Goal: Transaction & Acquisition: Book appointment/travel/reservation

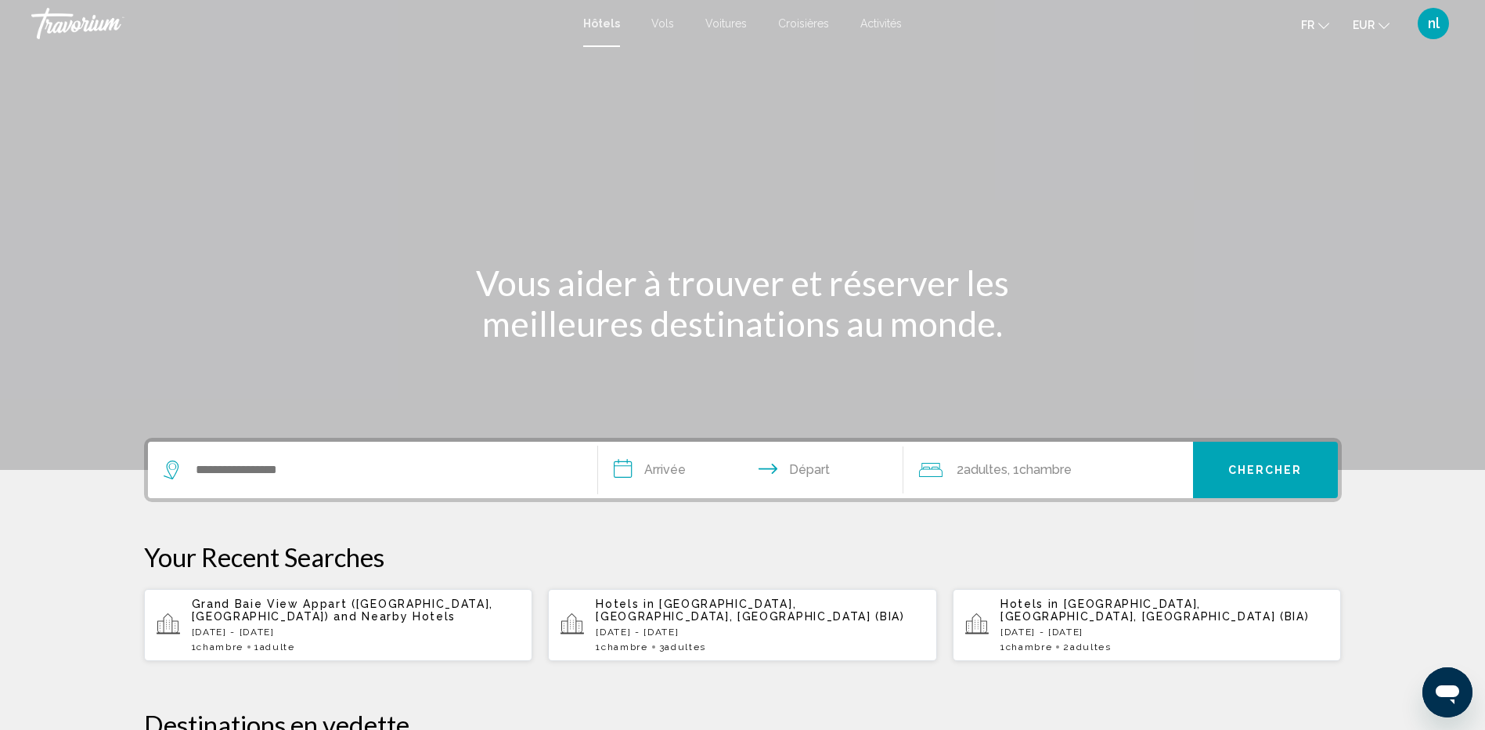
click at [656, 24] on span "Vols" at bounding box center [663, 23] width 23 height 13
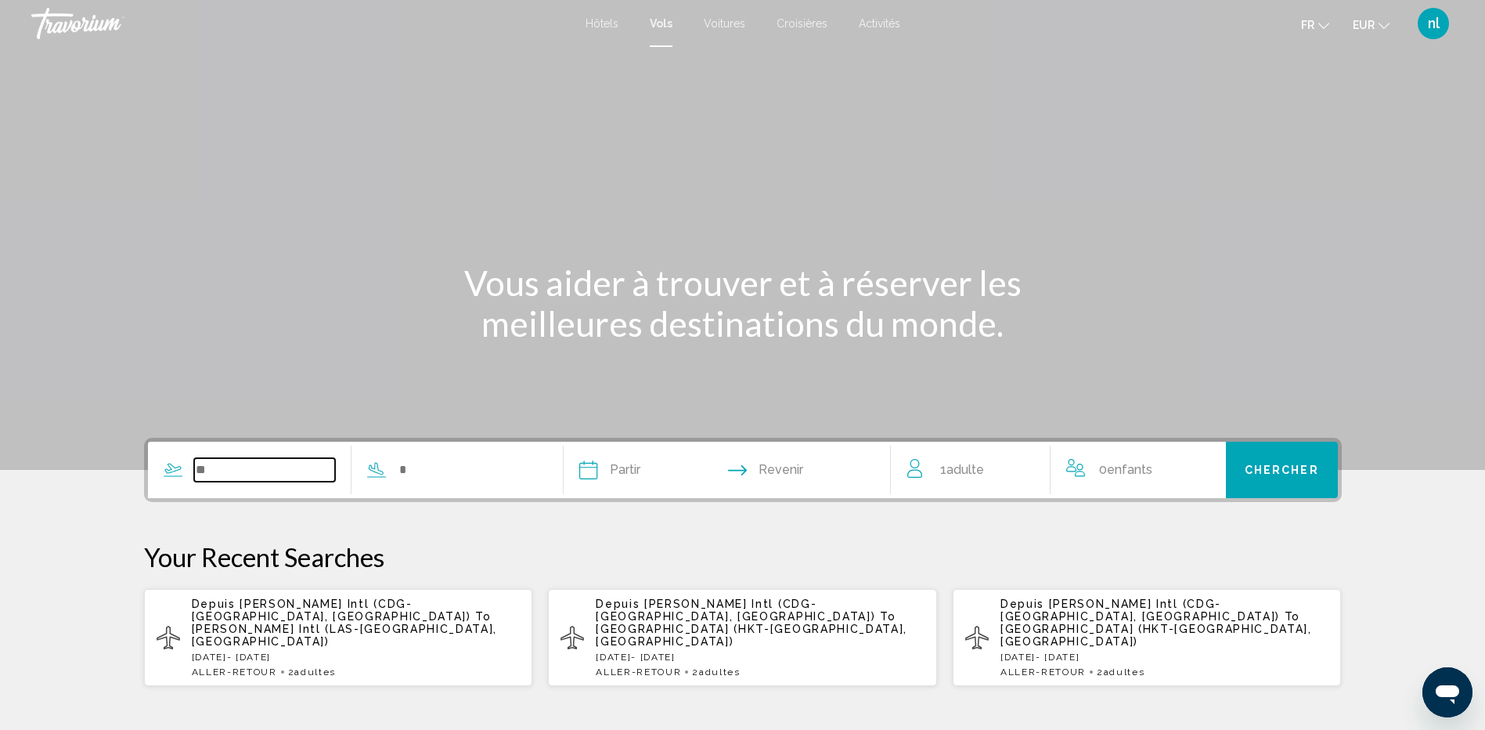
click at [206, 471] on input "Search widget" at bounding box center [265, 469] width 142 height 23
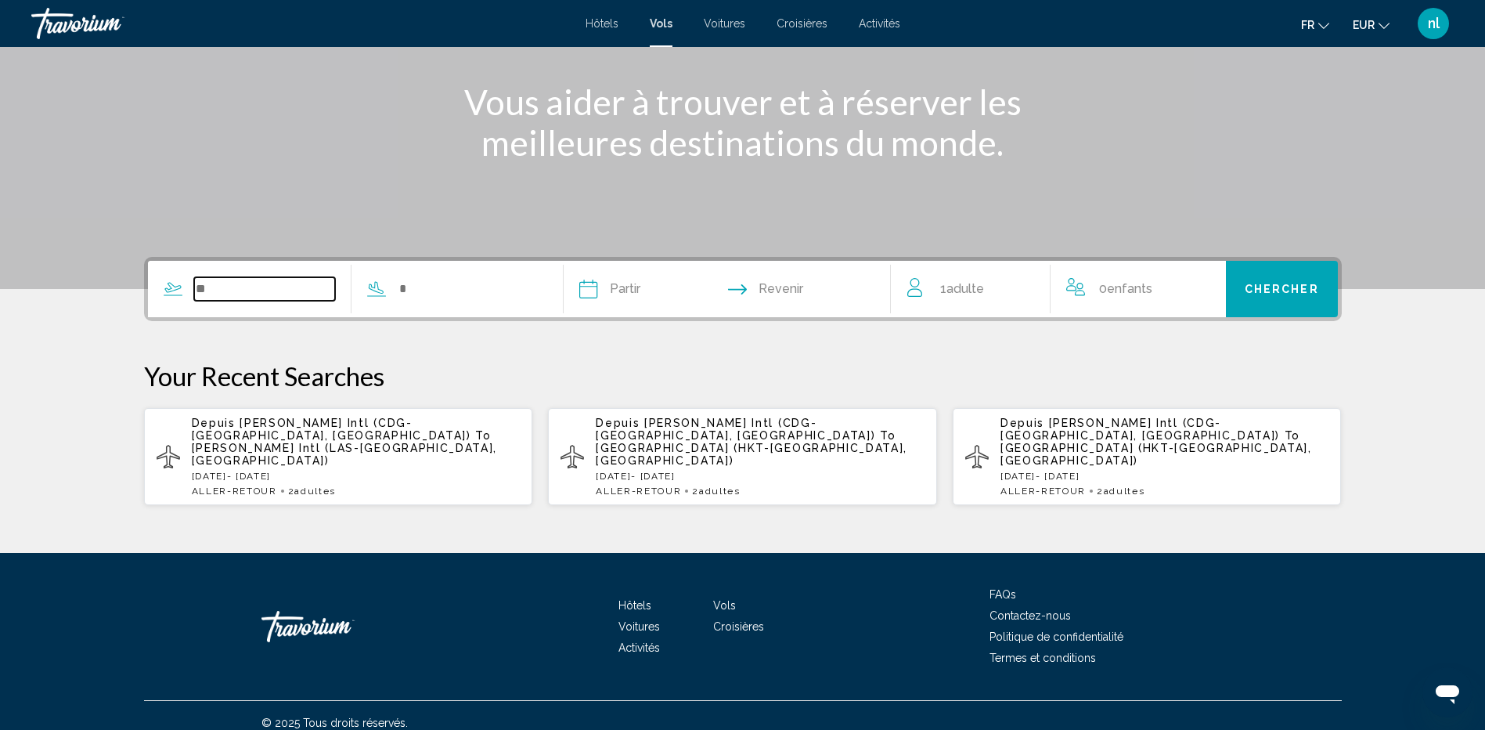
scroll to position [183, 0]
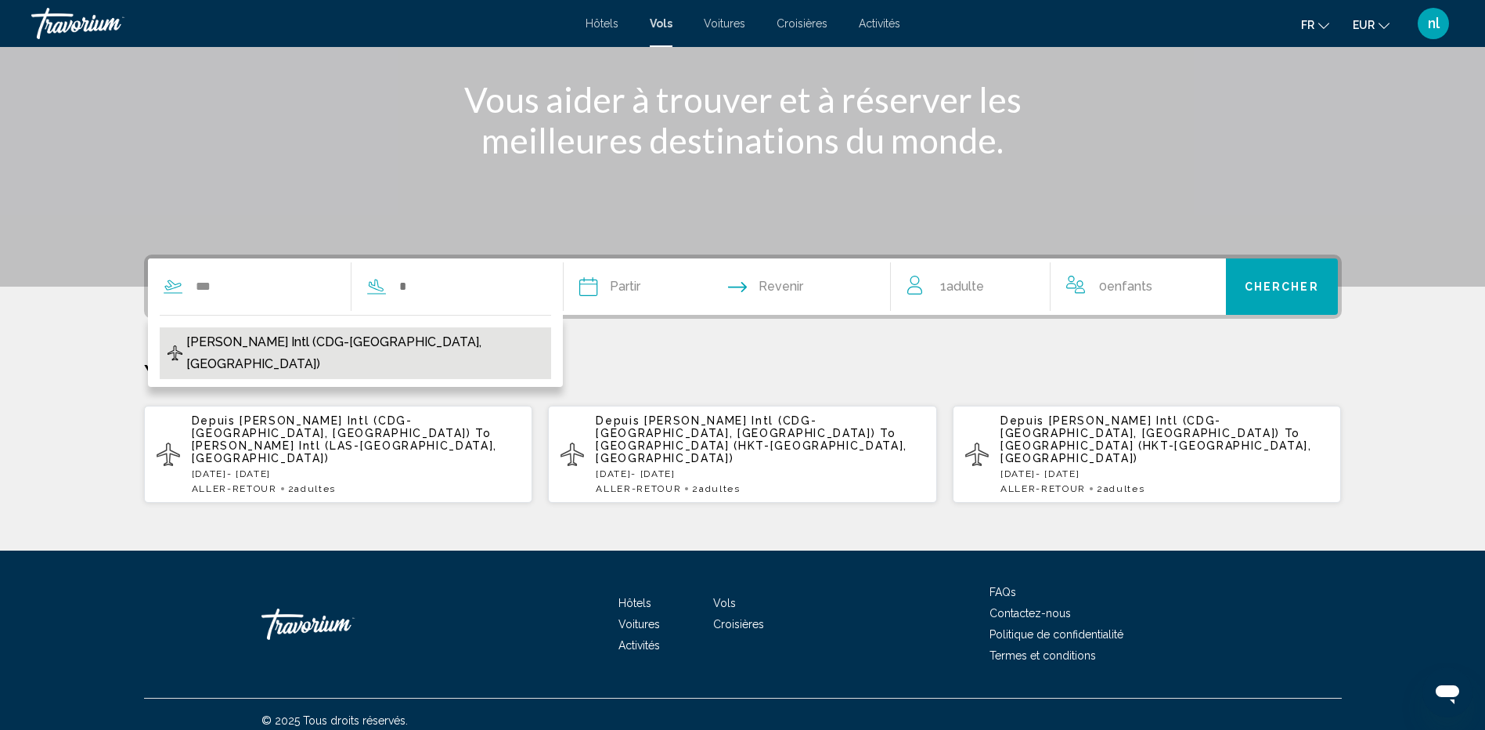
click at [247, 348] on span "[PERSON_NAME] Intl (CDG-[GEOGRAPHIC_DATA], [GEOGRAPHIC_DATA])" at bounding box center [364, 353] width 357 height 44
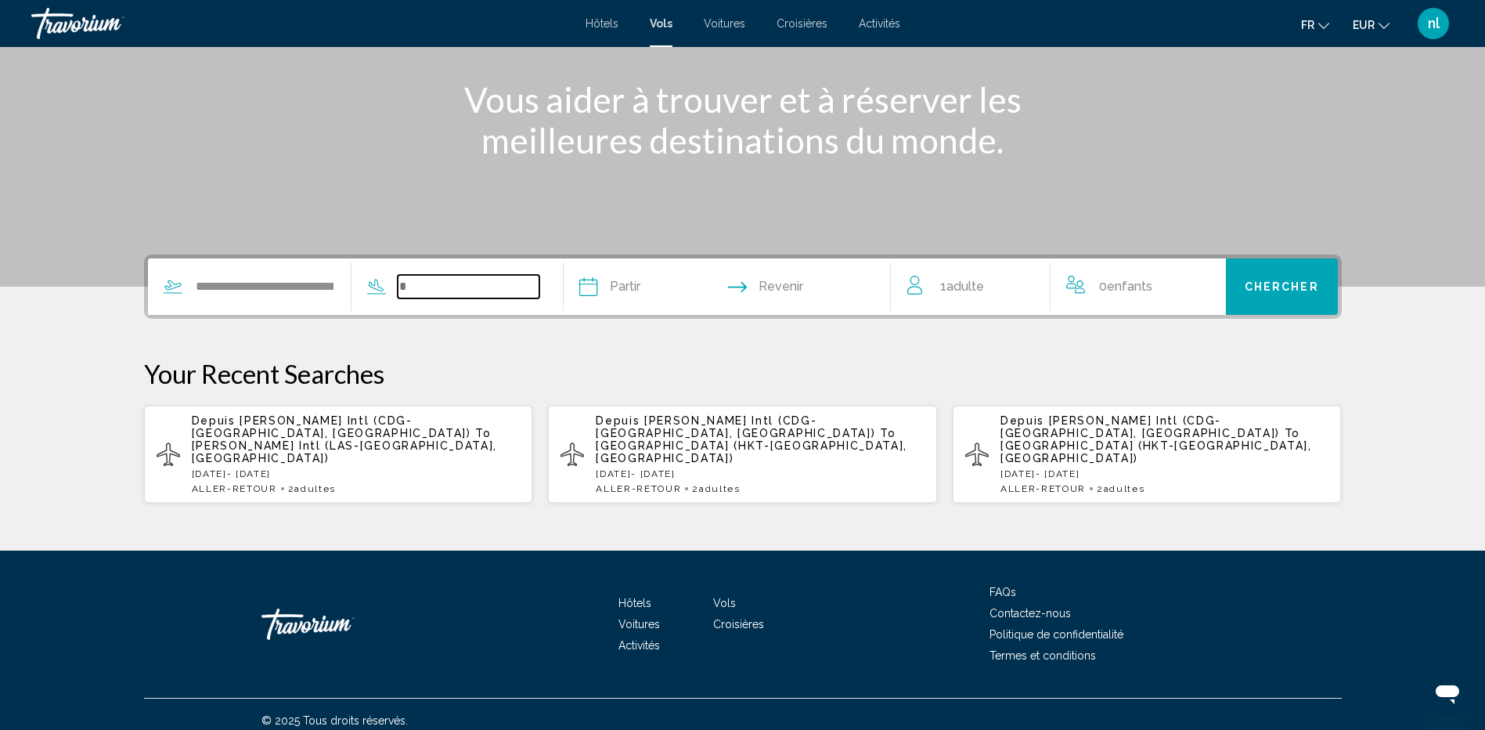
click at [442, 288] on input "Search widget" at bounding box center [469, 286] width 142 height 23
click at [307, 278] on input "**********" at bounding box center [265, 286] width 142 height 23
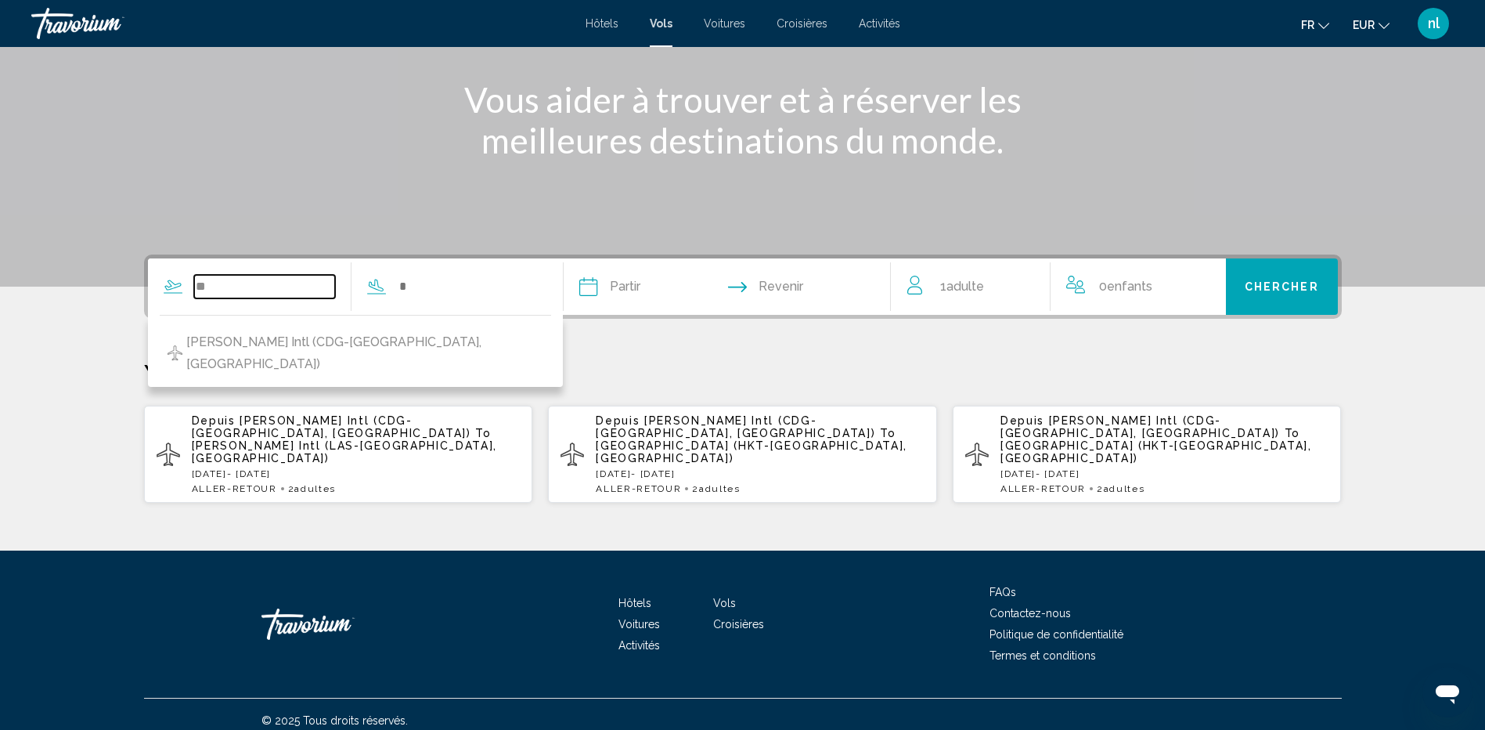
type input "*"
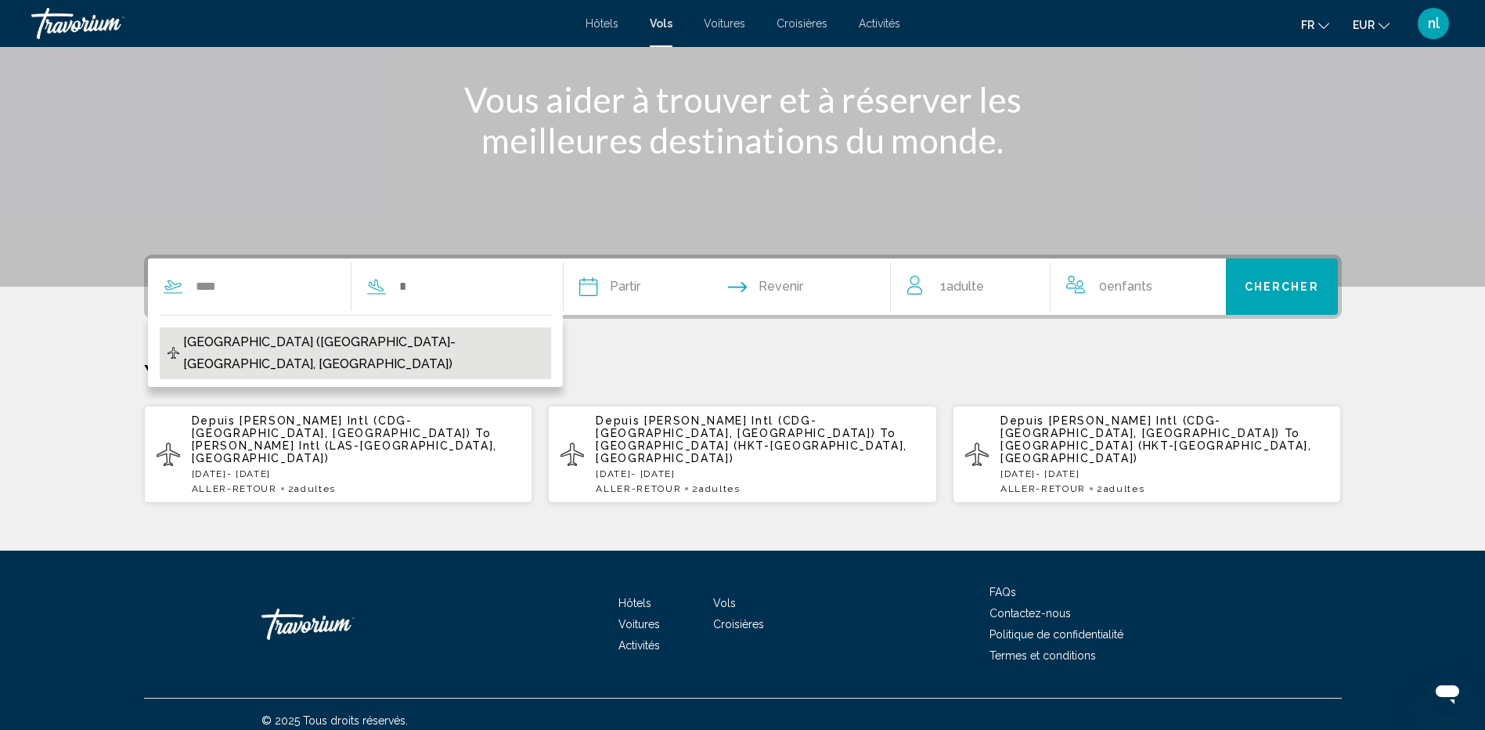
click at [319, 341] on span "Orly Airport (ORY-Paris, France)" at bounding box center [362, 353] width 359 height 44
type input "**********"
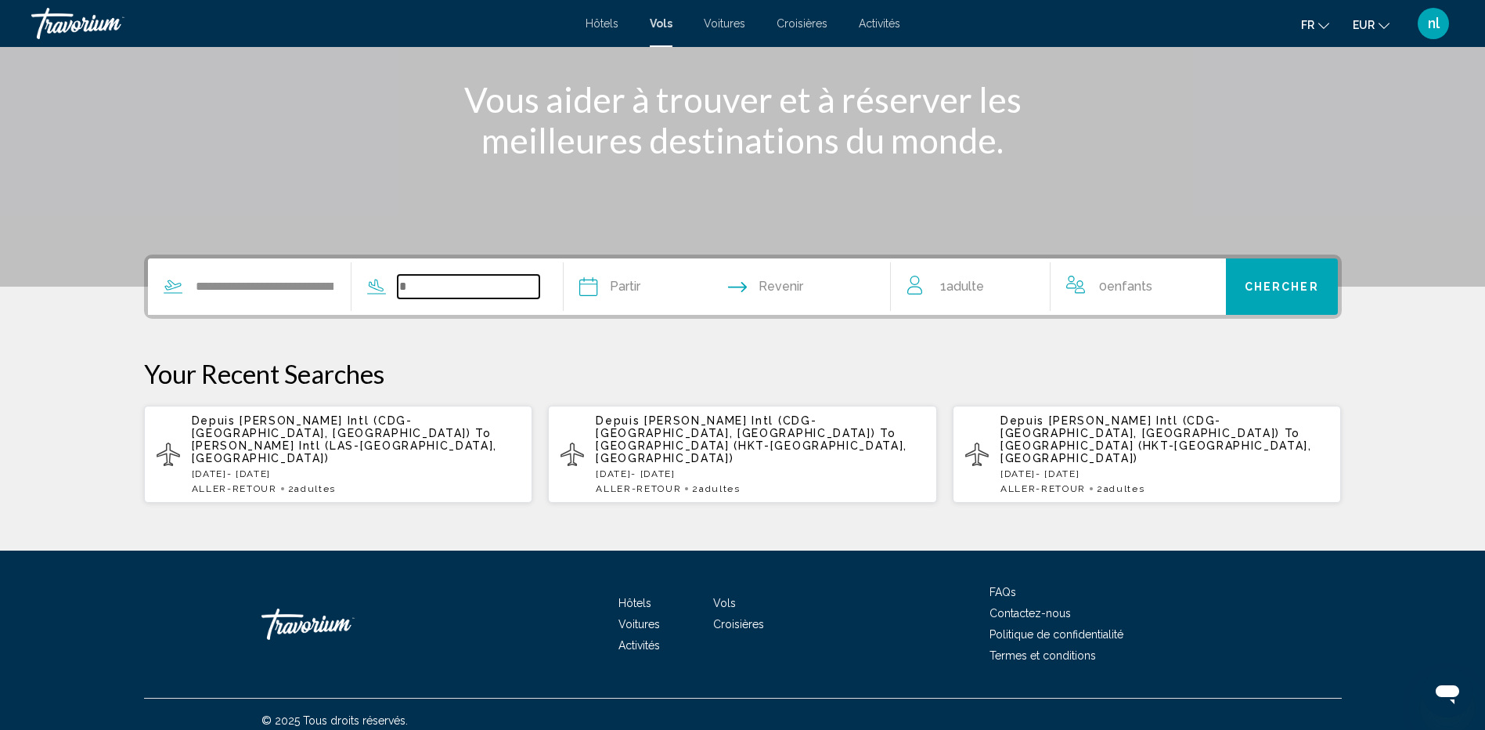
click at [464, 291] on input "Search widget" at bounding box center [469, 286] width 142 height 23
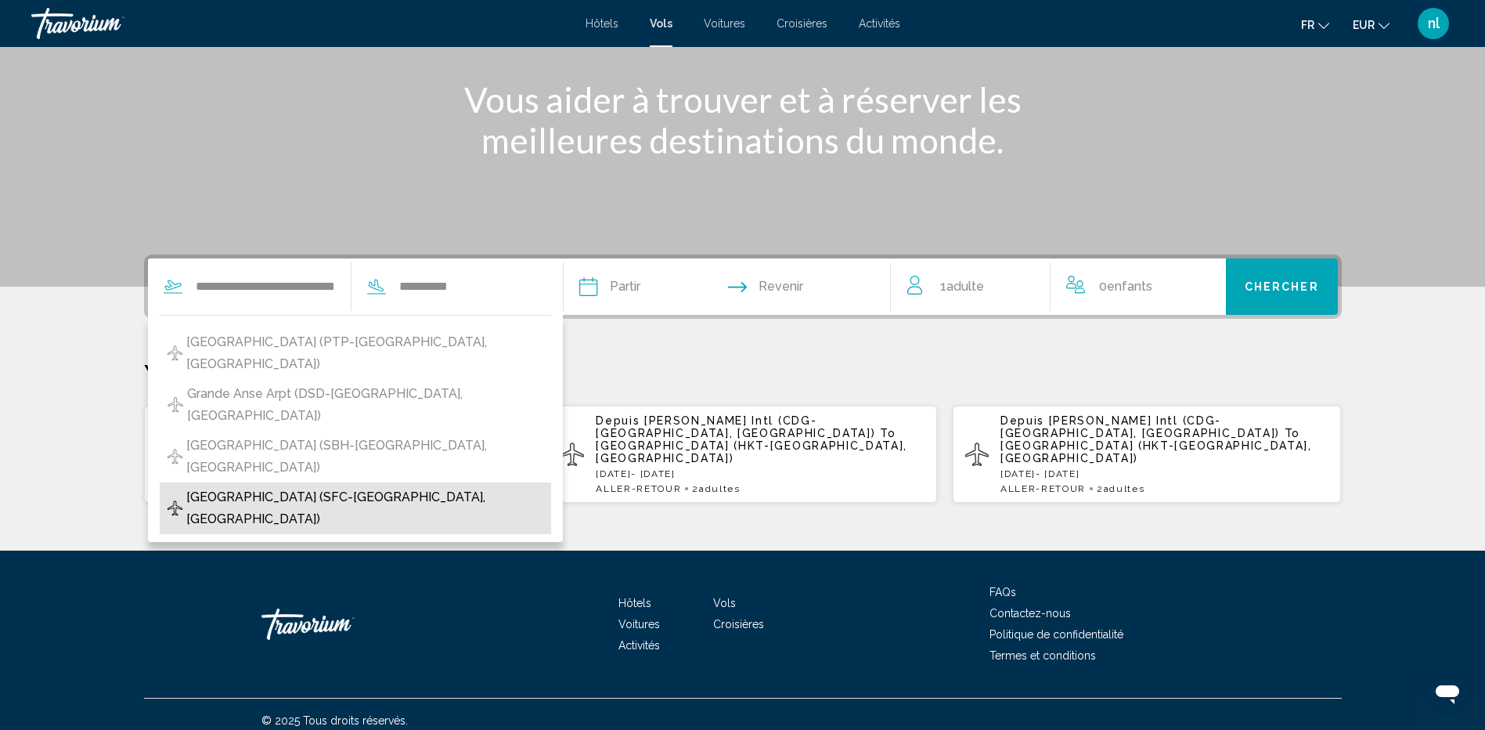
click at [414, 486] on span "St Francois Airport (SFC-St Francois, Guadeloupe)" at bounding box center [364, 508] width 357 height 44
type input "**********"
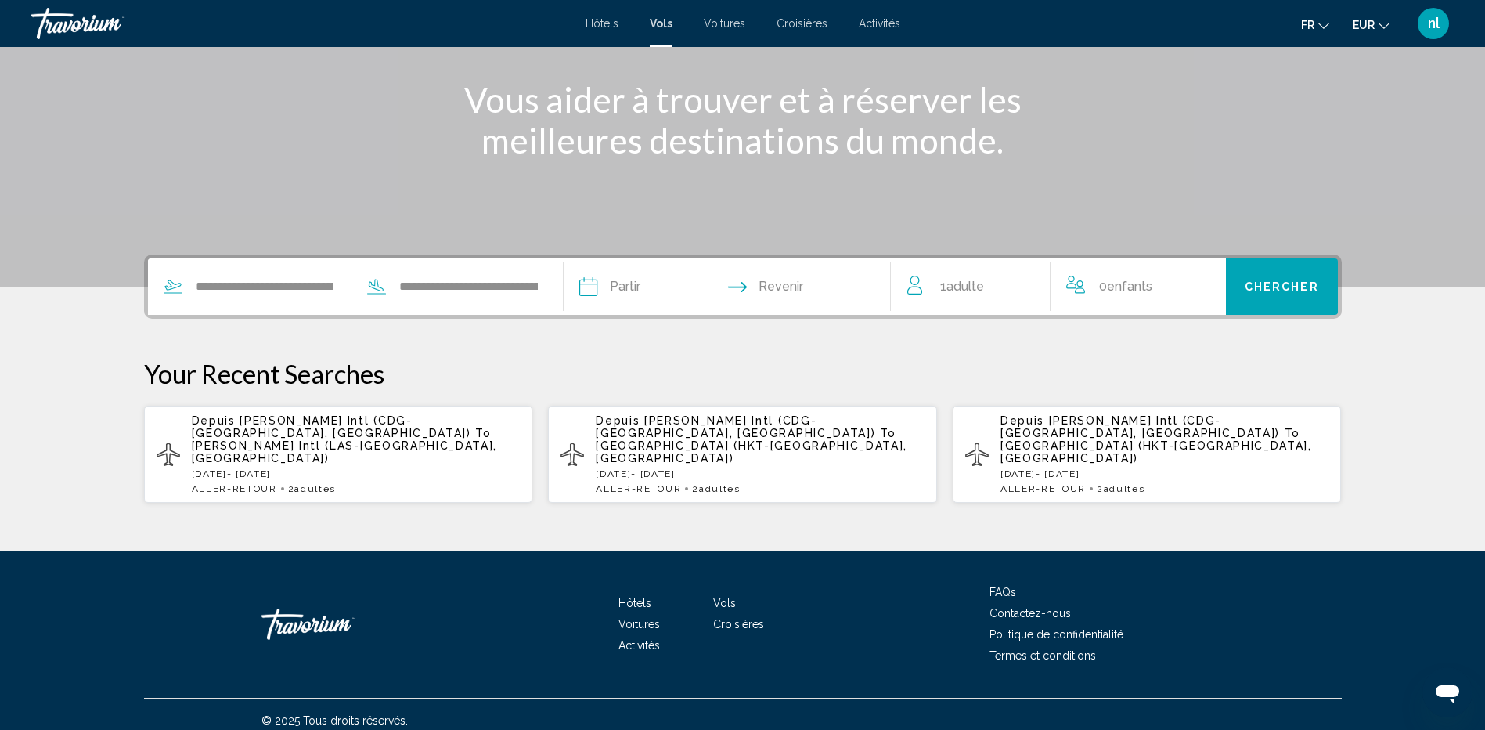
click at [644, 283] on input "Depart date" at bounding box center [657, 288] width 162 height 61
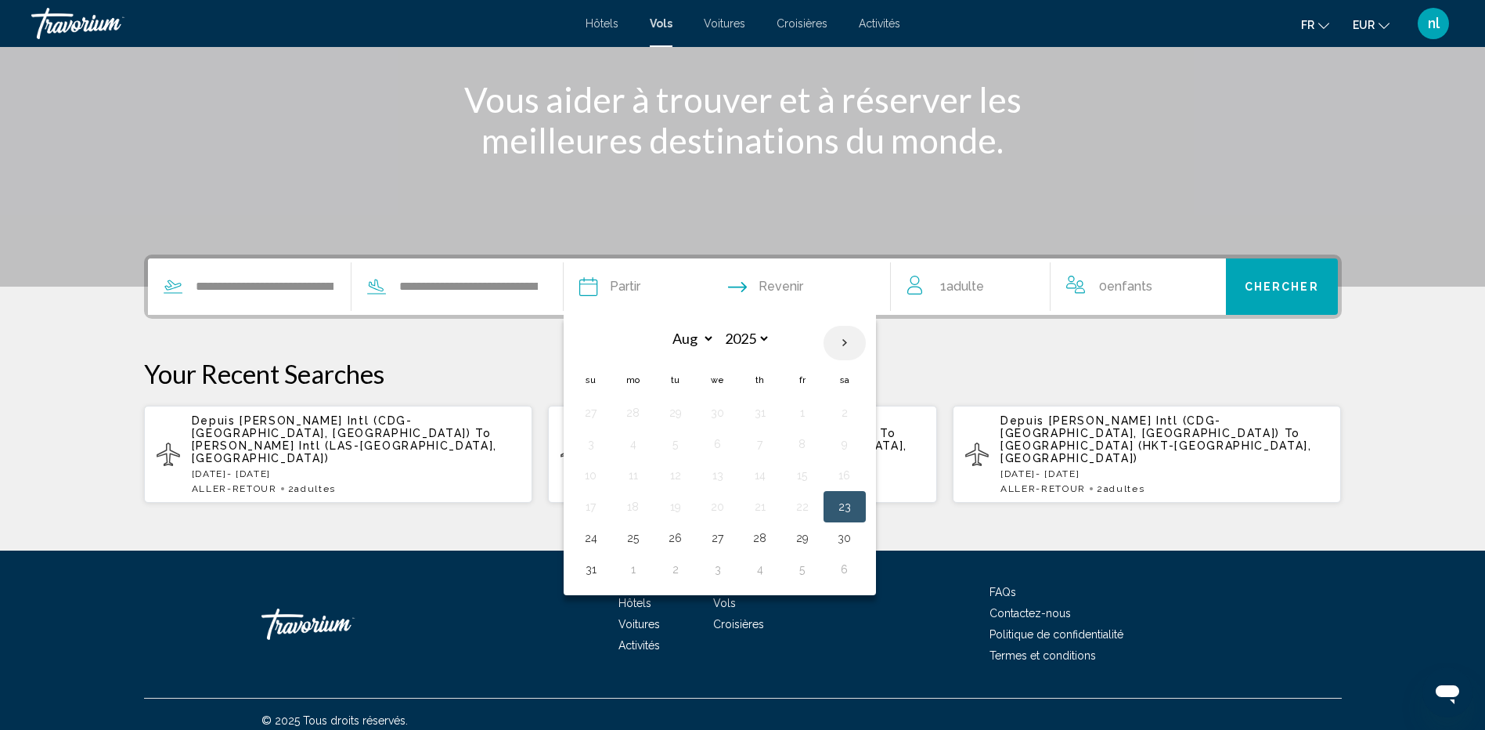
click at [847, 333] on th "Next month" at bounding box center [845, 343] width 42 height 34
select select "*"
click at [640, 471] on button "15" at bounding box center [633, 475] width 25 height 22
type input "**********"
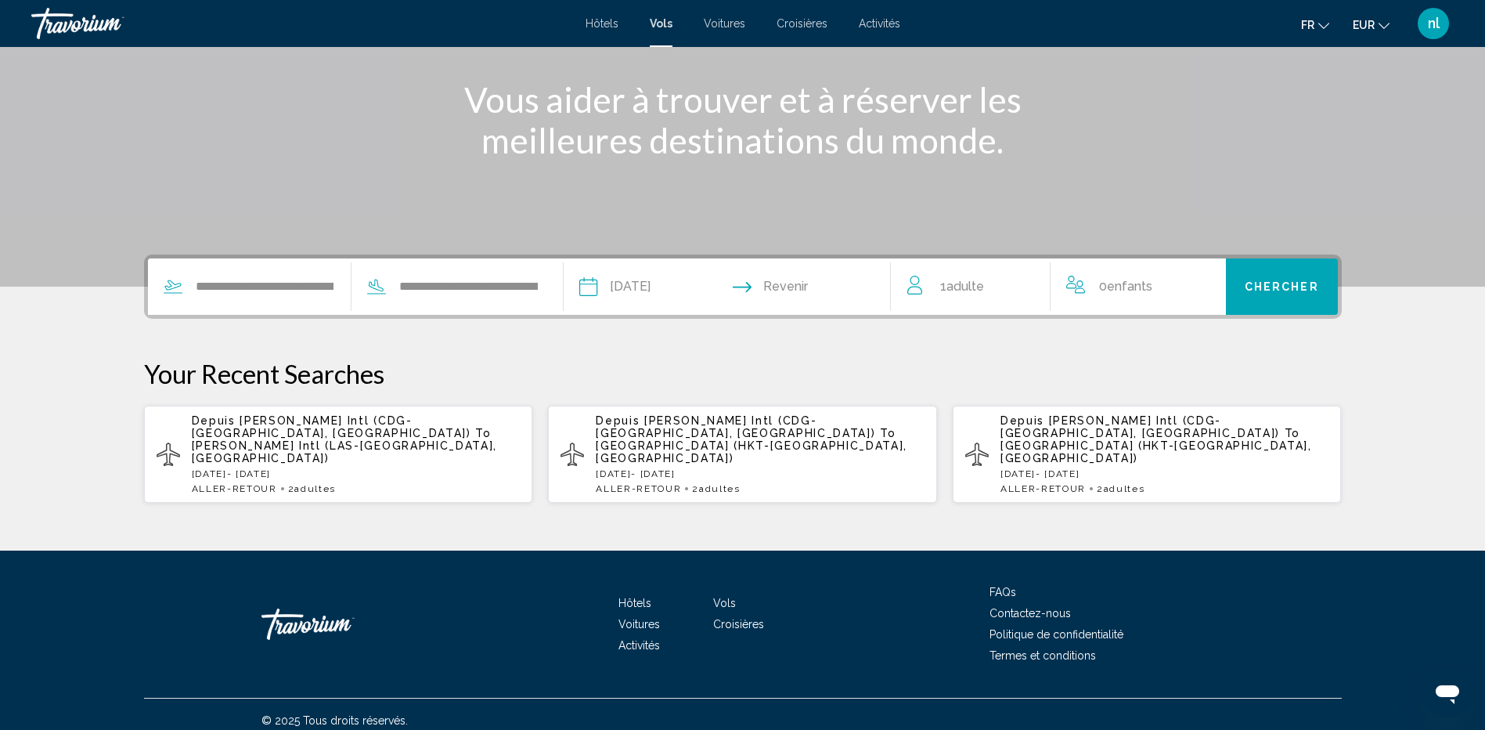
click at [818, 292] on input "Return date" at bounding box center [816, 288] width 162 height 61
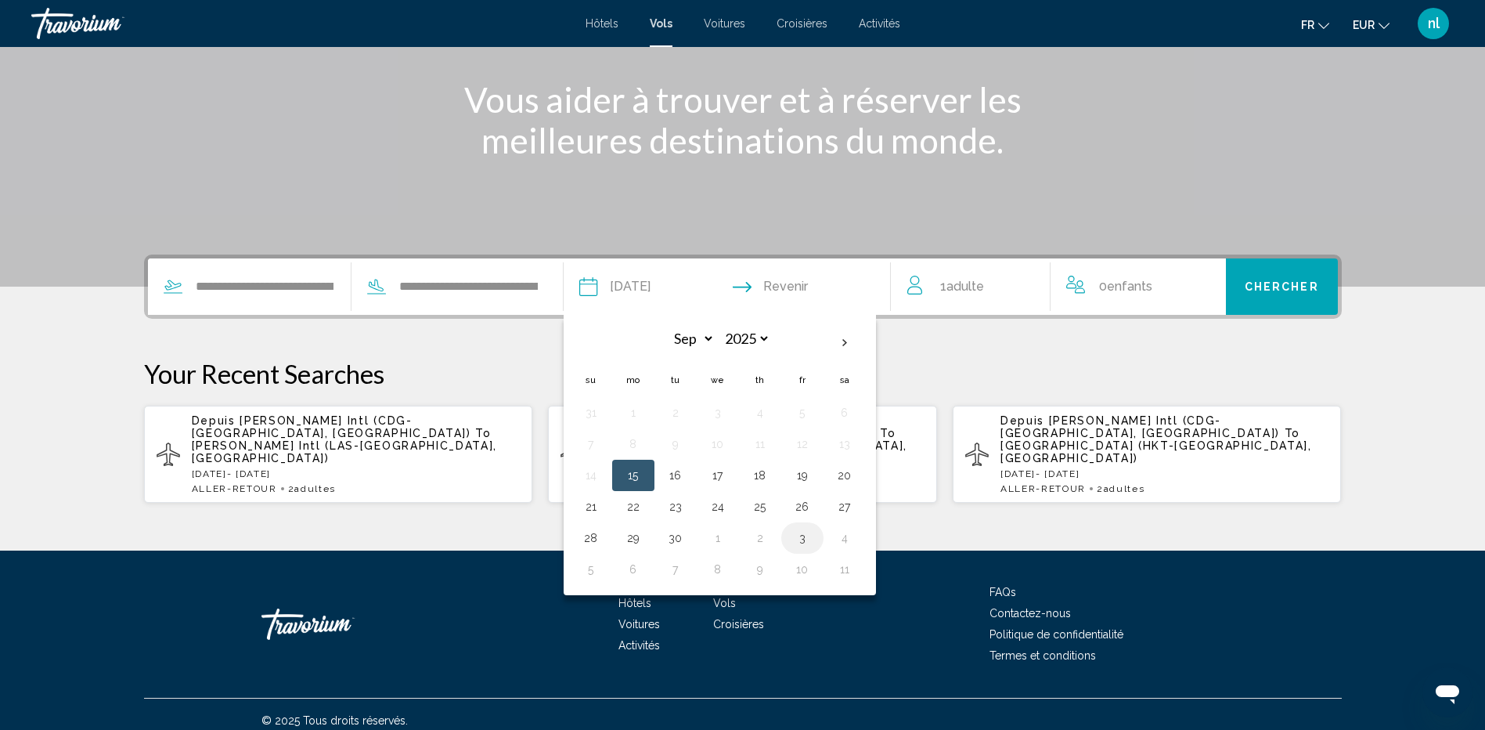
click at [803, 537] on button "3" at bounding box center [802, 538] width 25 height 22
type input "**********"
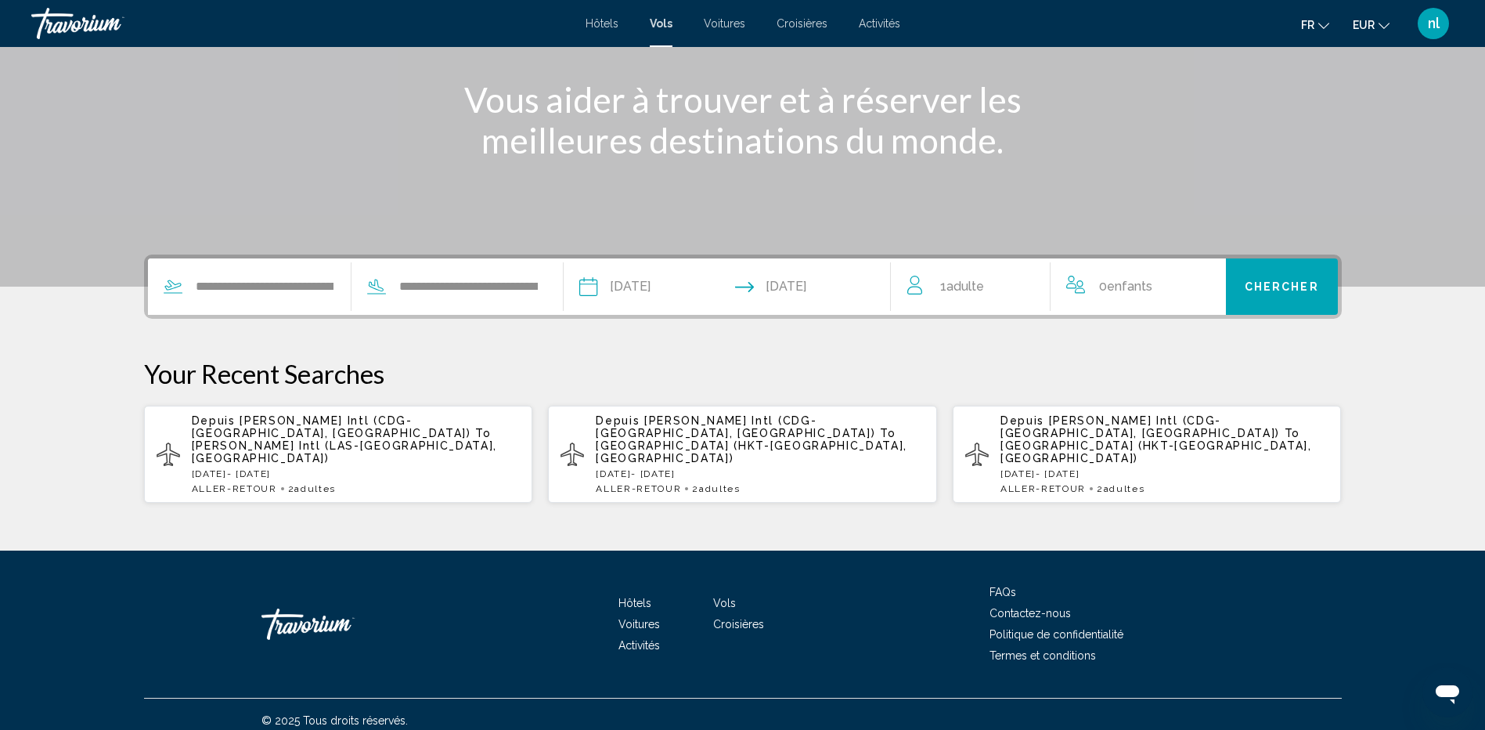
click at [413, 295] on div "**********" at bounding box center [344, 286] width 392 height 56
drag, startPoint x: 512, startPoint y: 290, endPoint x: 498, endPoint y: 287, distance: 14.3
click at [507, 289] on input "**********" at bounding box center [469, 286] width 142 height 23
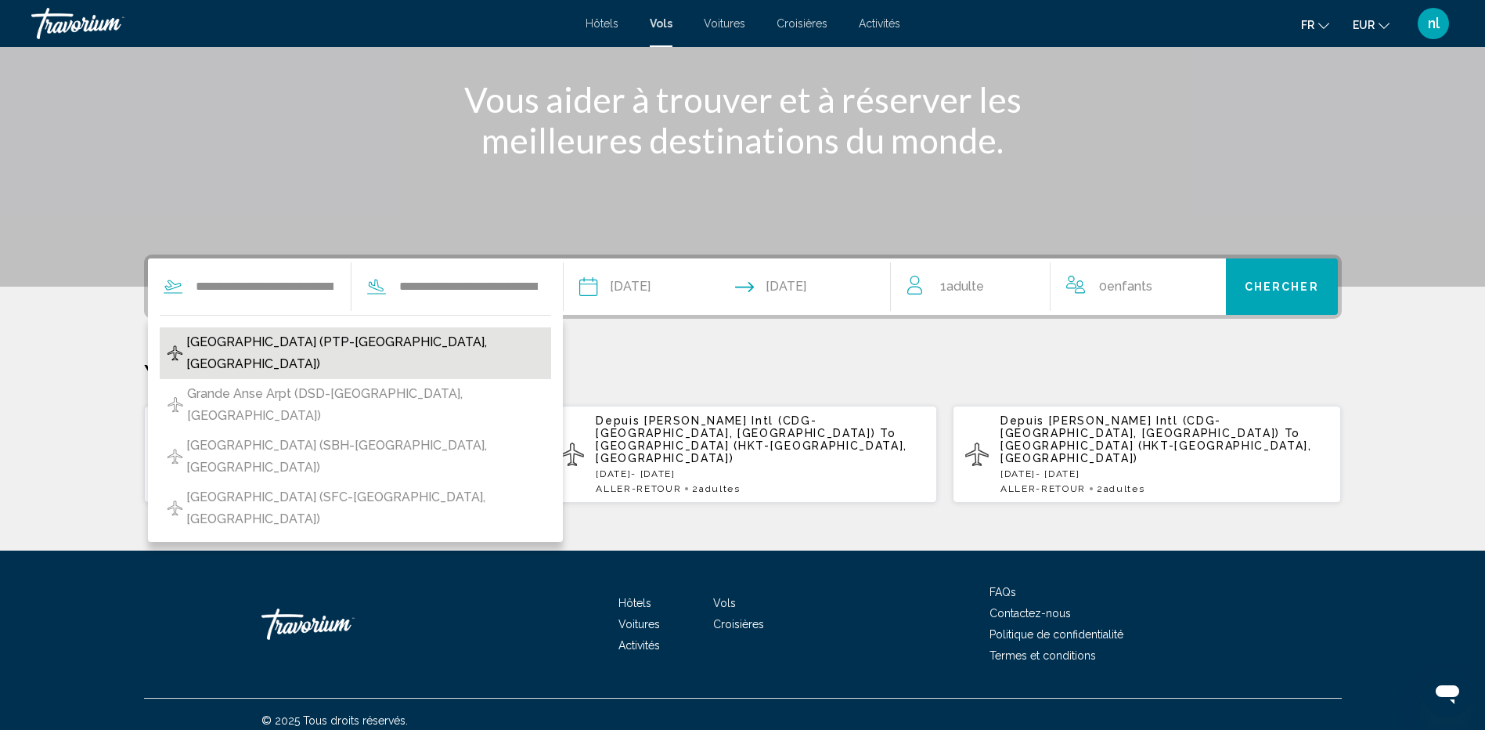
click at [468, 342] on span "Le Raizet Airport (PTP-Pointe A Pitre, Guadeloupe)" at bounding box center [364, 353] width 357 height 44
type input "**********"
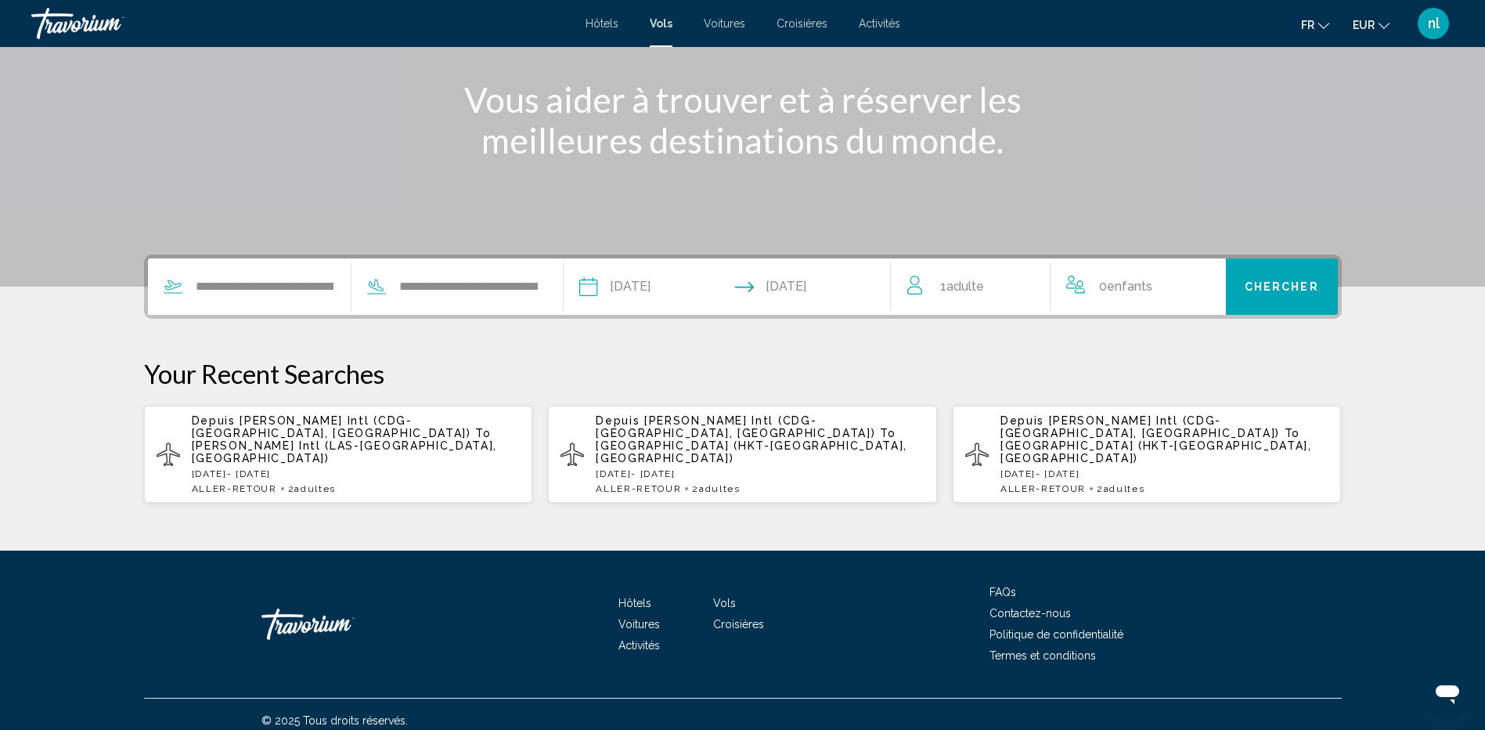
click at [984, 286] on span "Adulte" at bounding box center [966, 286] width 38 height 15
click at [1027, 287] on icon "Increment adults" at bounding box center [1027, 283] width 14 height 14
click at [1244, 291] on button "Chercher" at bounding box center [1282, 286] width 112 height 56
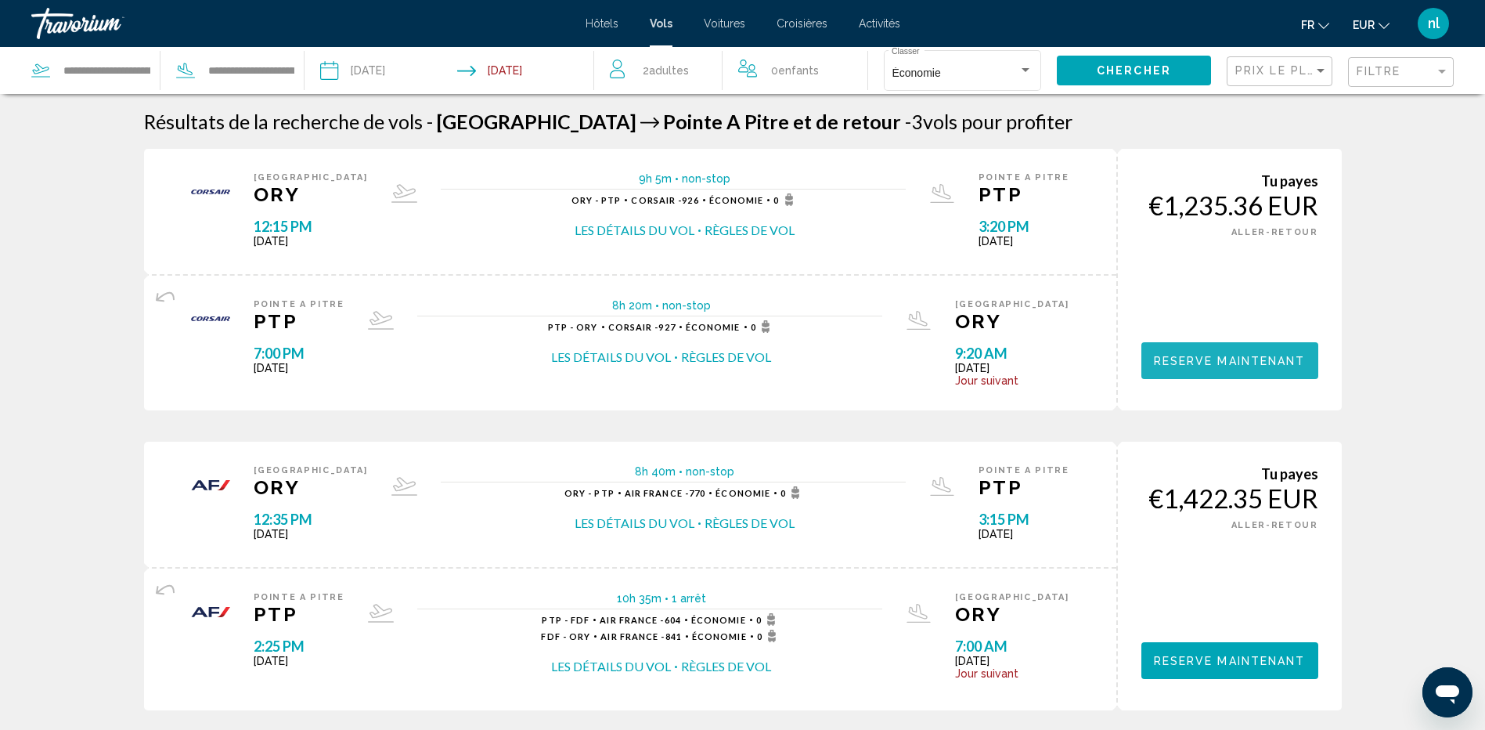
click at [1236, 356] on span "Reserve maintenant" at bounding box center [1230, 361] width 152 height 13
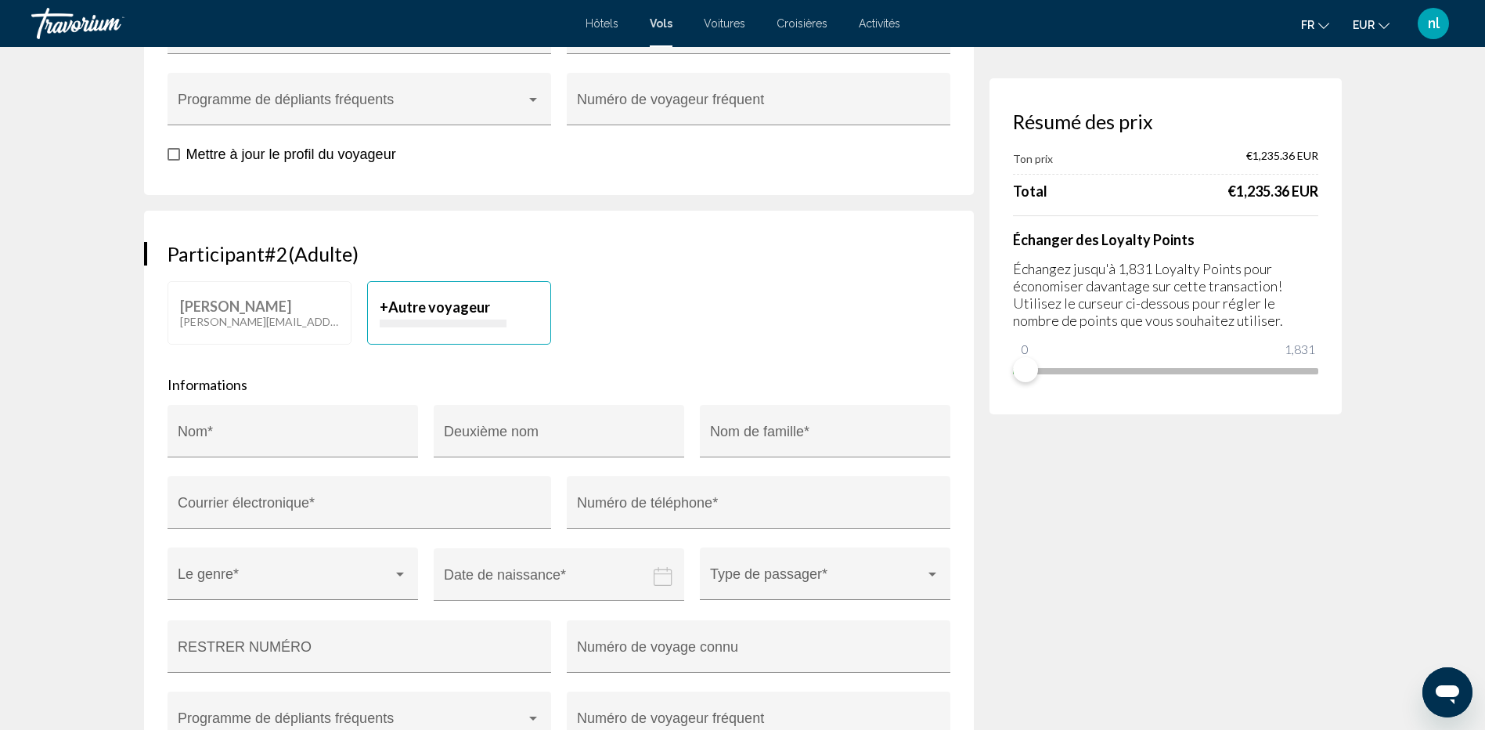
scroll to position [627, 0]
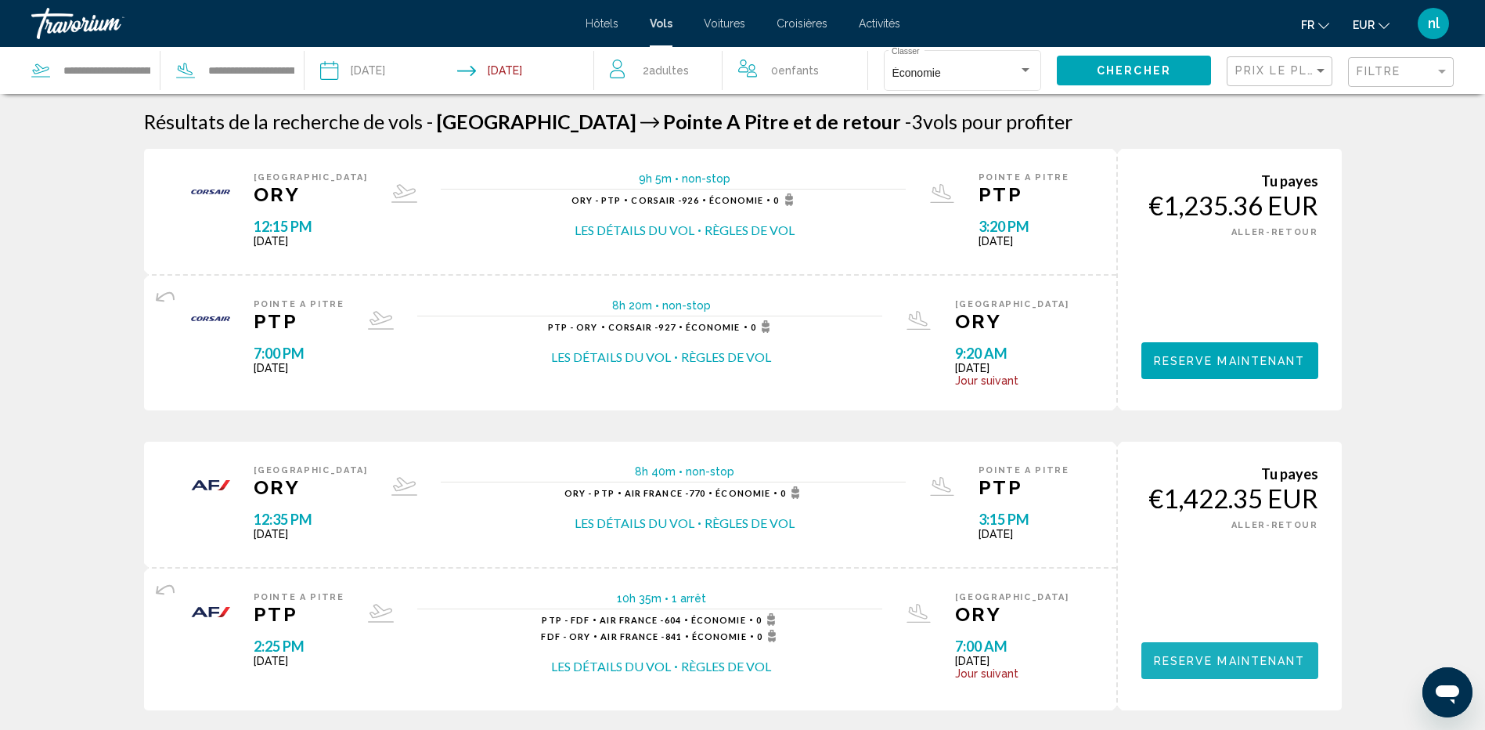
click at [1237, 667] on button "Reserve maintenant" at bounding box center [1230, 660] width 177 height 37
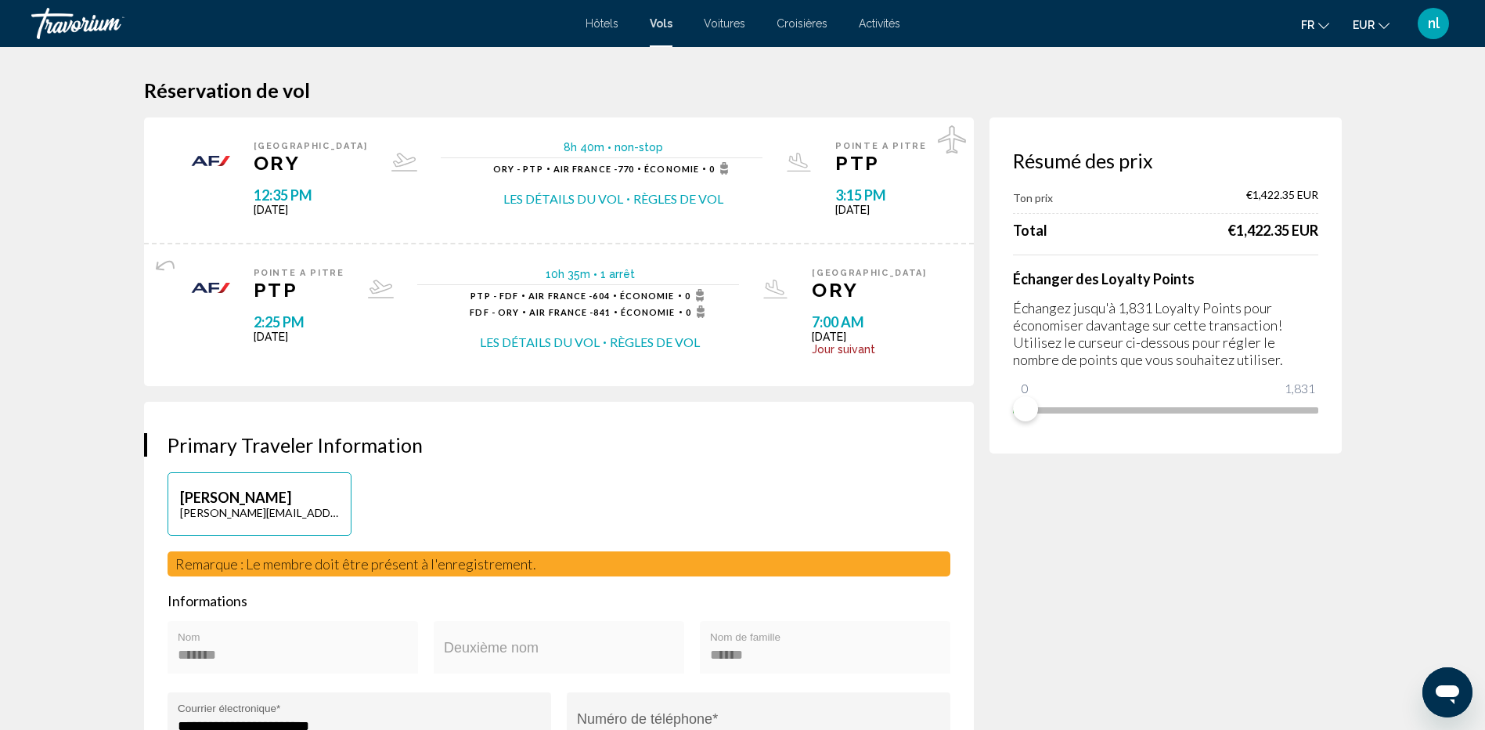
click at [571, 201] on button "Les détails du vol" at bounding box center [564, 198] width 120 height 17
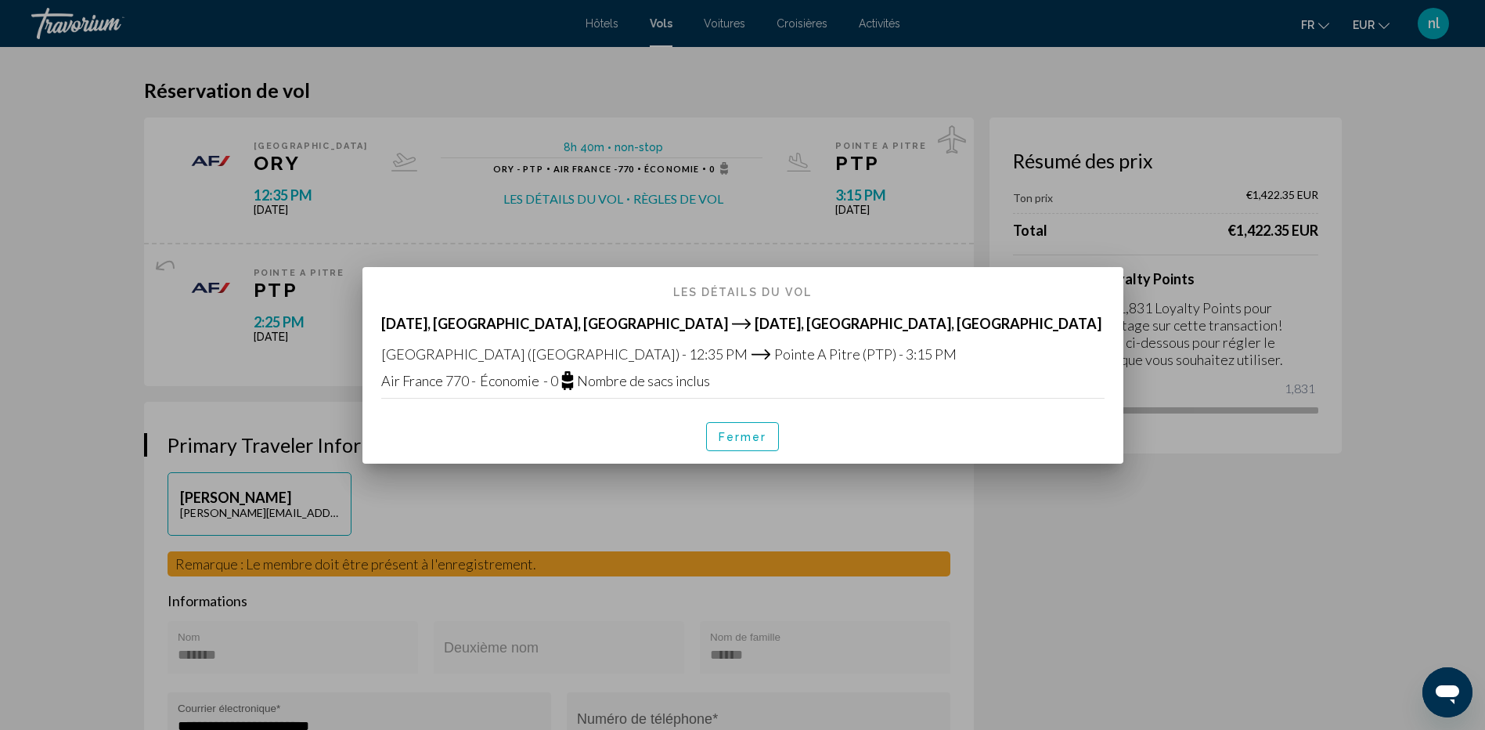
click at [688, 193] on div at bounding box center [742, 365] width 1485 height 730
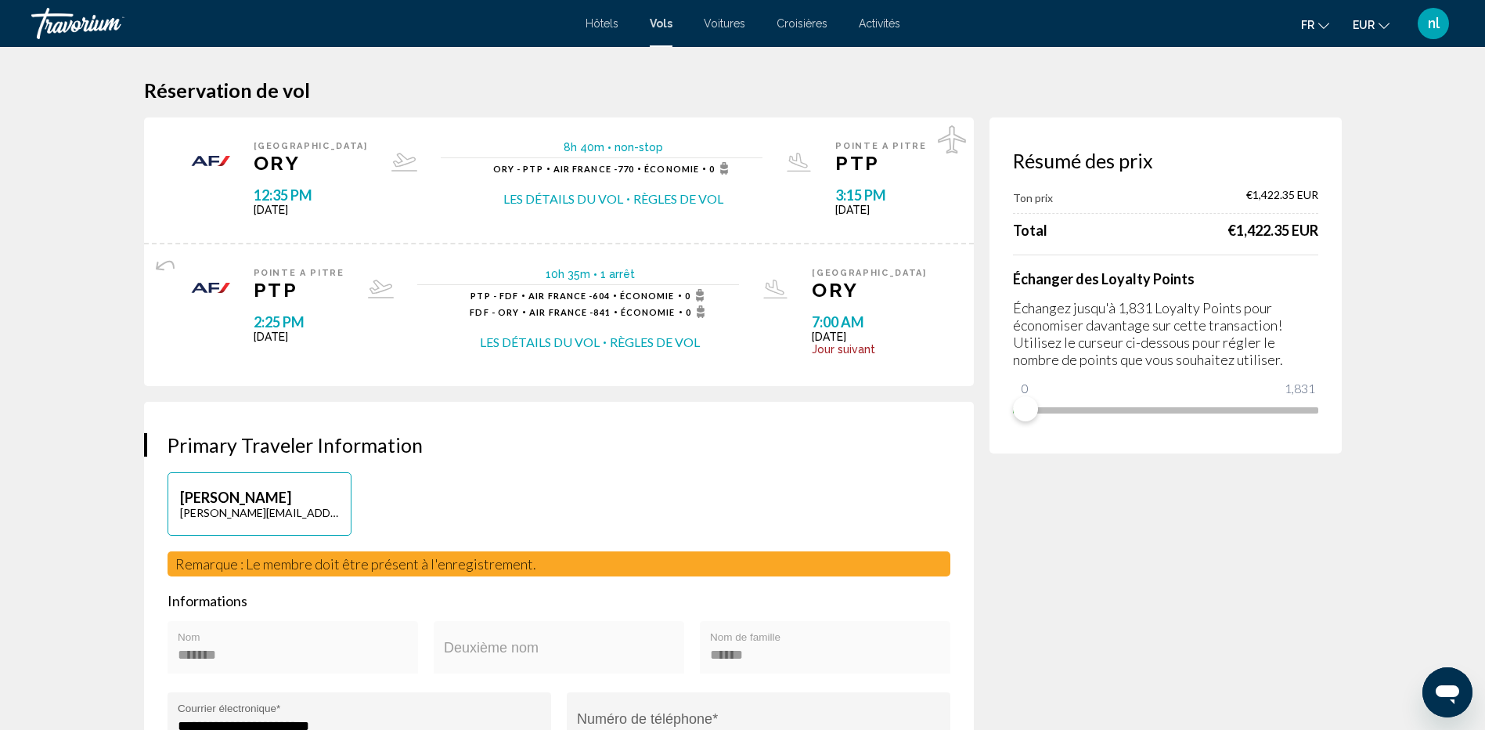
click at [779, 187] on div "8h 40m non-stop non-stop ORY - PTP Air France - 770 Économie 0 Les détails du v…" at bounding box center [602, 180] width 370 height 78
click at [1027, 397] on span "Main content" at bounding box center [1025, 408] width 25 height 25
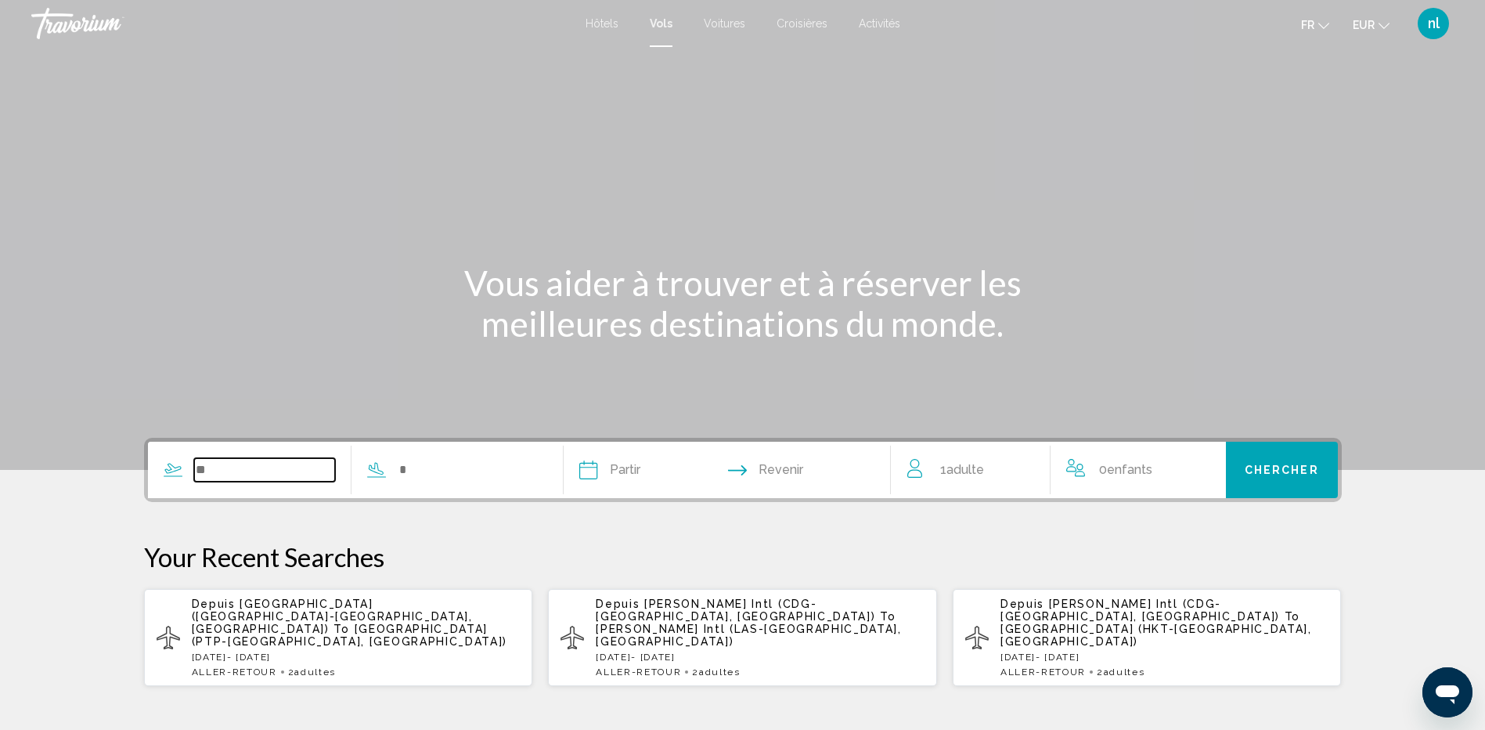
click at [273, 471] on input "Search widget" at bounding box center [265, 469] width 142 height 23
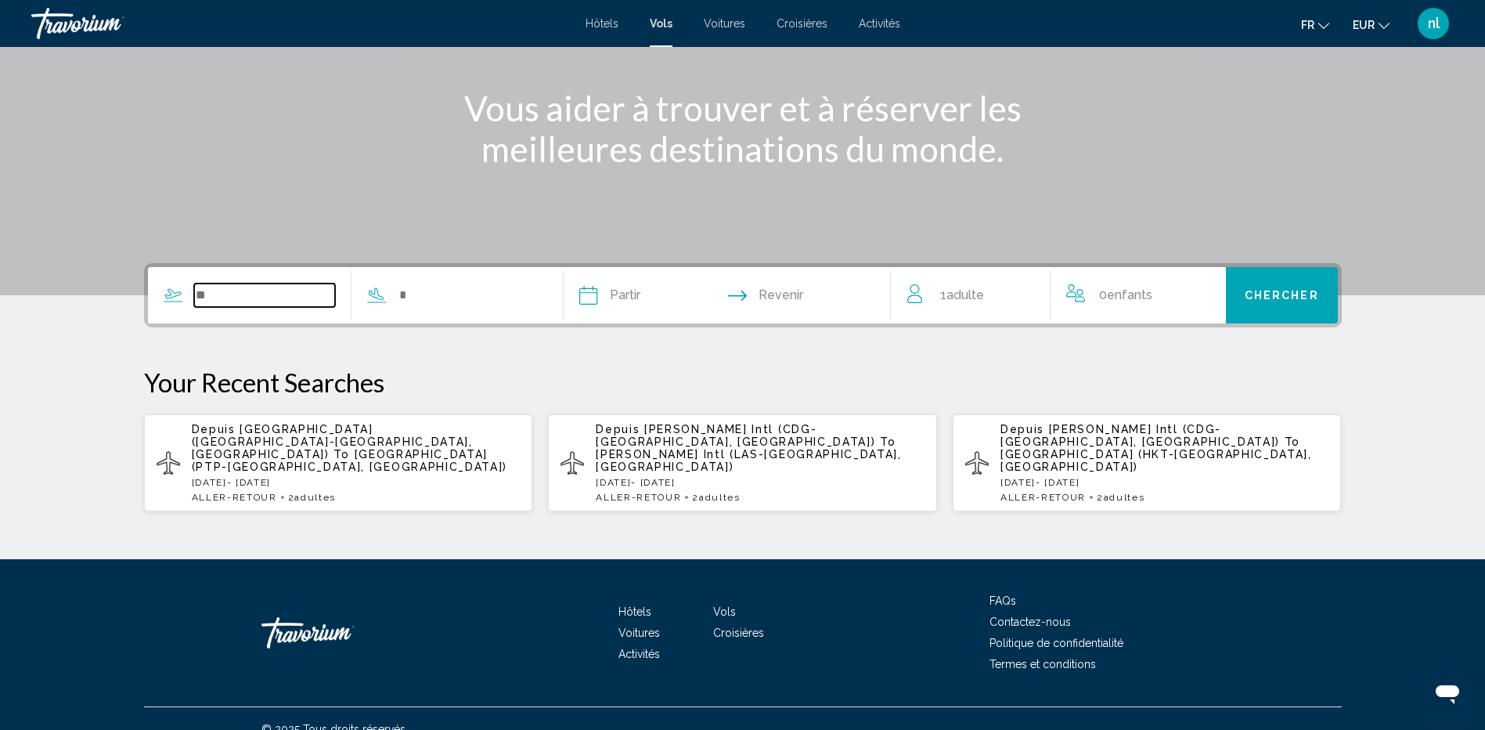
scroll to position [183, 0]
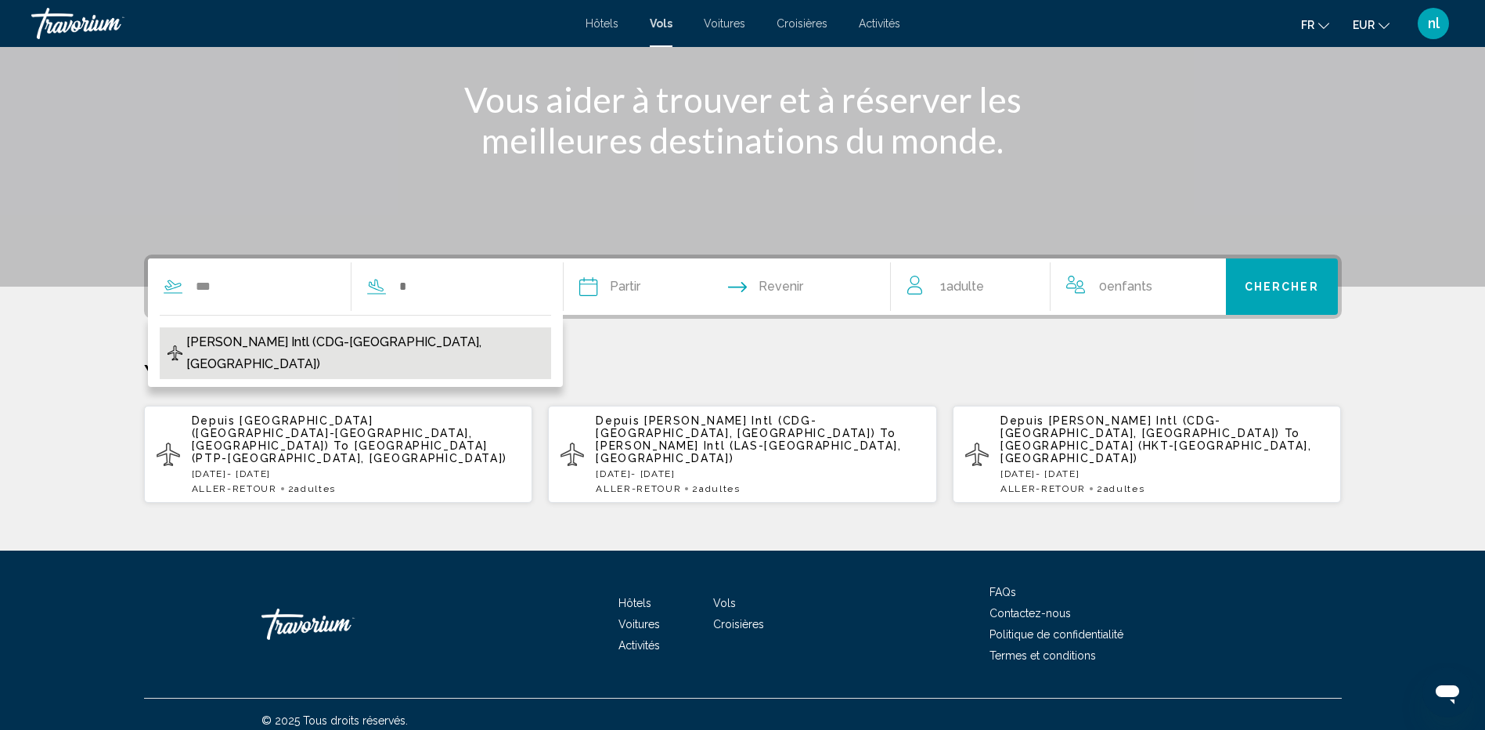
click at [294, 340] on span "[PERSON_NAME] Intl (CDG-[GEOGRAPHIC_DATA], [GEOGRAPHIC_DATA])" at bounding box center [364, 353] width 357 height 44
type input "**********"
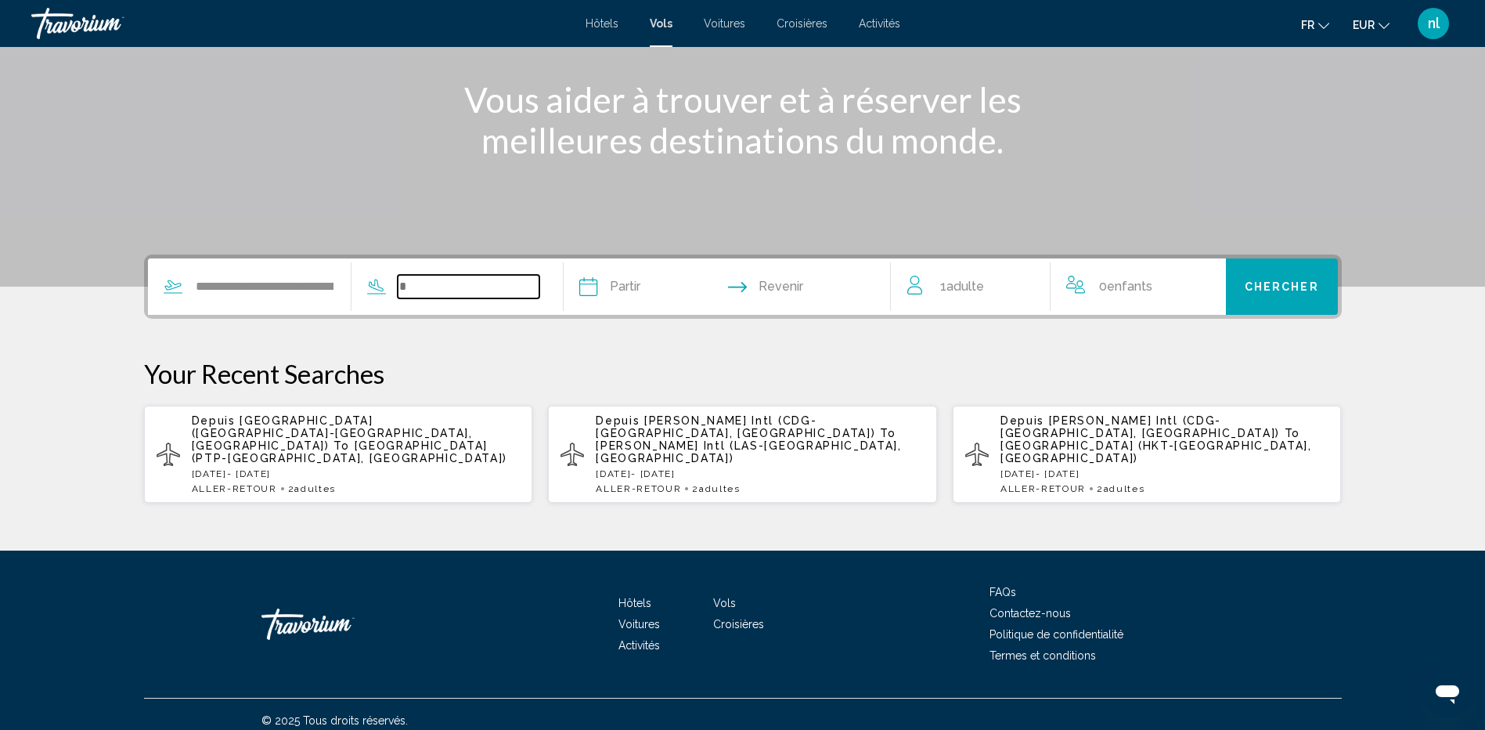
click at [481, 283] on input "Search widget" at bounding box center [469, 286] width 142 height 23
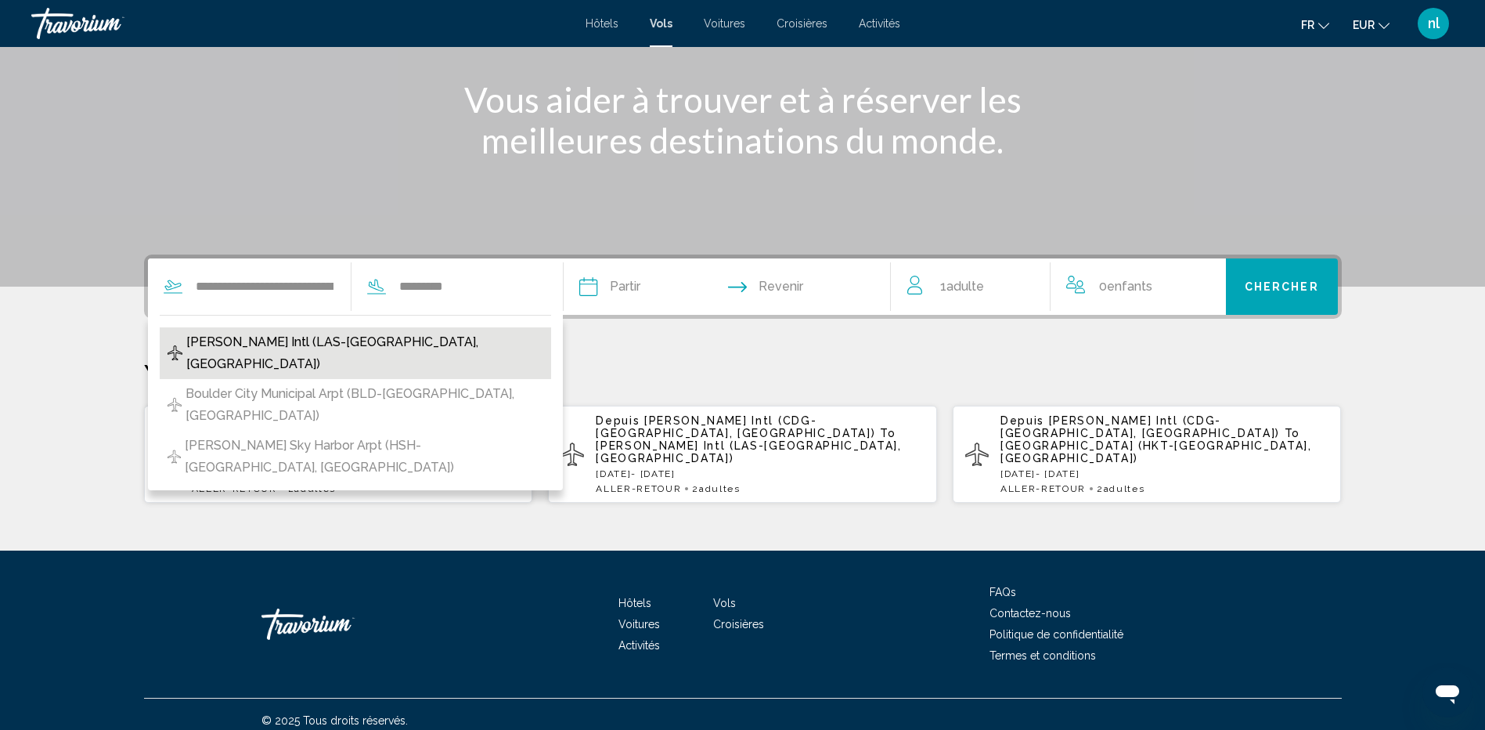
click at [399, 342] on span "[PERSON_NAME] Intl (LAS-[GEOGRAPHIC_DATA], [GEOGRAPHIC_DATA])" at bounding box center [364, 353] width 356 height 44
type input "**********"
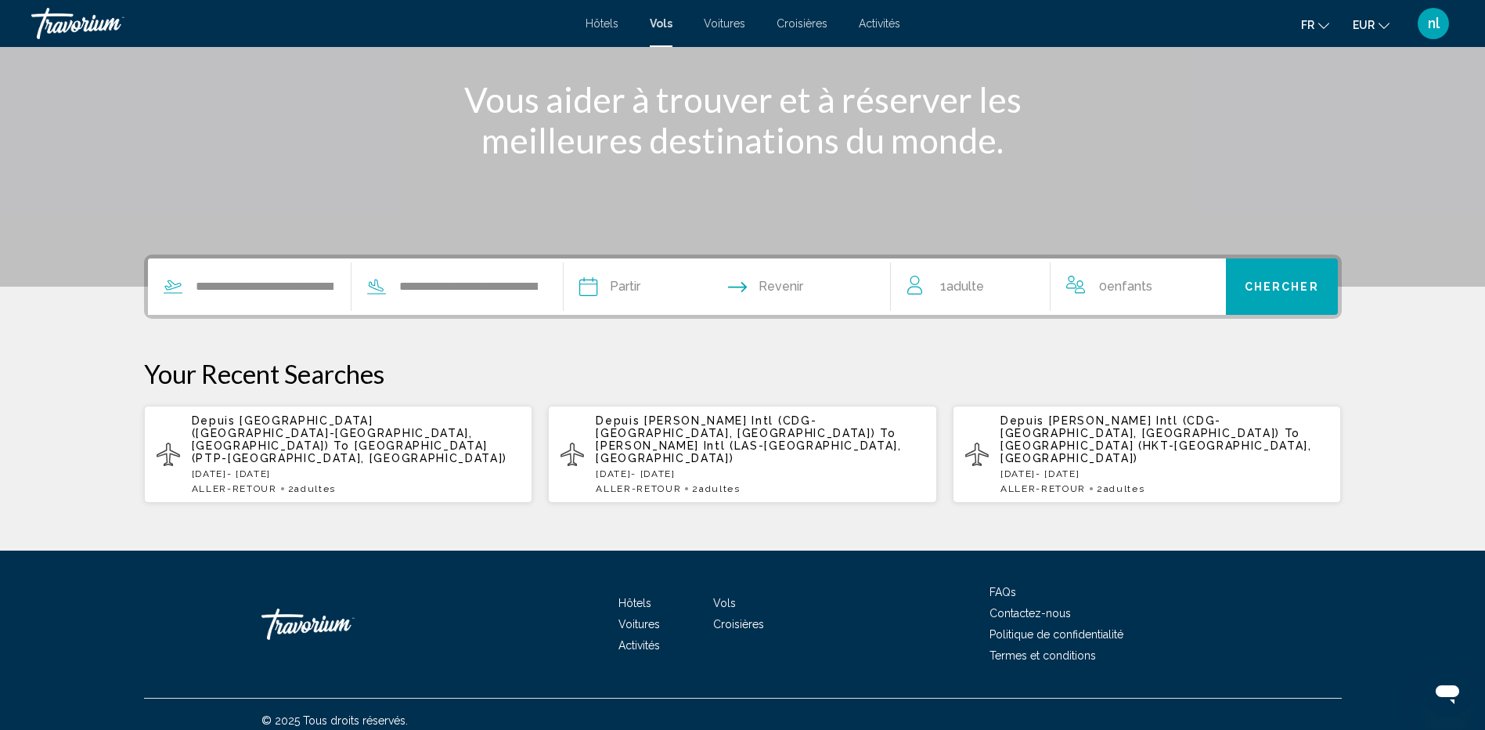
click at [641, 289] on input "Depart date" at bounding box center [657, 288] width 162 height 61
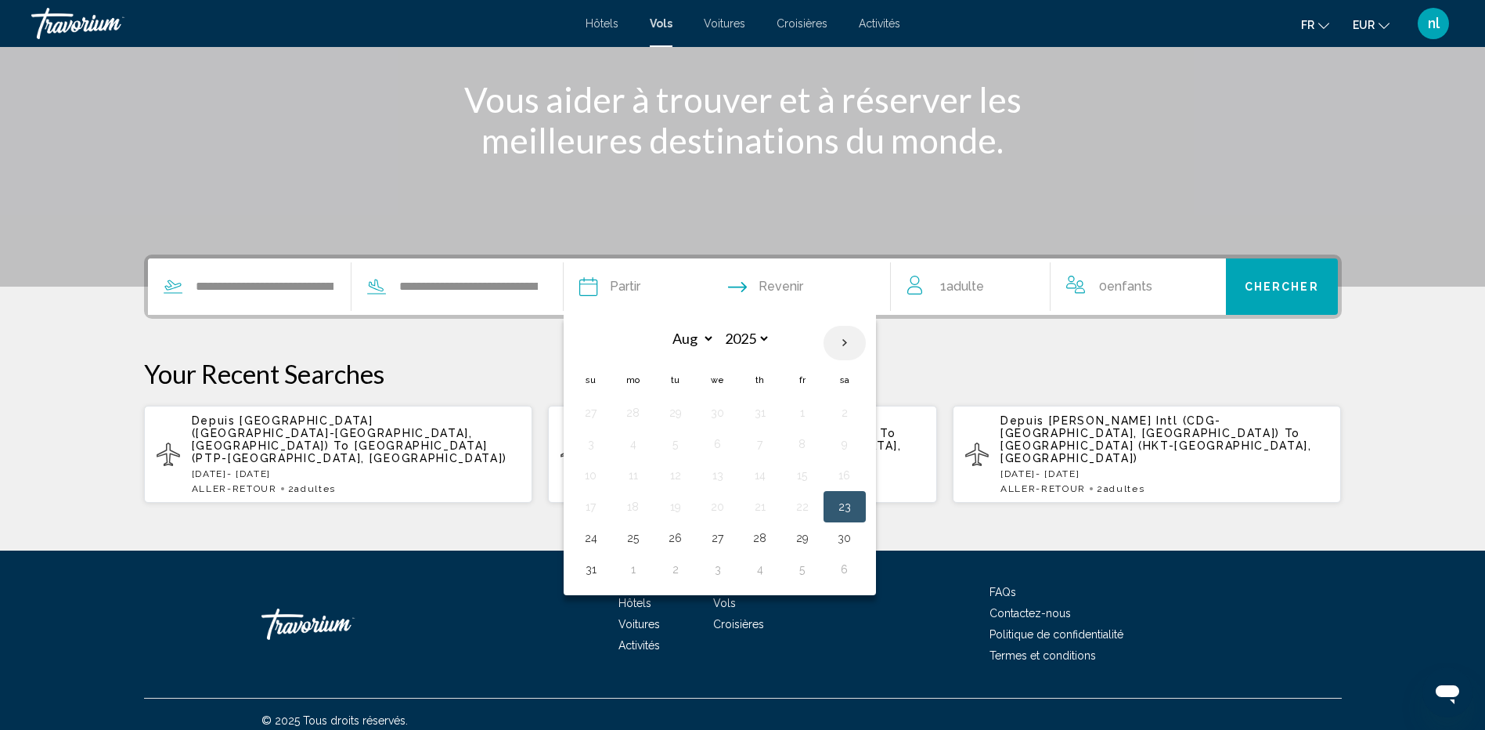
click at [846, 341] on th "Next month" at bounding box center [845, 343] width 42 height 34
select select "*"
click at [641, 474] on button "15" at bounding box center [633, 475] width 25 height 22
type input "**********"
select select "*"
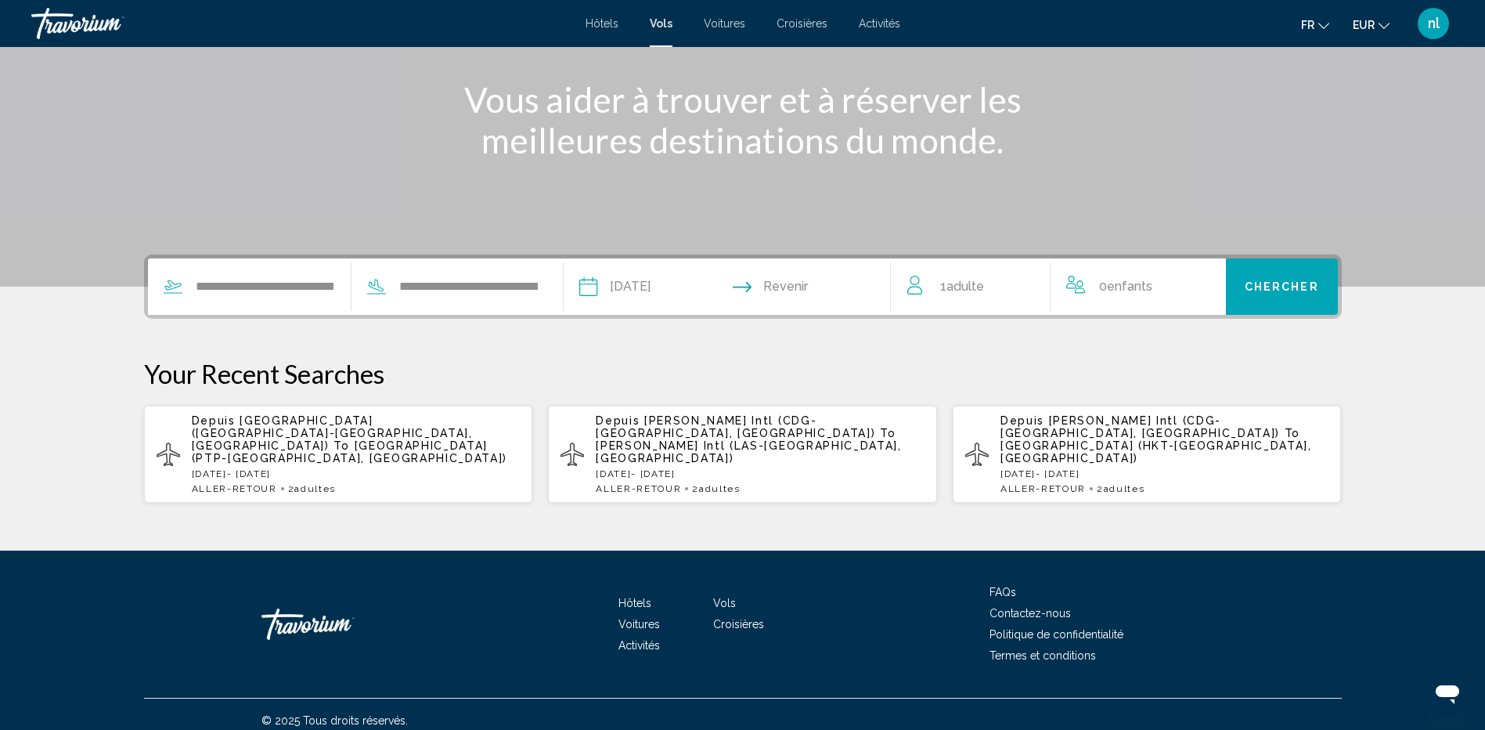
click at [800, 297] on input "Return date" at bounding box center [816, 288] width 162 height 61
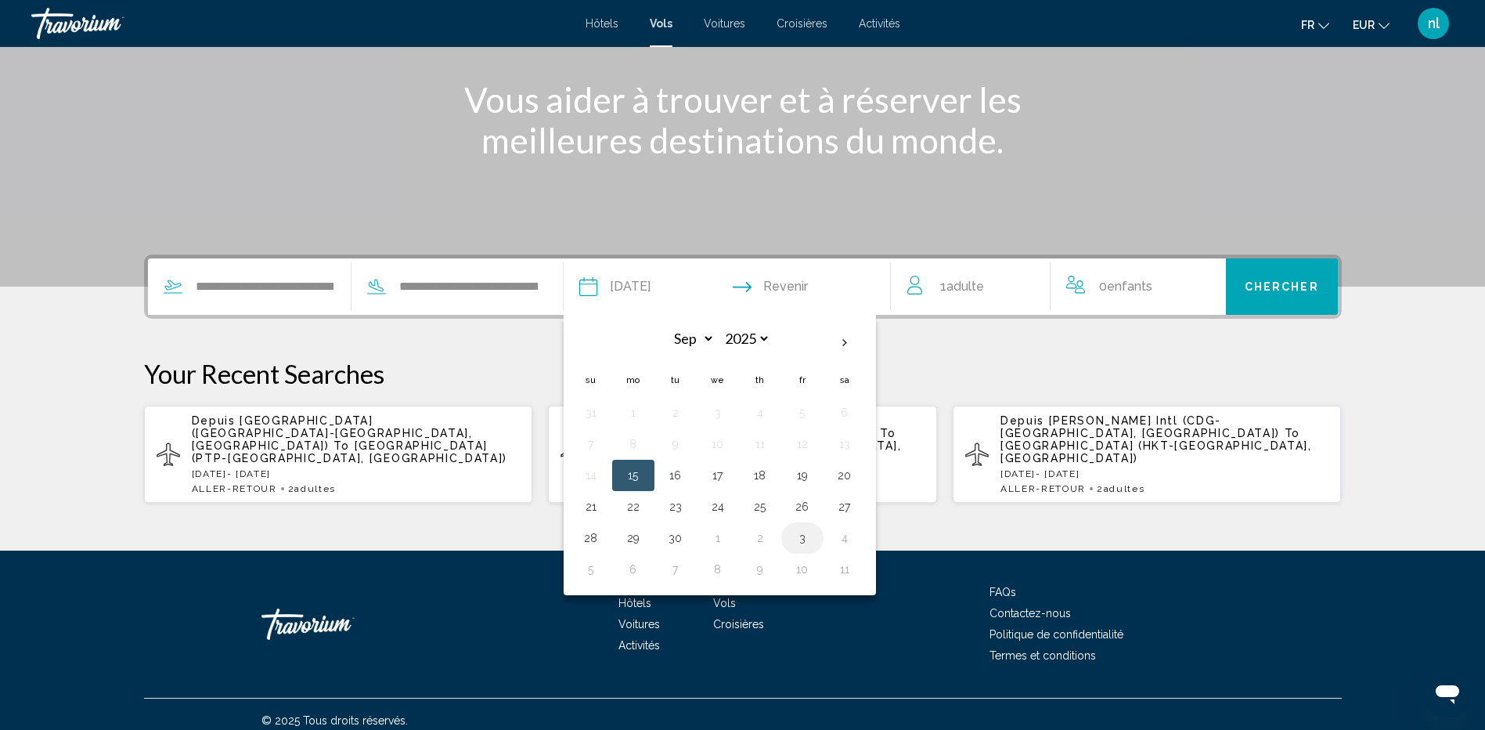
click at [807, 540] on button "3" at bounding box center [802, 538] width 25 height 22
type input "**********"
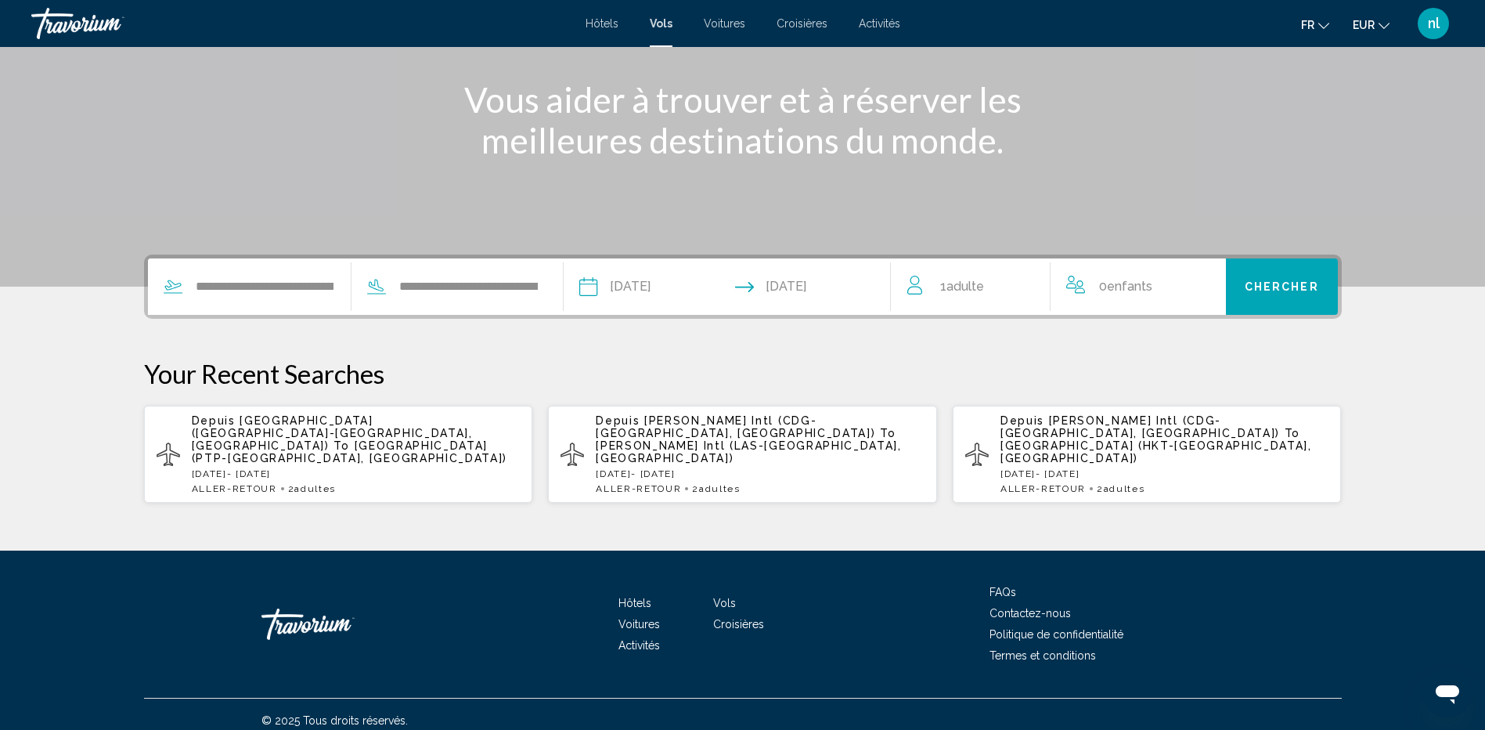
click at [984, 285] on span "Adulte" at bounding box center [966, 286] width 38 height 15
click at [1028, 287] on icon "Increment adults" at bounding box center [1027, 283] width 14 height 19
click at [1286, 292] on span "Chercher" at bounding box center [1282, 287] width 74 height 13
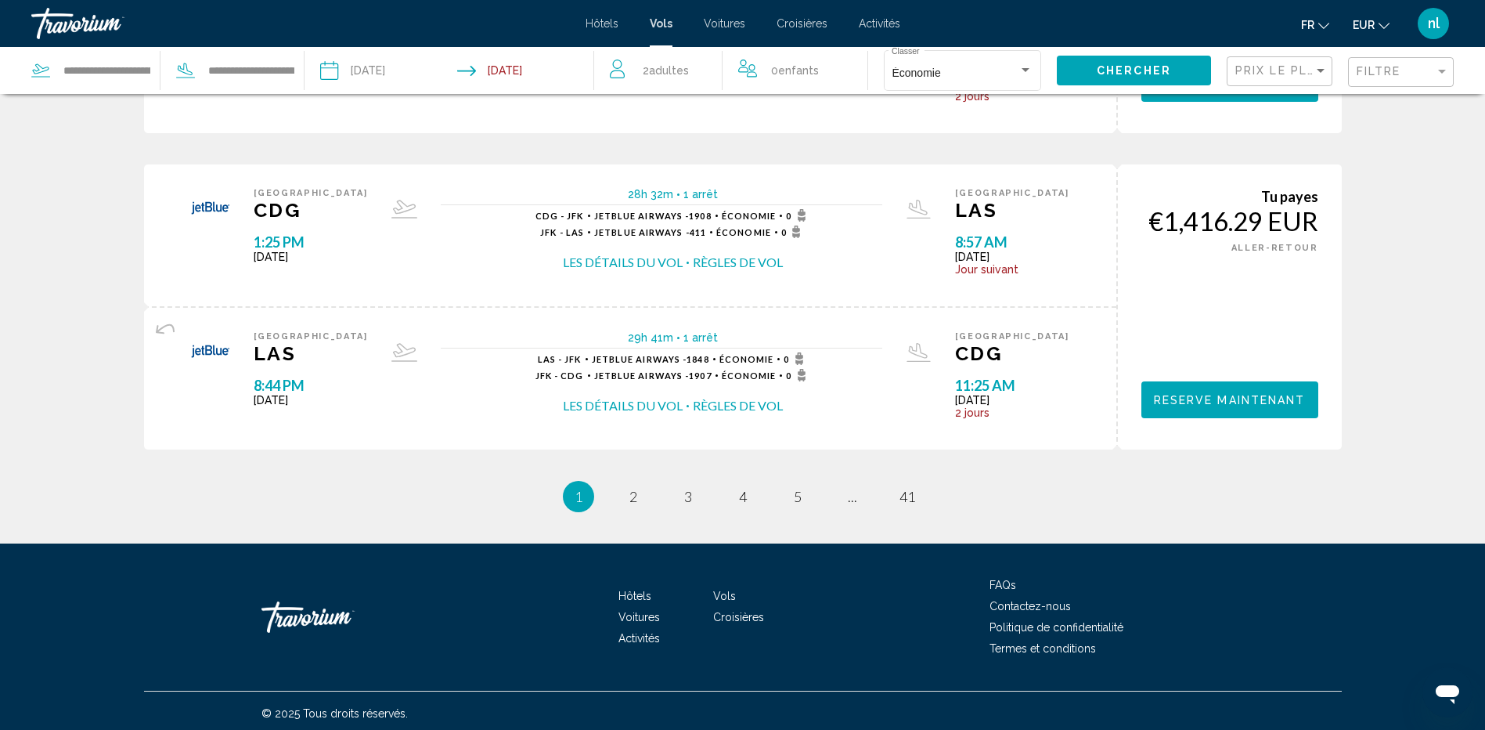
scroll to position [1410, 0]
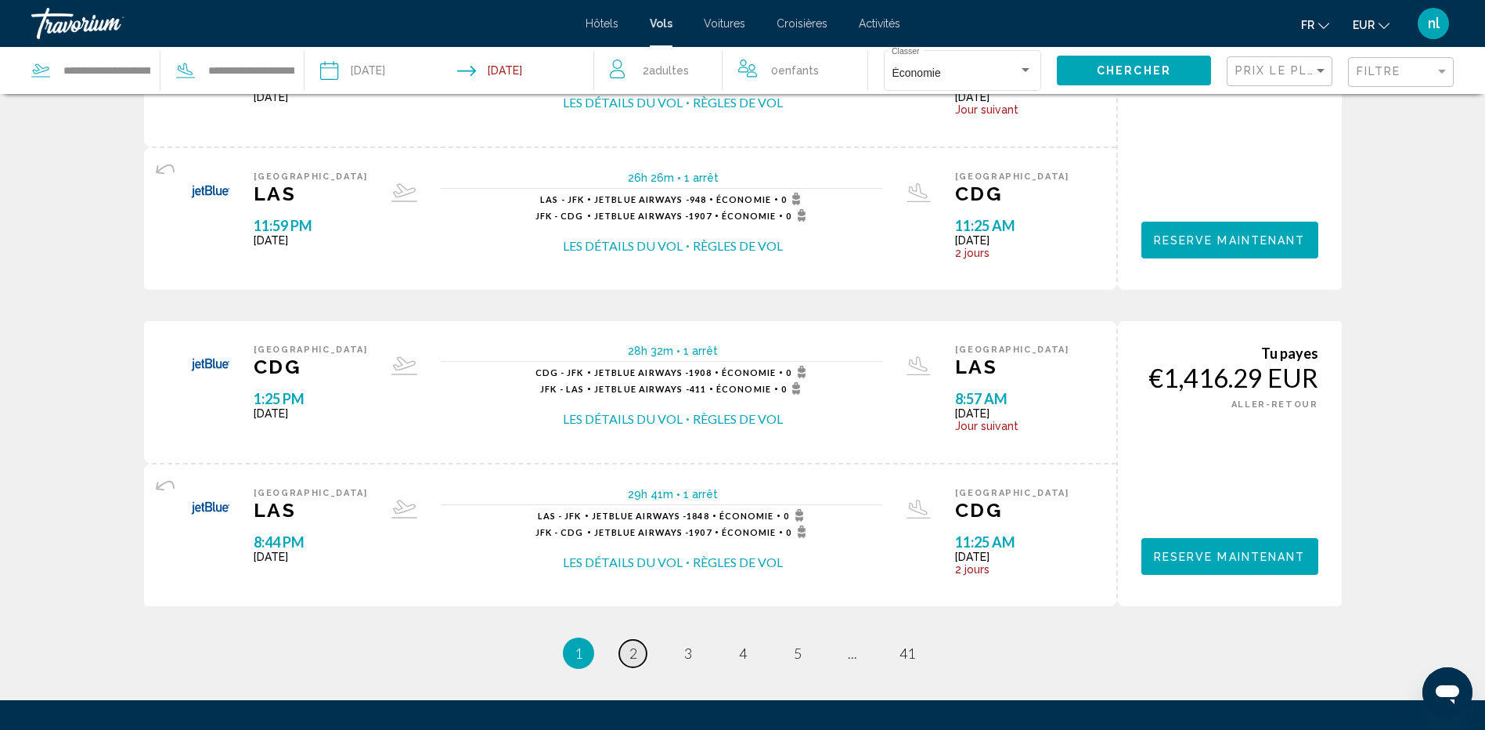
click at [637, 651] on link "page 2" at bounding box center [632, 653] width 27 height 27
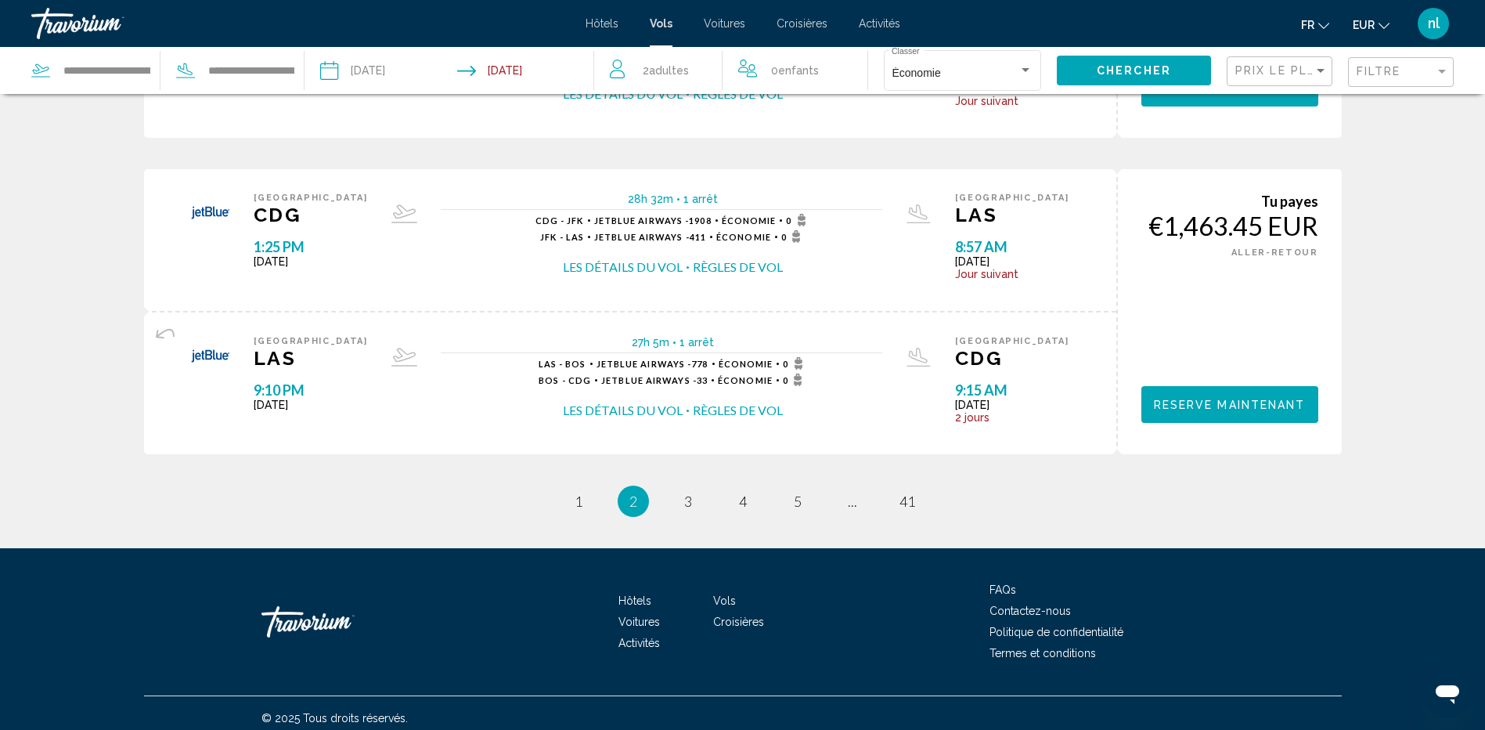
scroll to position [1572, 0]
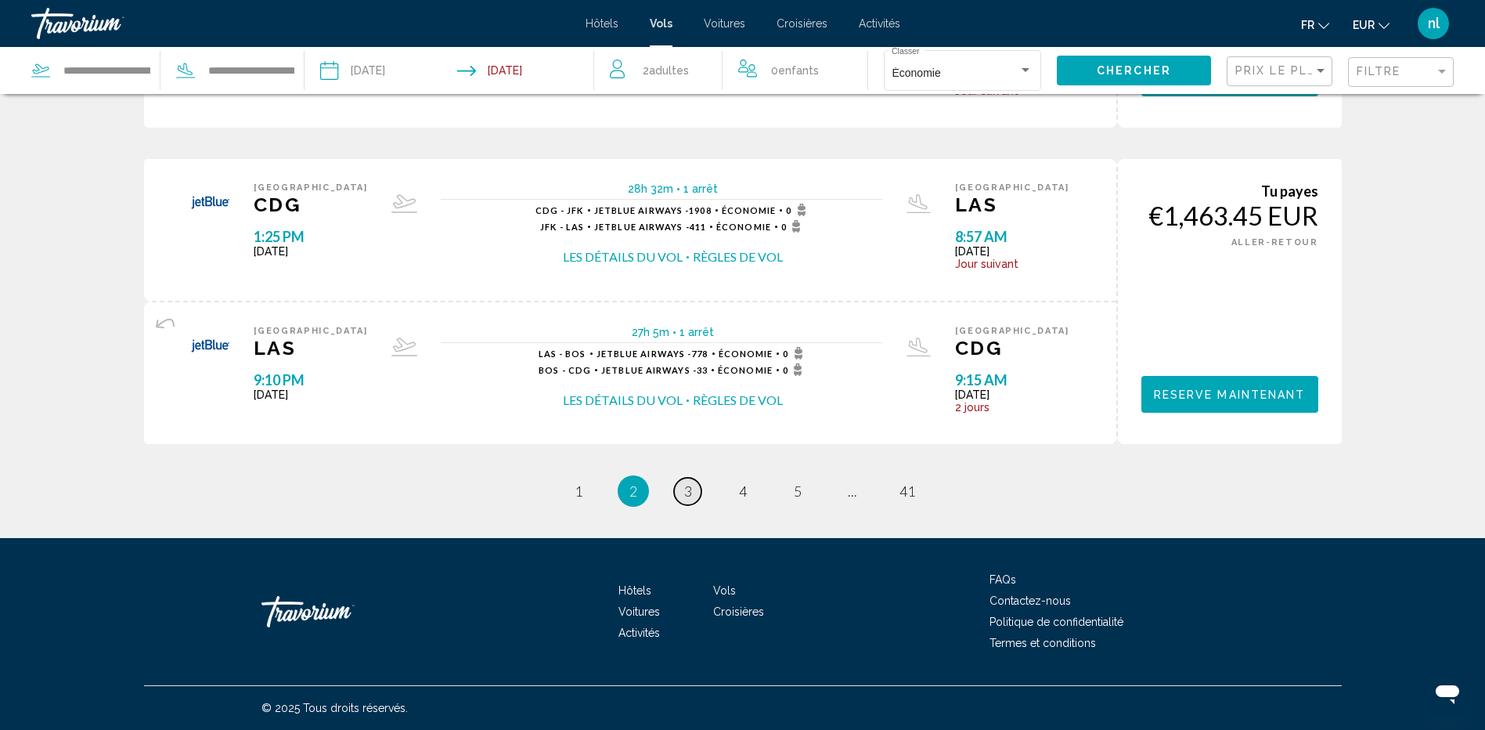
click at [684, 489] on span "3" at bounding box center [688, 490] width 8 height 17
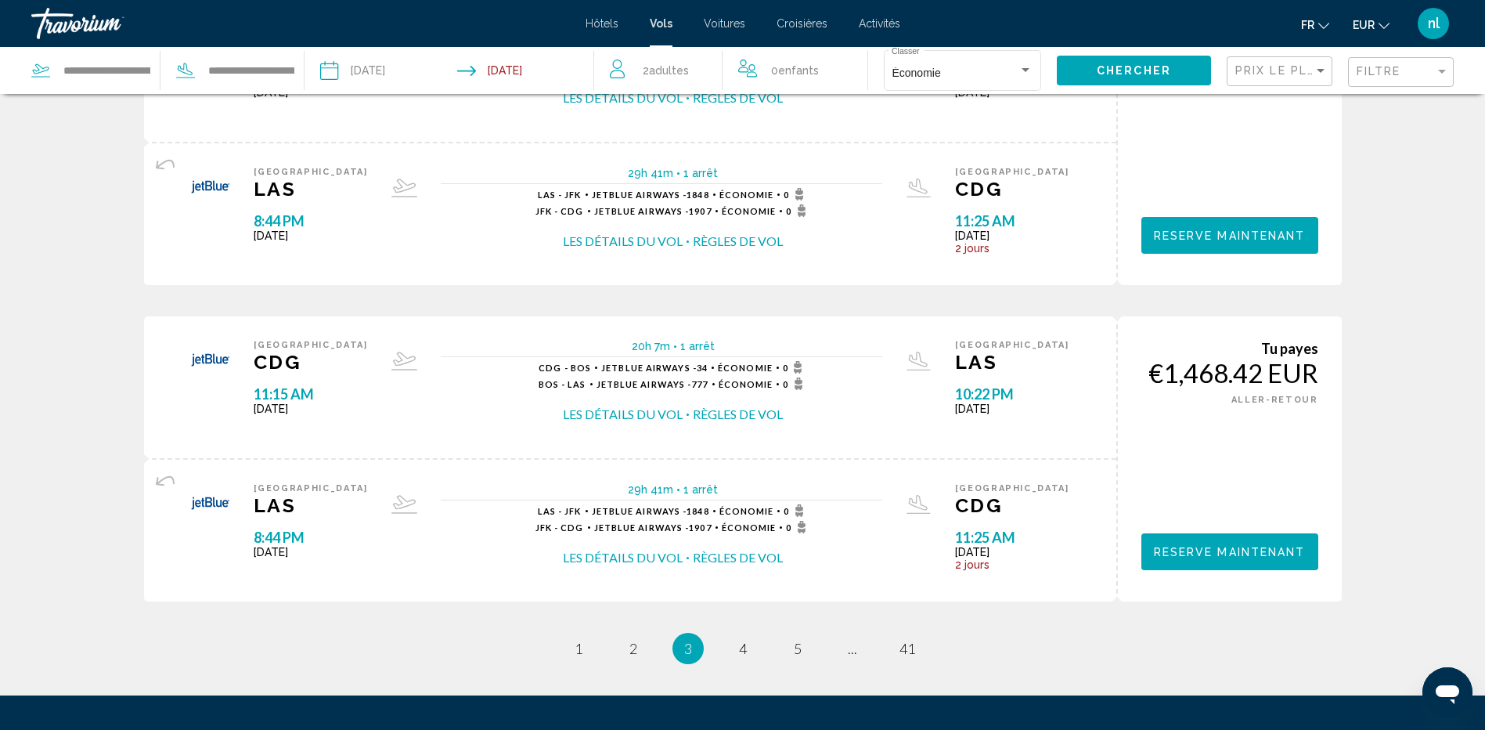
scroll to position [1572, 0]
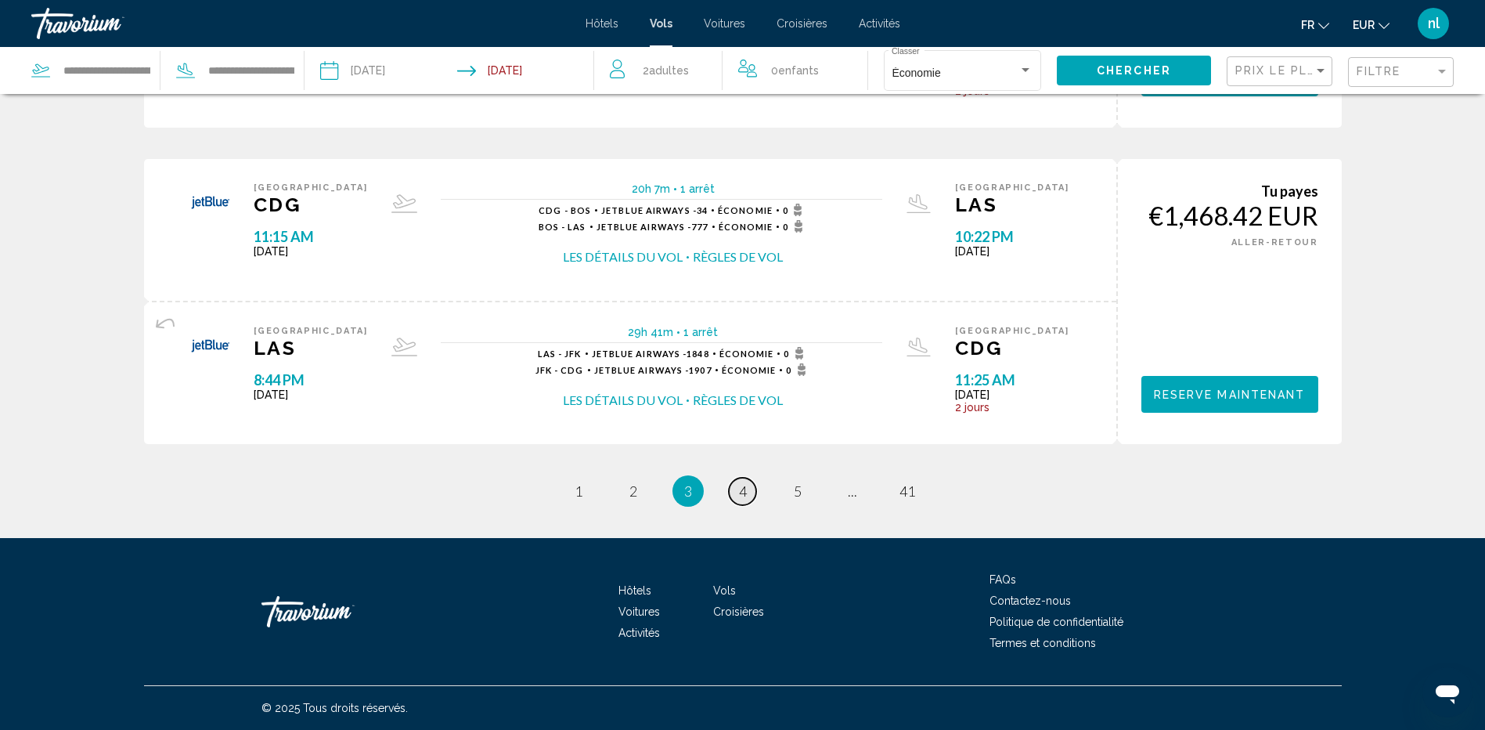
click at [742, 491] on span "4" at bounding box center [743, 490] width 8 height 17
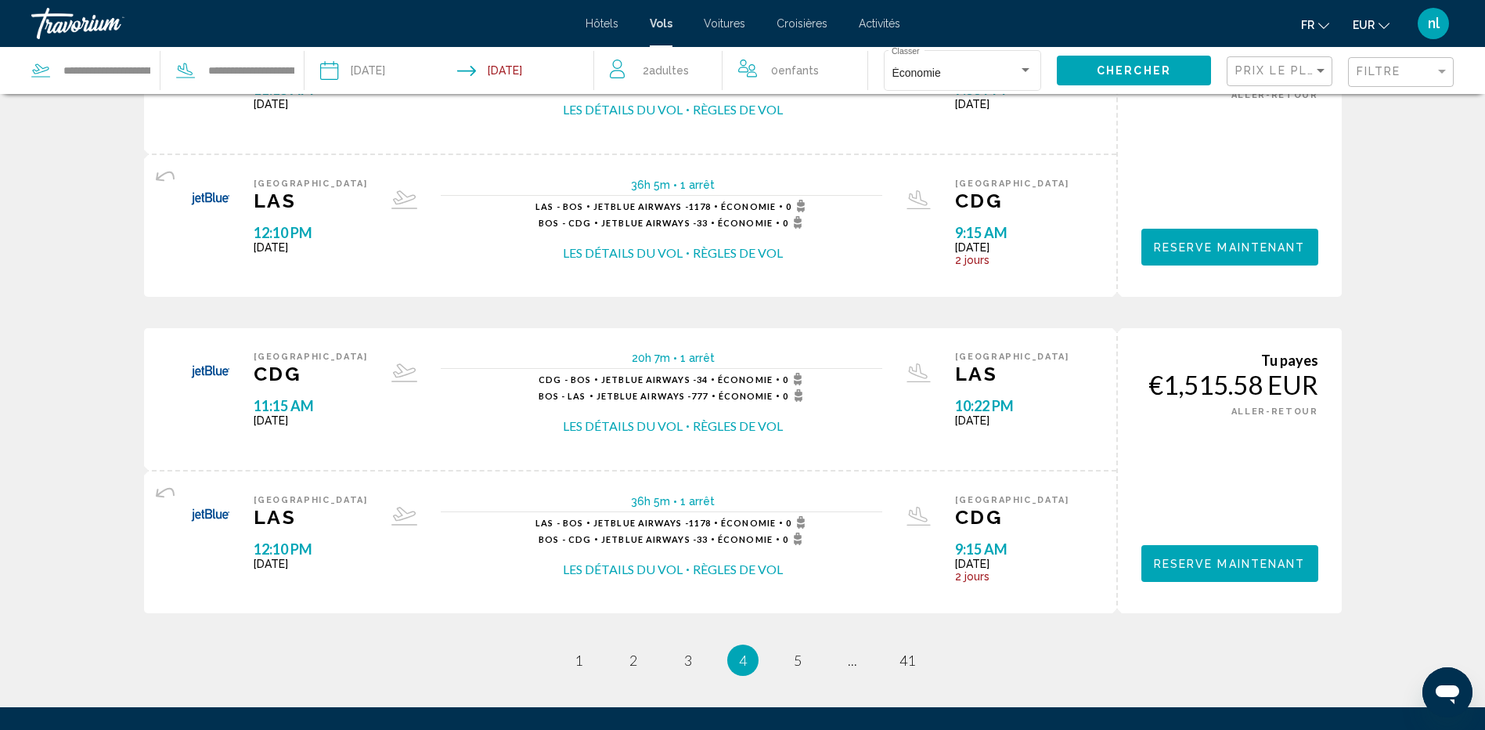
scroll to position [1410, 0]
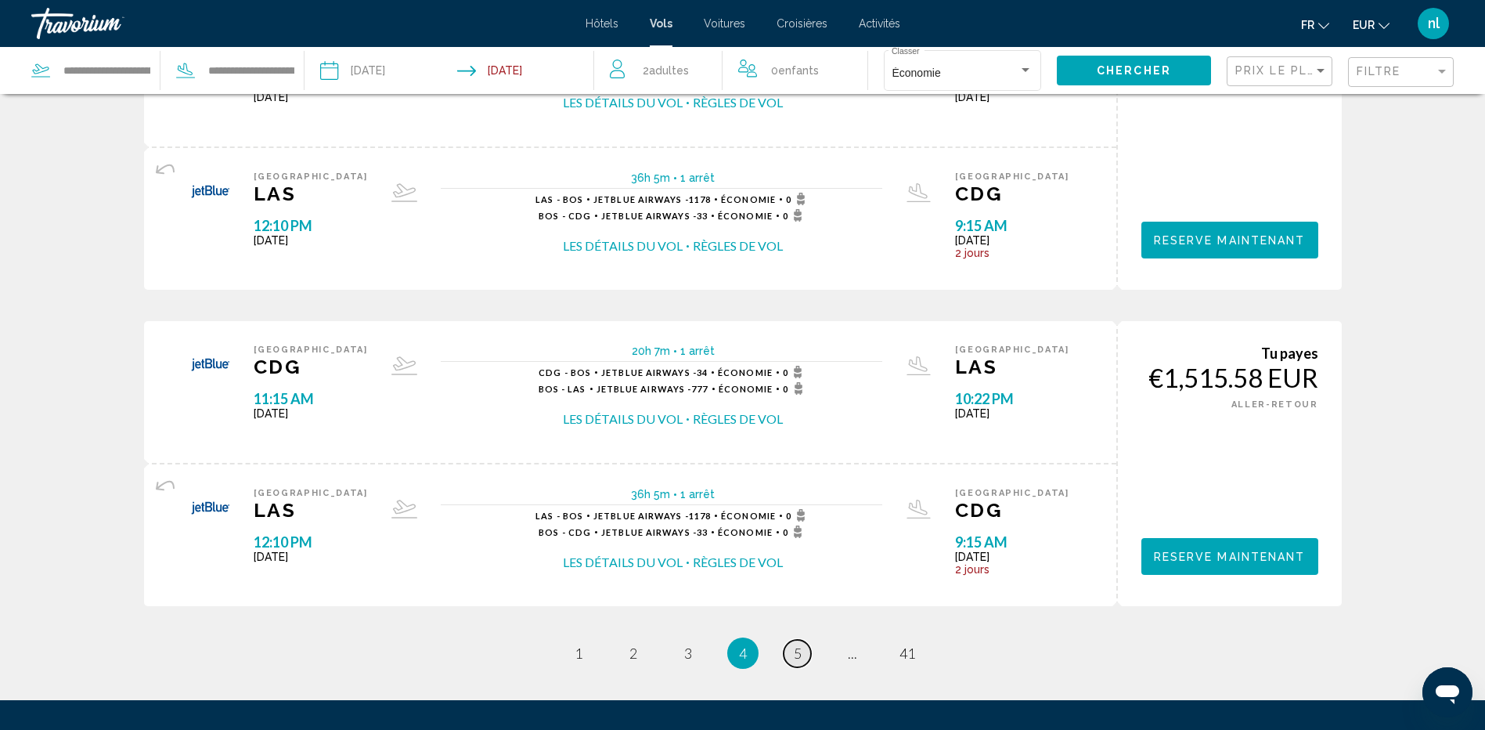
click at [796, 644] on link "page 5" at bounding box center [797, 653] width 27 height 27
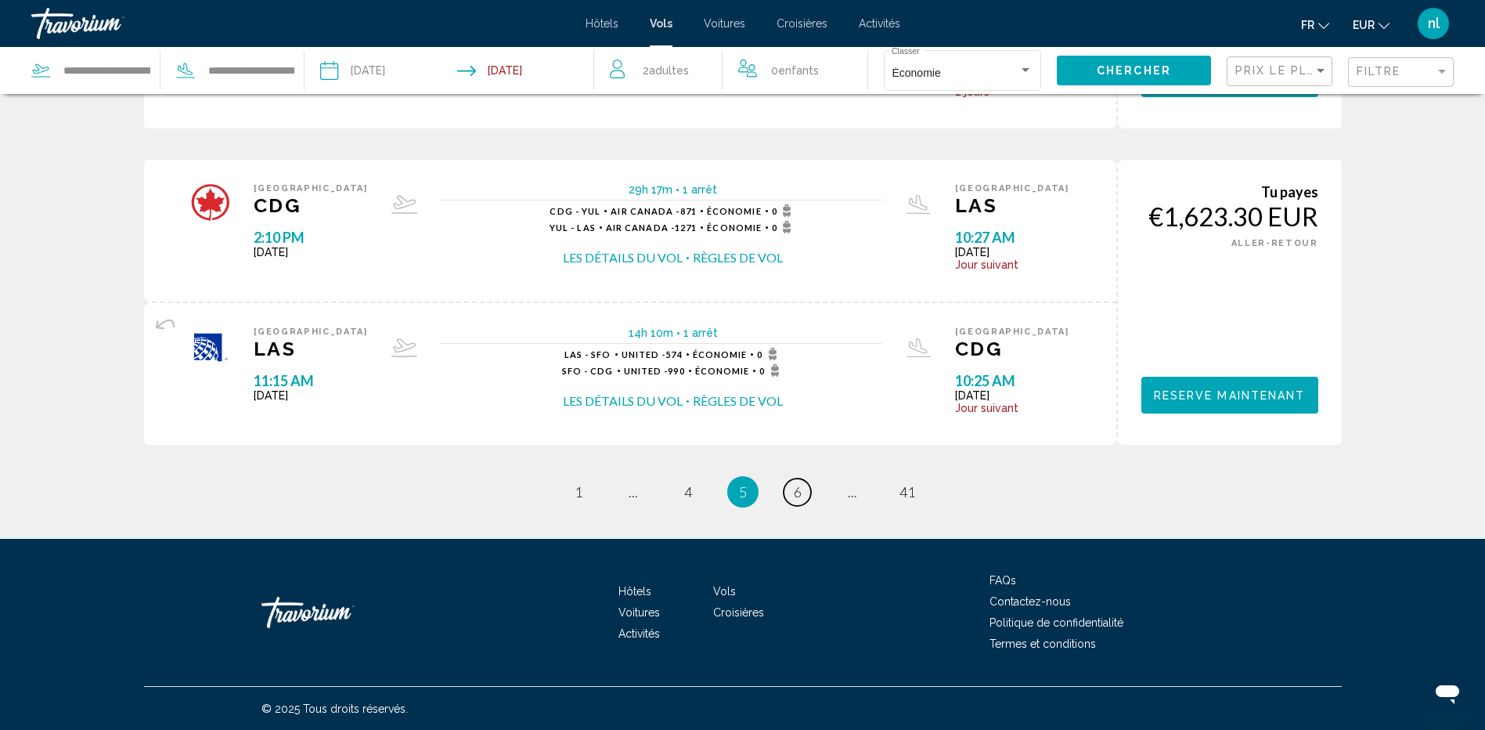
scroll to position [1572, 0]
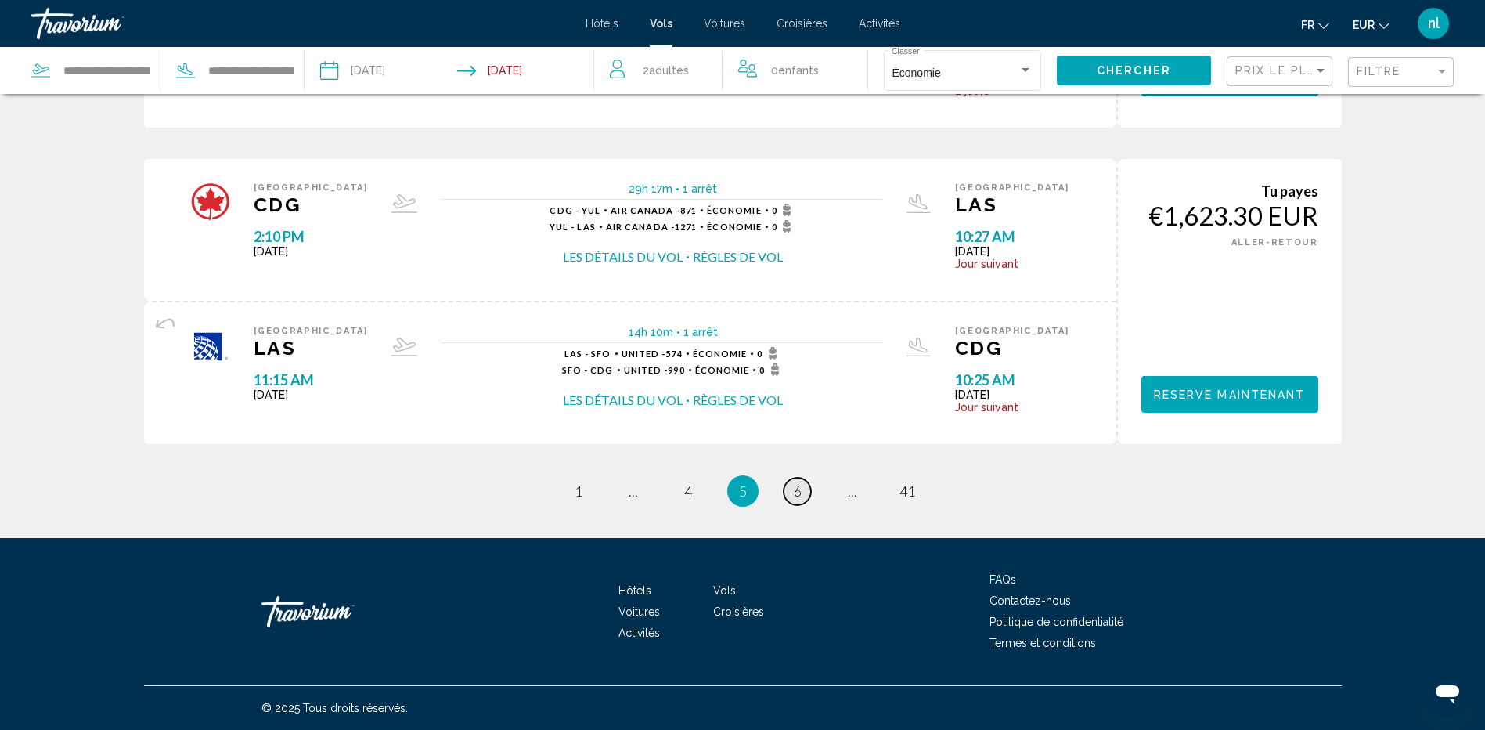
click at [801, 492] on span "6" at bounding box center [798, 490] width 8 height 17
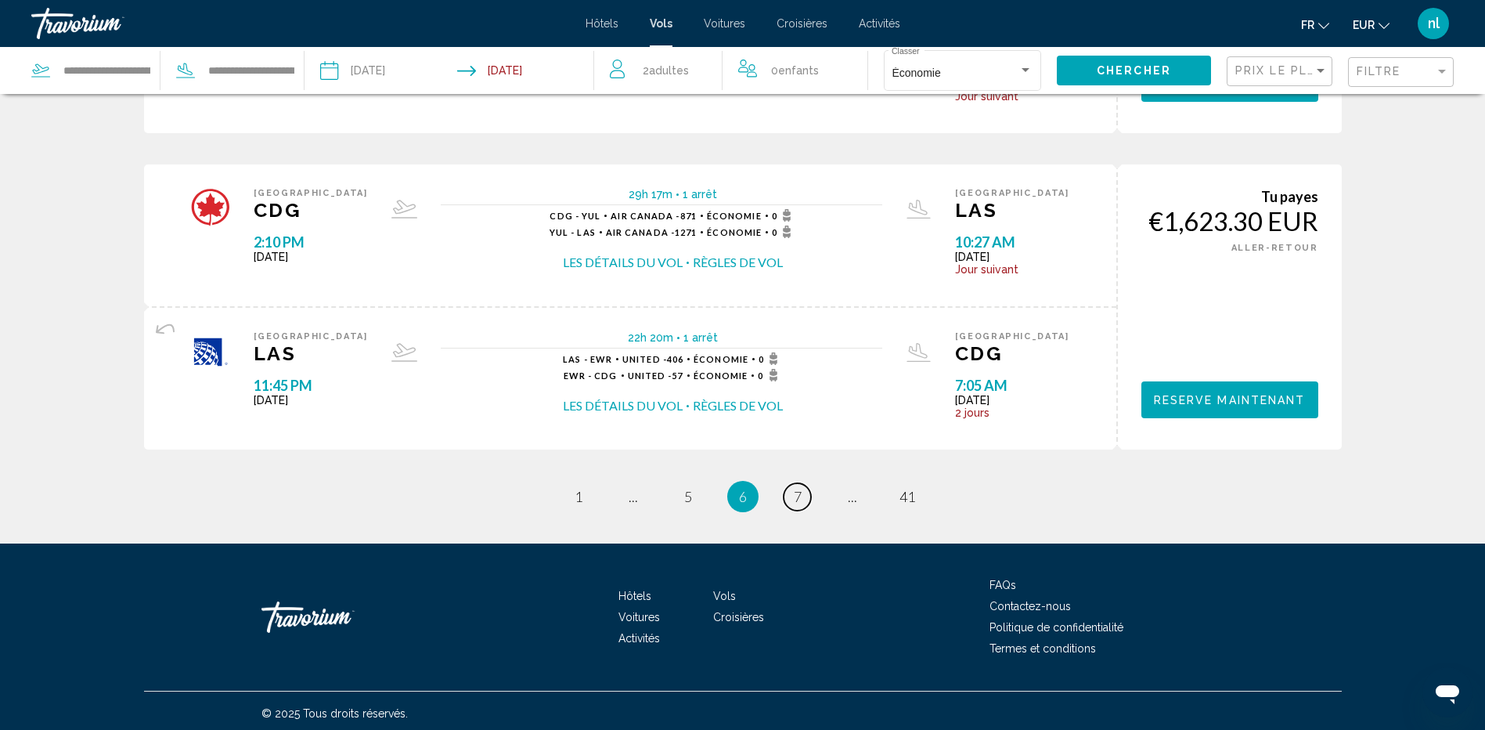
scroll to position [1572, 0]
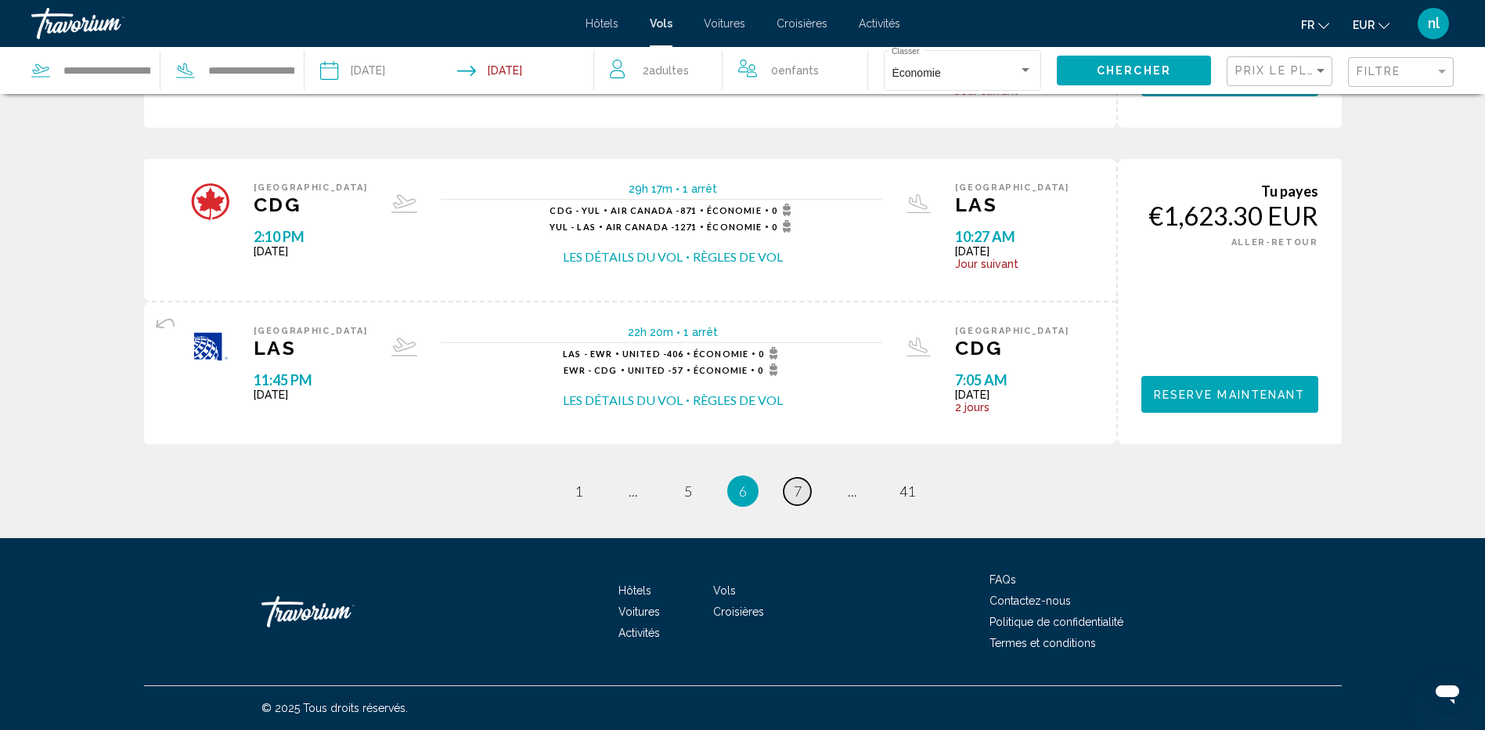
click at [810, 490] on link "page 7" at bounding box center [797, 491] width 27 height 27
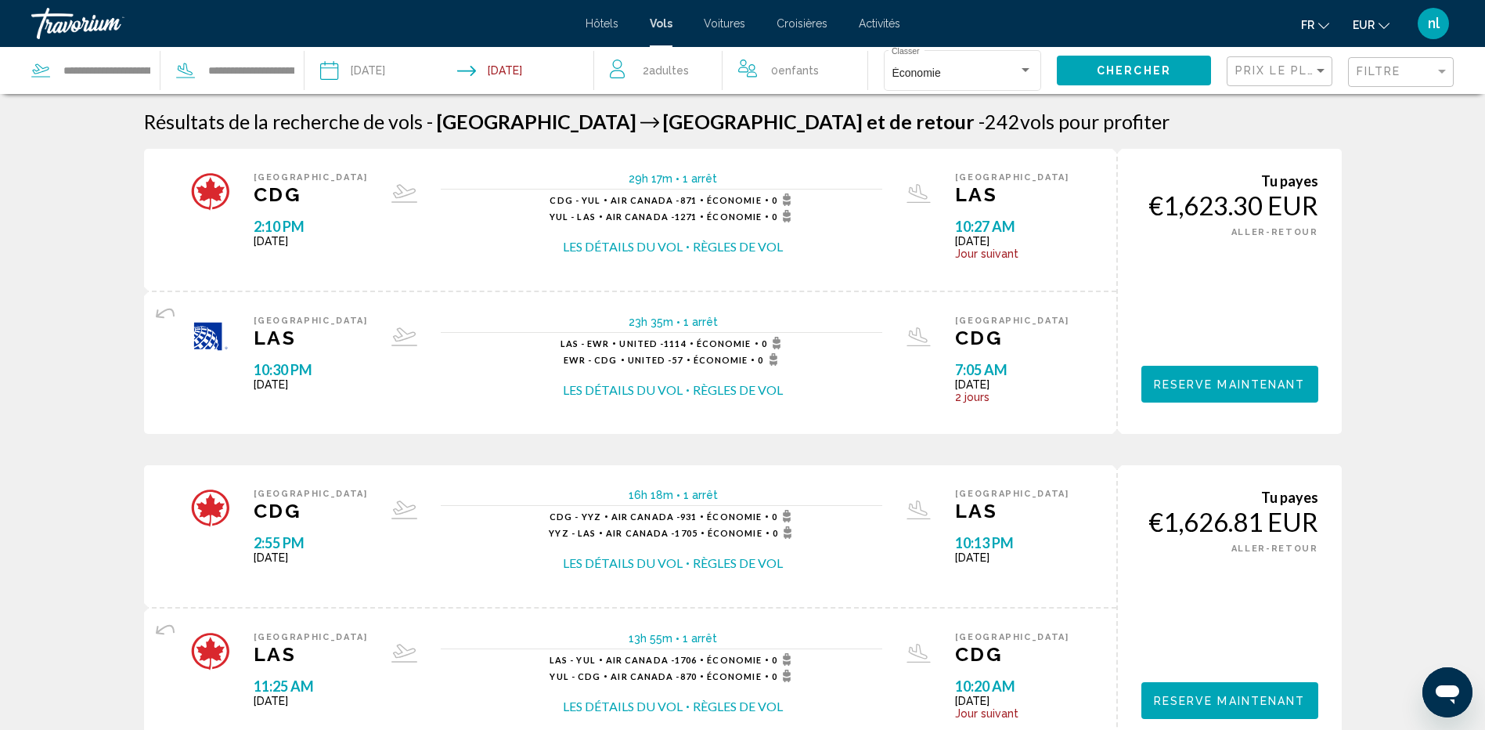
click at [605, 25] on span "Hôtels" at bounding box center [602, 23] width 33 height 13
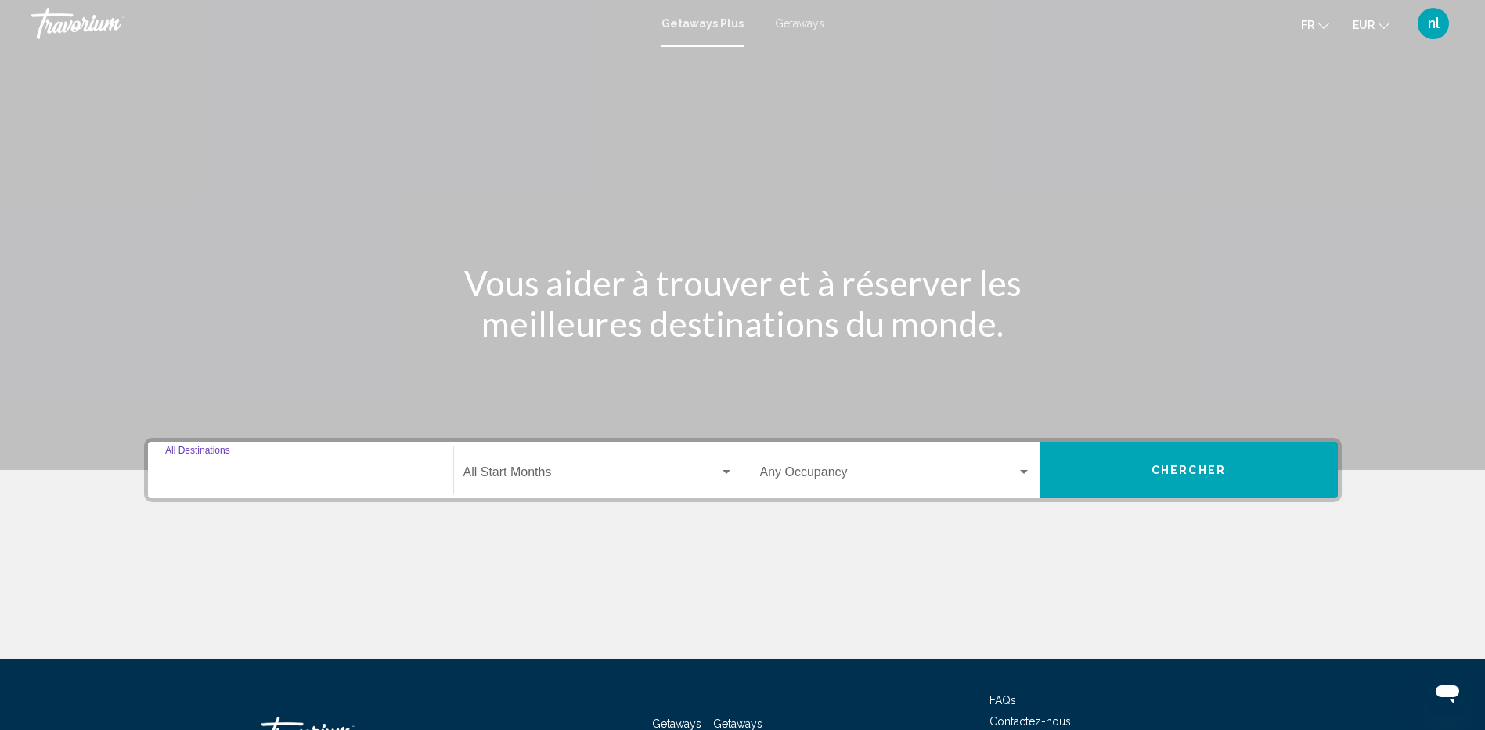
click at [296, 471] on input "Destination All Destinations" at bounding box center [300, 475] width 271 height 14
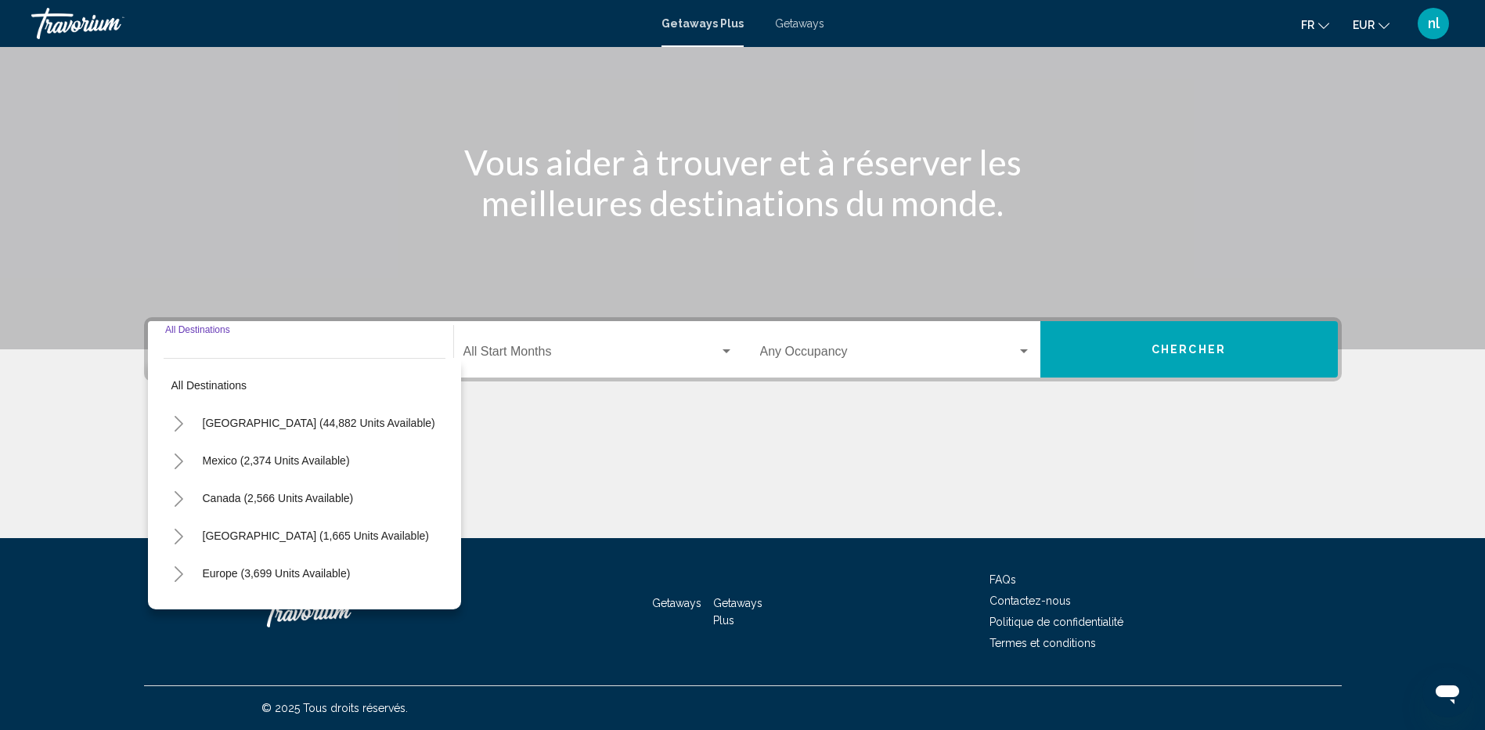
scroll to position [78, 0]
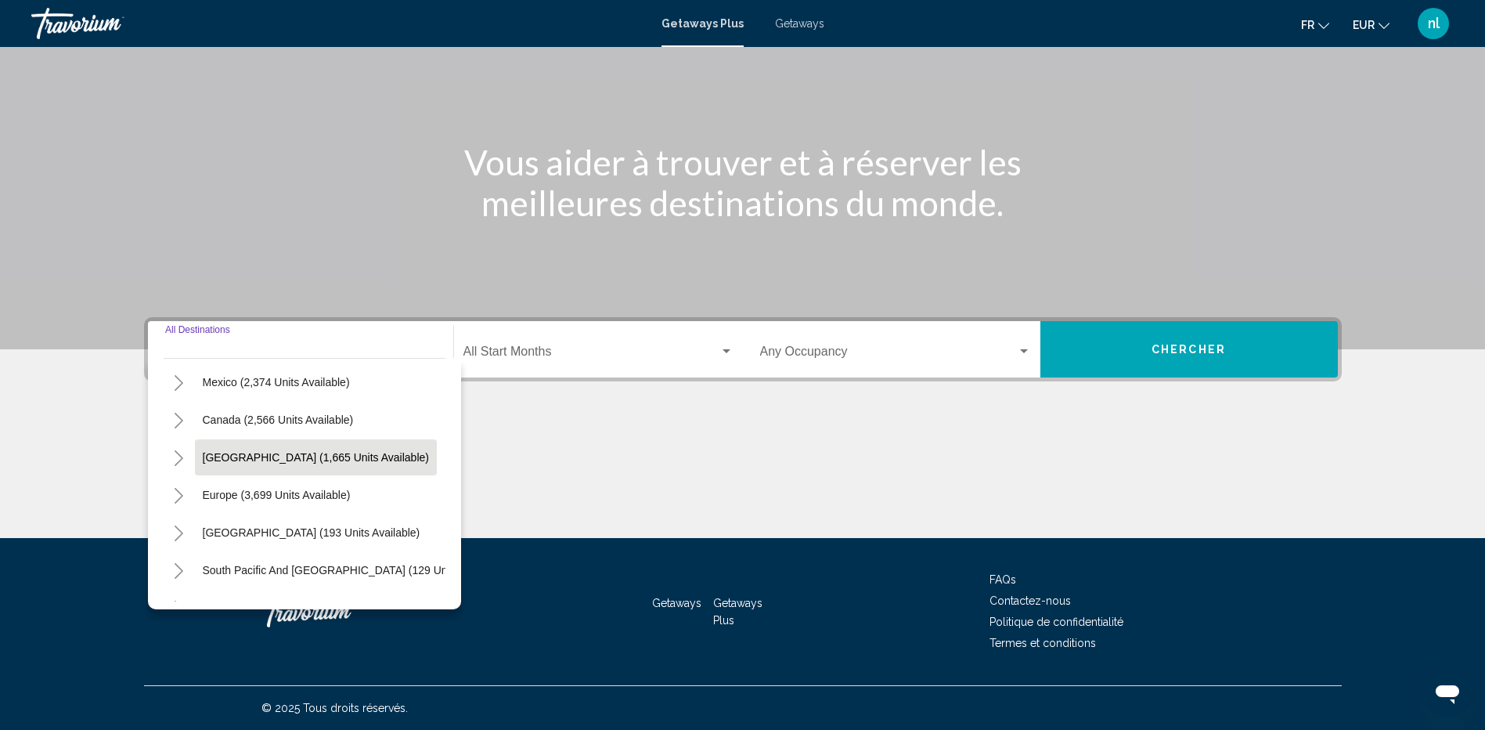
click at [233, 459] on span "Caribbean & Atlantic Islands (1,665 units available)" at bounding box center [316, 457] width 226 height 13
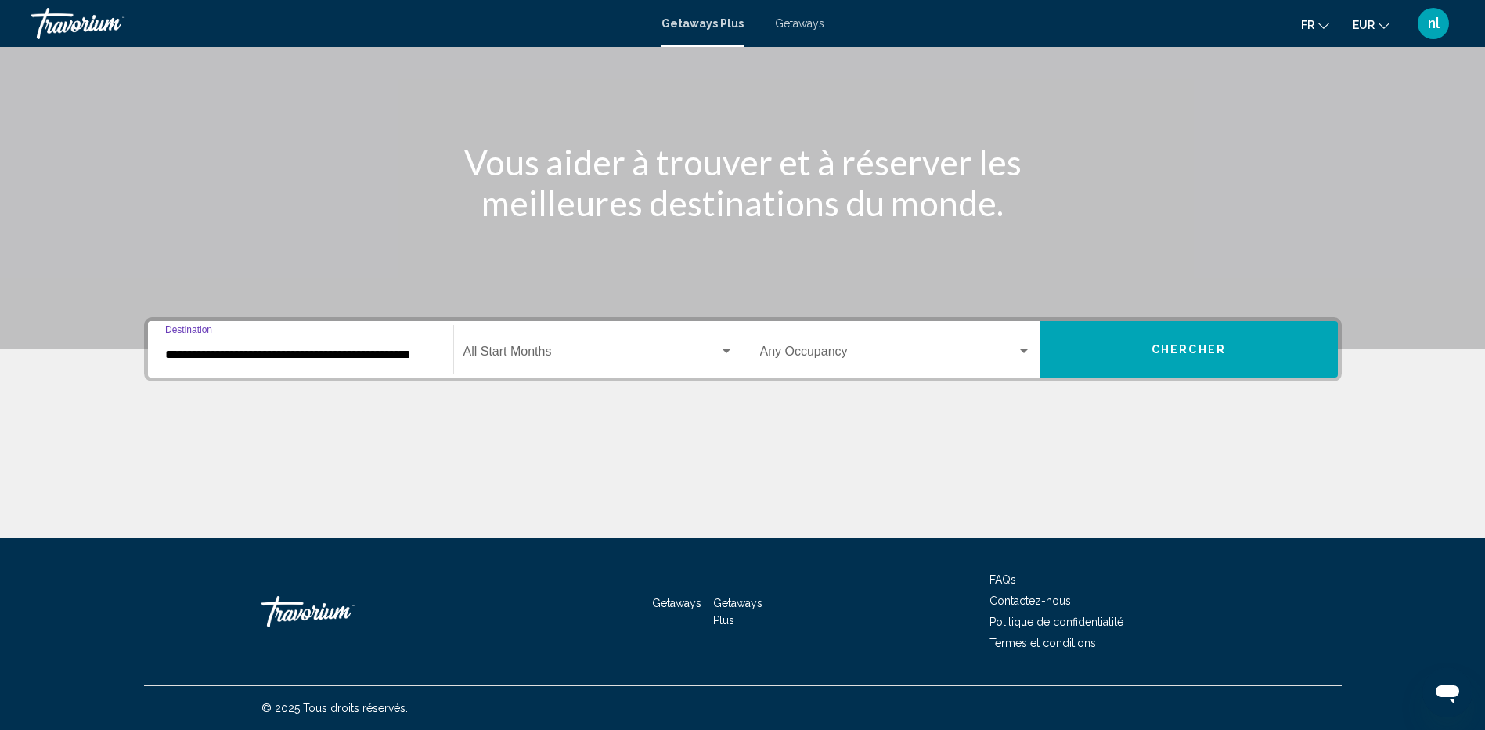
click at [184, 357] on input "**********" at bounding box center [300, 355] width 271 height 14
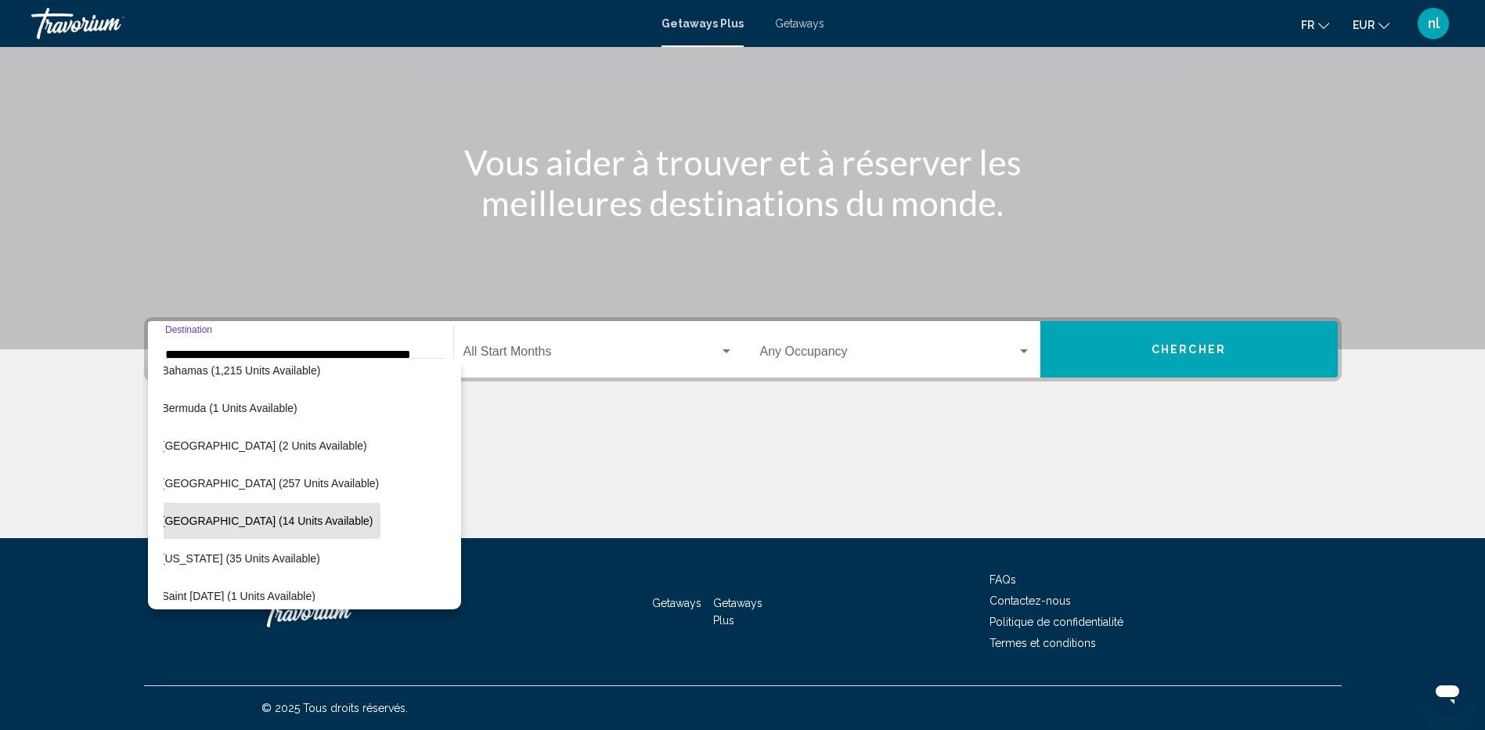
scroll to position [297, 25]
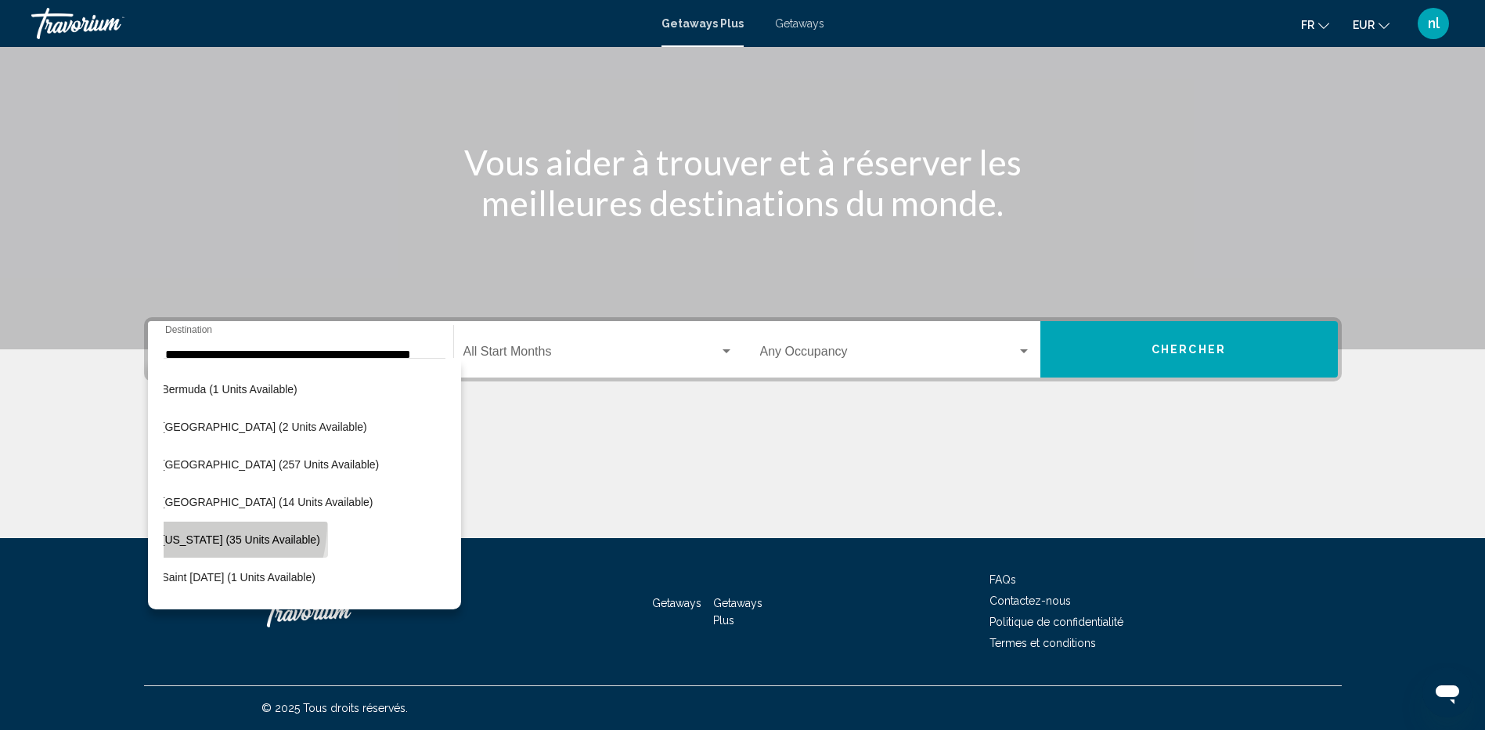
click at [175, 522] on button "Puerto Rico (35 units available)" at bounding box center [241, 540] width 174 height 36
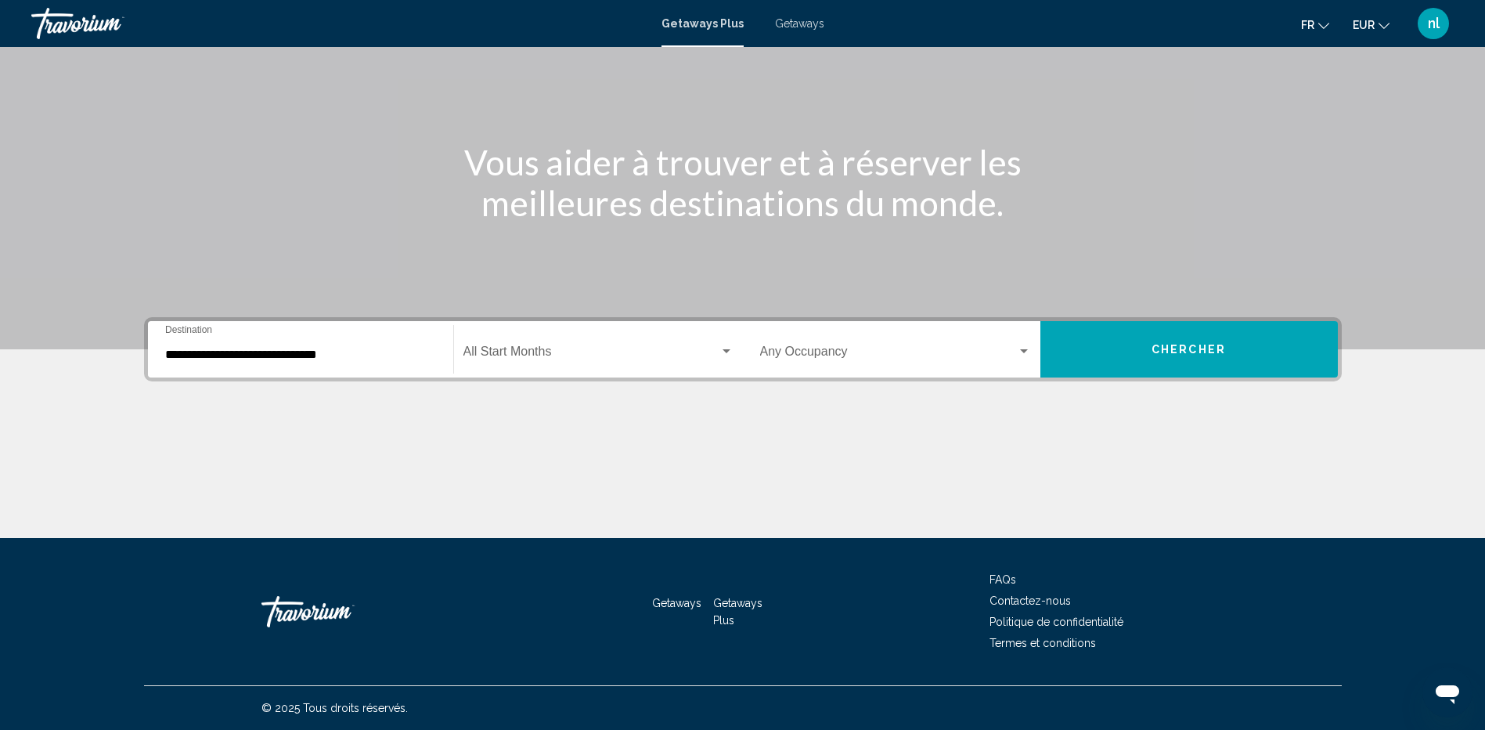
click at [180, 345] on div "**********" at bounding box center [300, 349] width 271 height 49
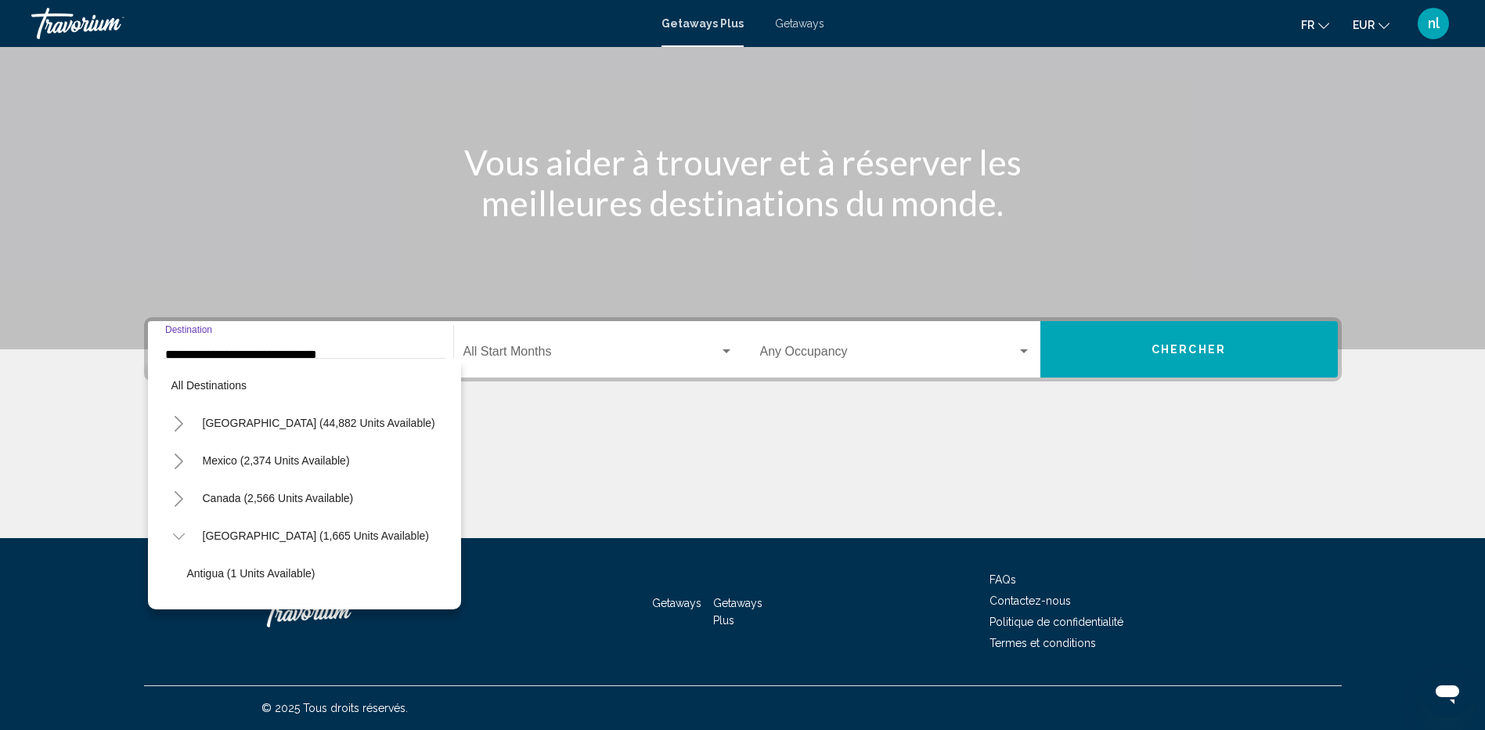
scroll to position [363, 0]
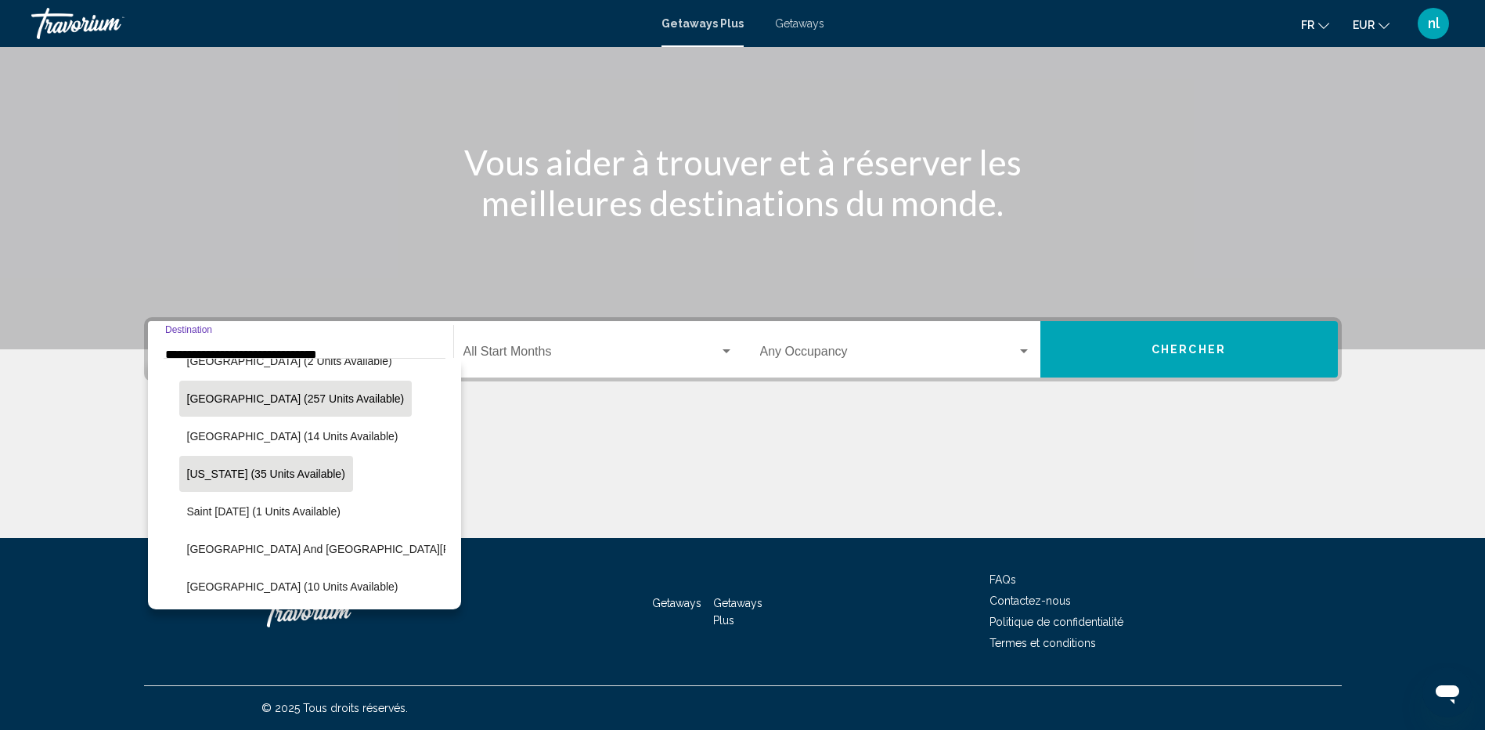
click at [204, 399] on span "Dominican Republic (257 units available)" at bounding box center [296, 398] width 218 height 13
type input "**********"
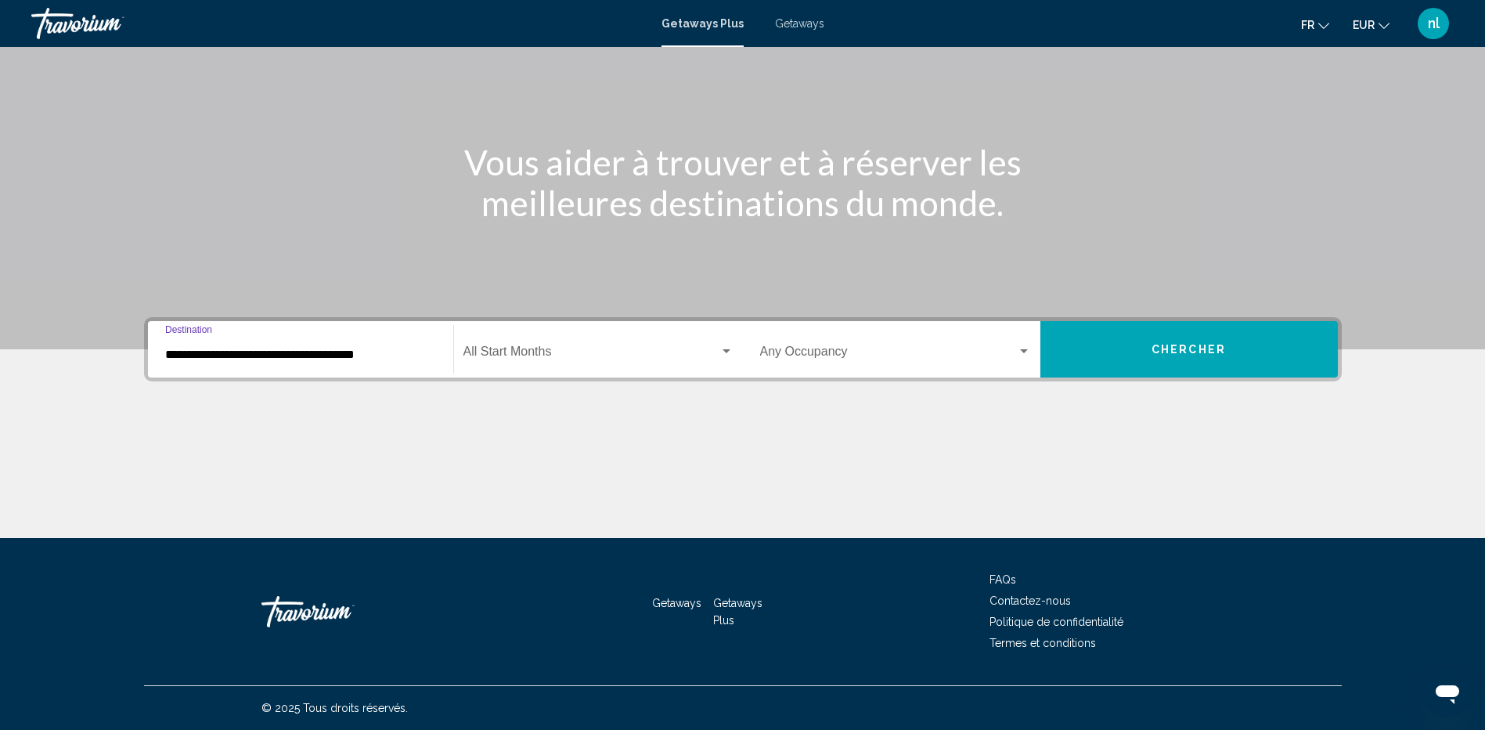
click at [1210, 351] on span "Chercher" at bounding box center [1189, 350] width 74 height 13
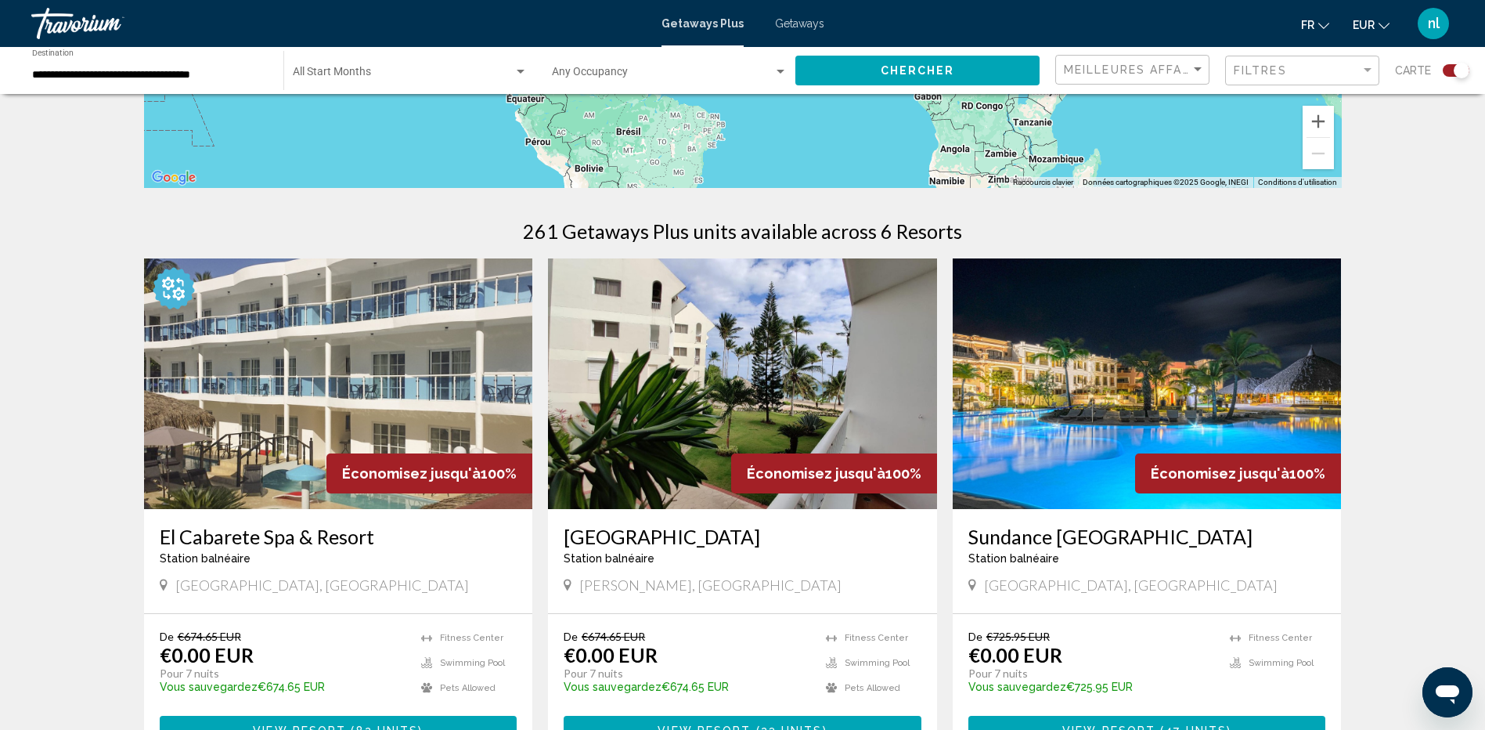
scroll to position [470, 0]
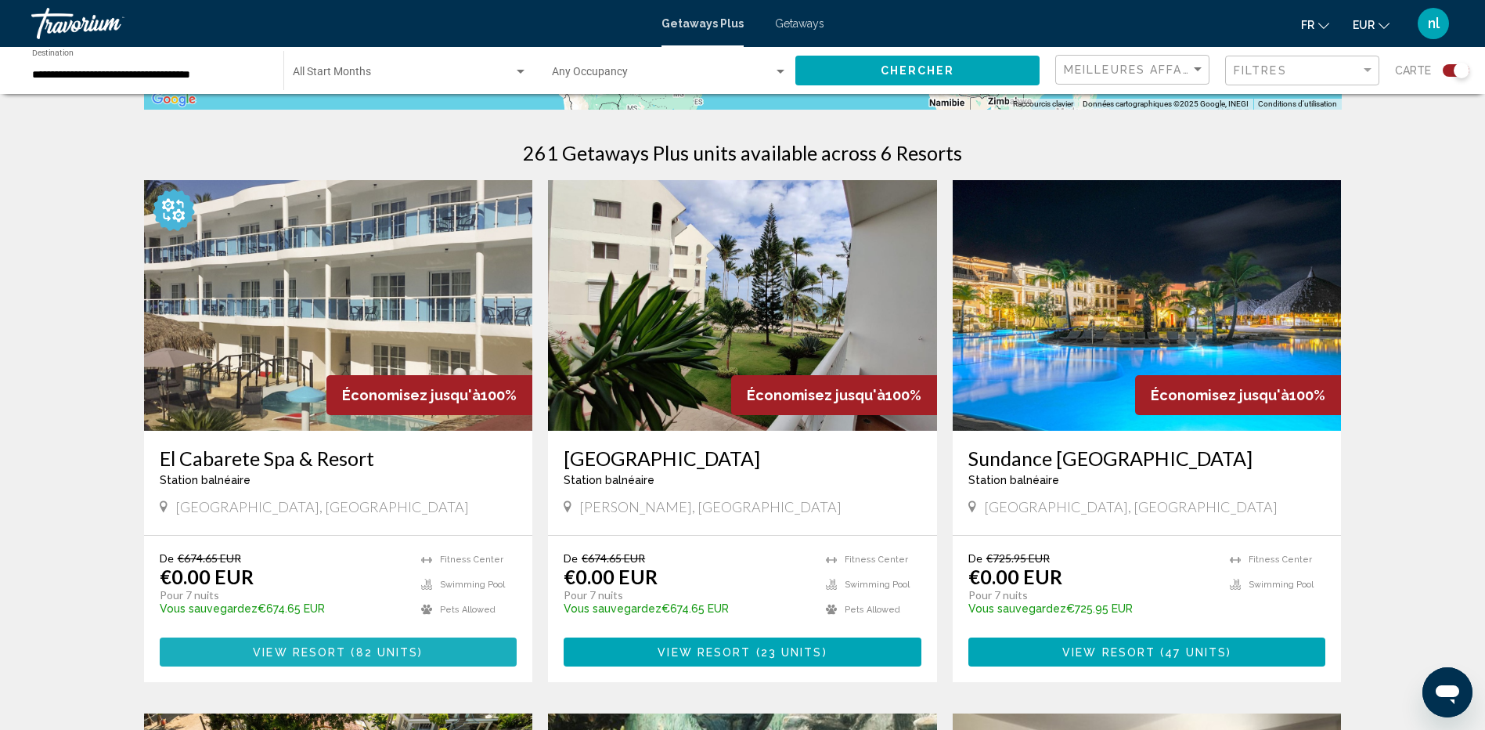
click at [368, 653] on span "82 units" at bounding box center [387, 652] width 63 height 13
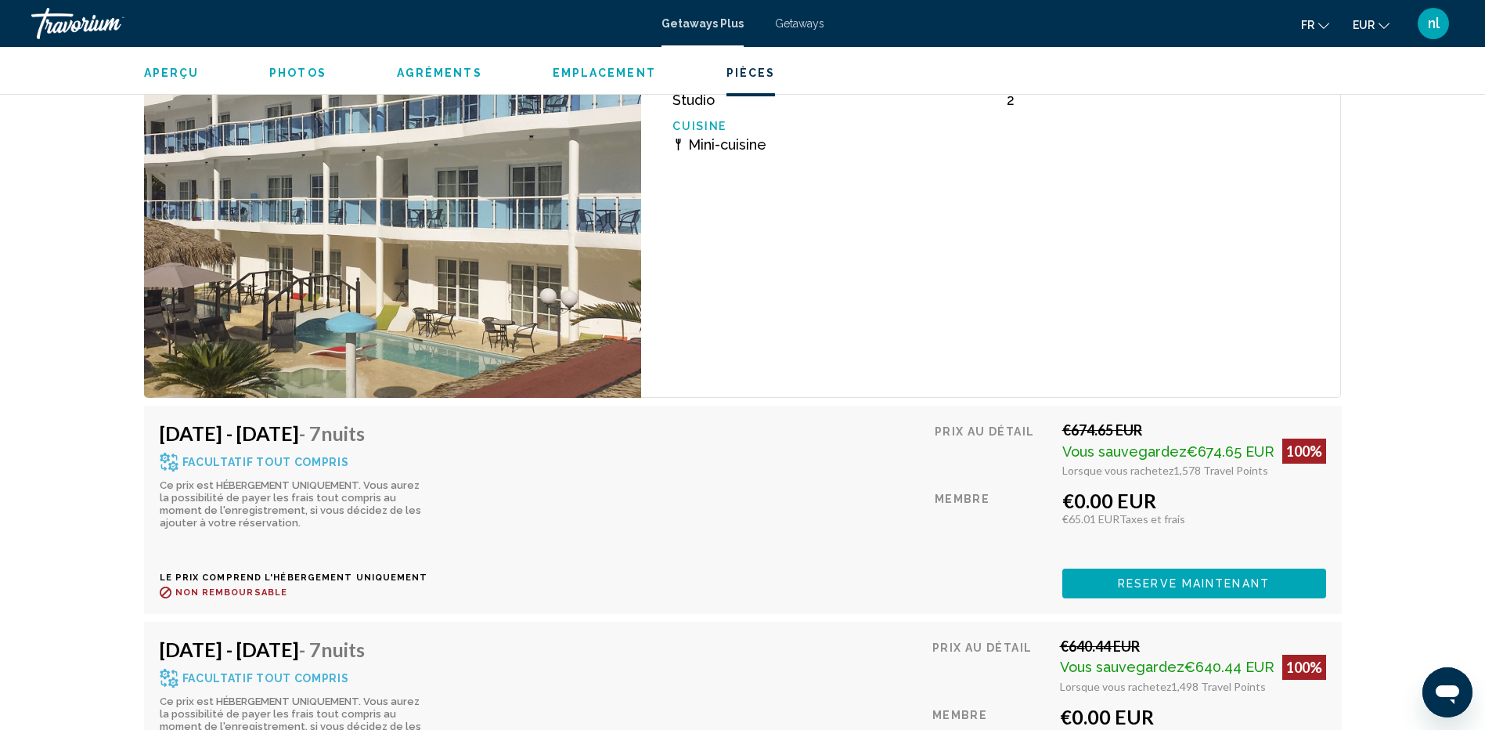
scroll to position [3089, 0]
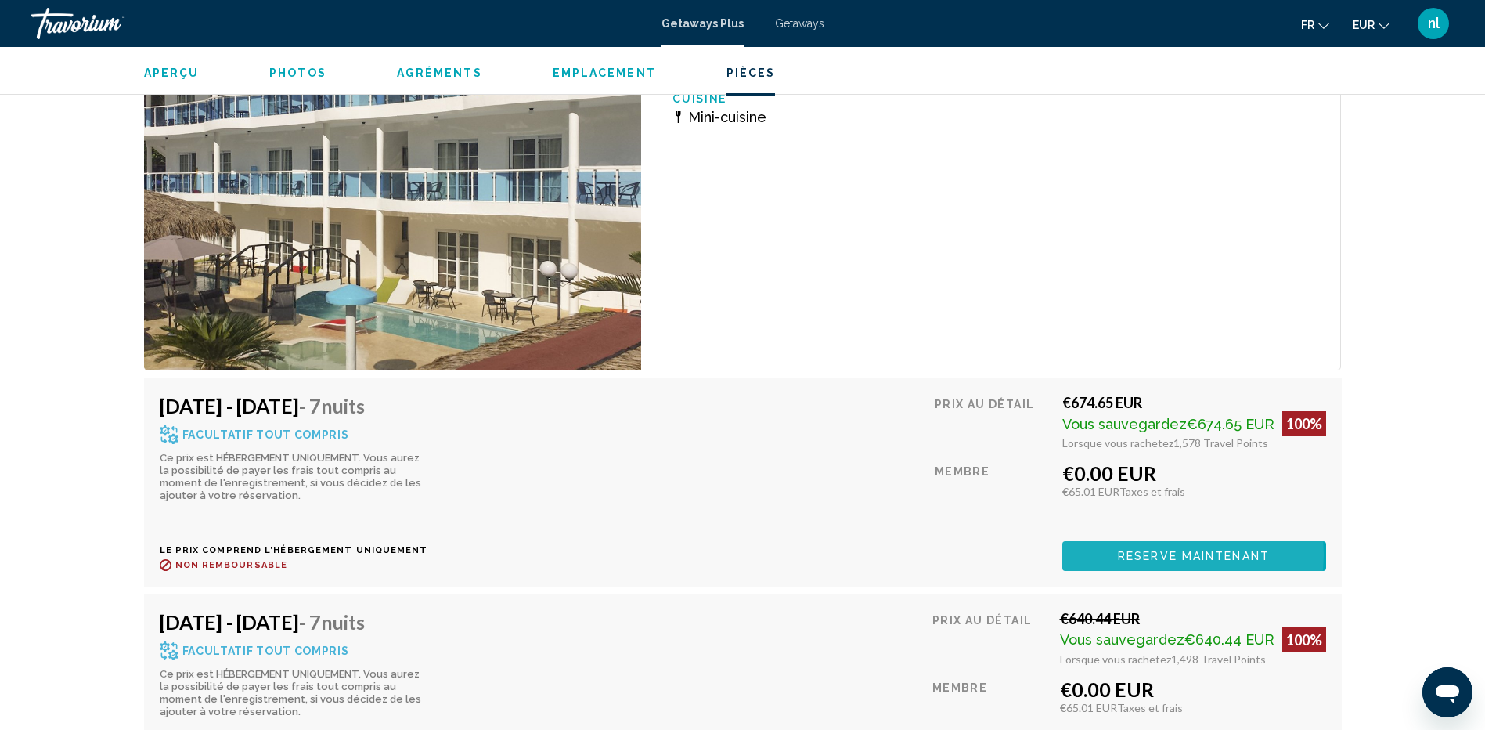
drag, startPoint x: 1186, startPoint y: 537, endPoint x: 1166, endPoint y: 526, distance: 23.1
click at [1186, 550] on span "Reserve maintenant" at bounding box center [1194, 556] width 152 height 13
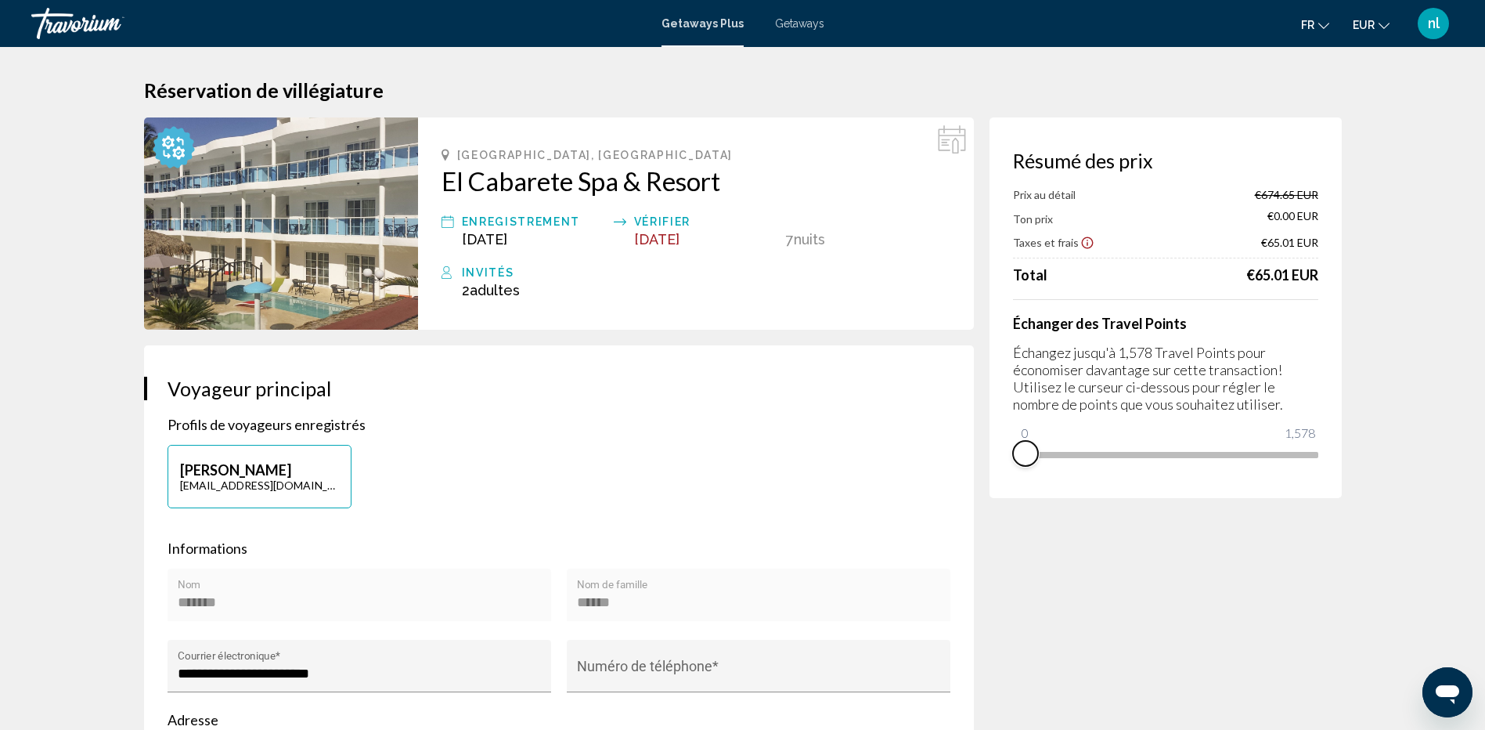
drag, startPoint x: 1305, startPoint y: 474, endPoint x: 994, endPoint y: 494, distance: 311.5
click at [994, 494] on div "Résumé des prix Prix au détail €674.65 EUR Ton prix €0.00 EUR Taxes et frais €6…" at bounding box center [1166, 307] width 352 height 381
drag, startPoint x: 1028, startPoint y: 434, endPoint x: 1329, endPoint y: 463, distance: 302.1
click at [1329, 463] on div "Résumé des prix Ton prix €674.65 EUR Taxes et frais €118.98 EUR Travel Points a…" at bounding box center [1166, 307] width 352 height 381
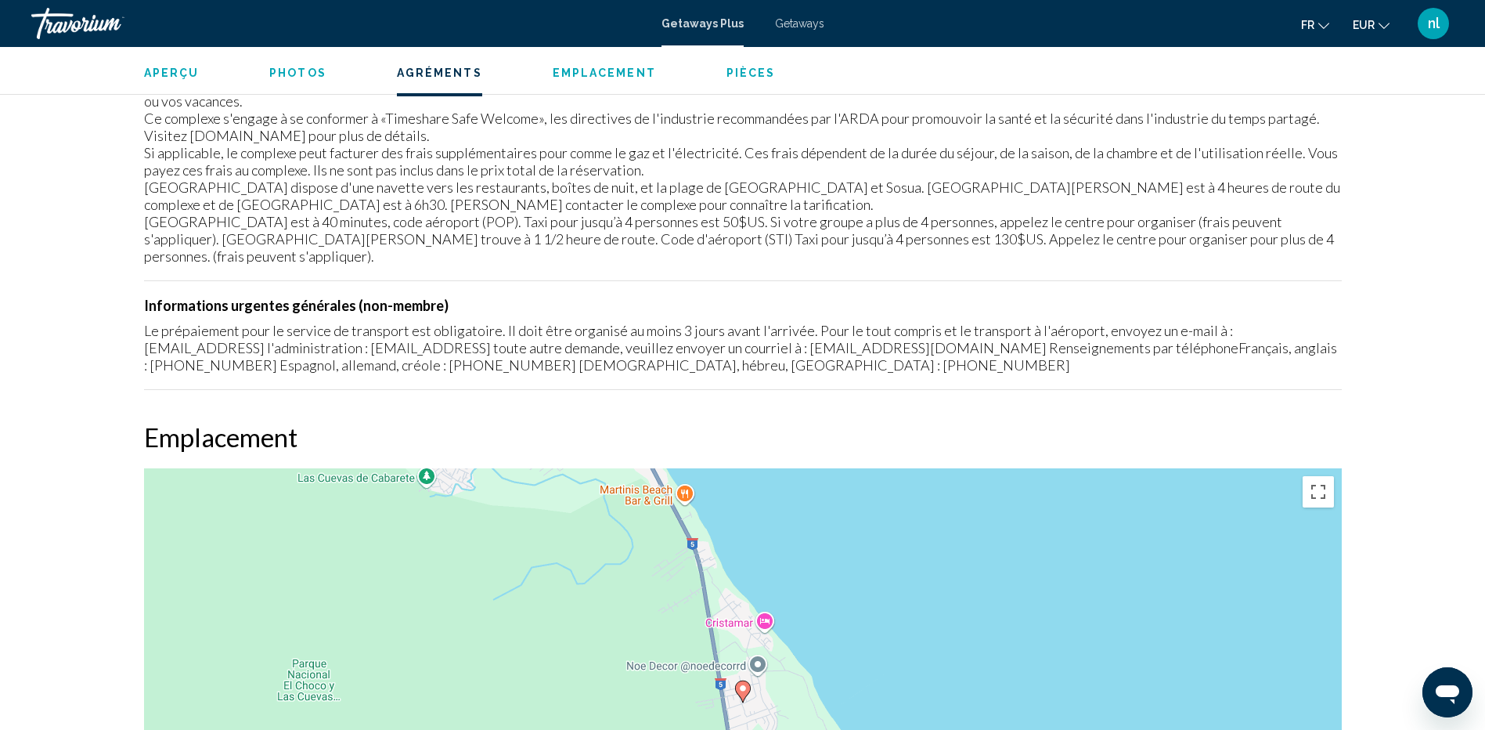
scroll to position [1850, 0]
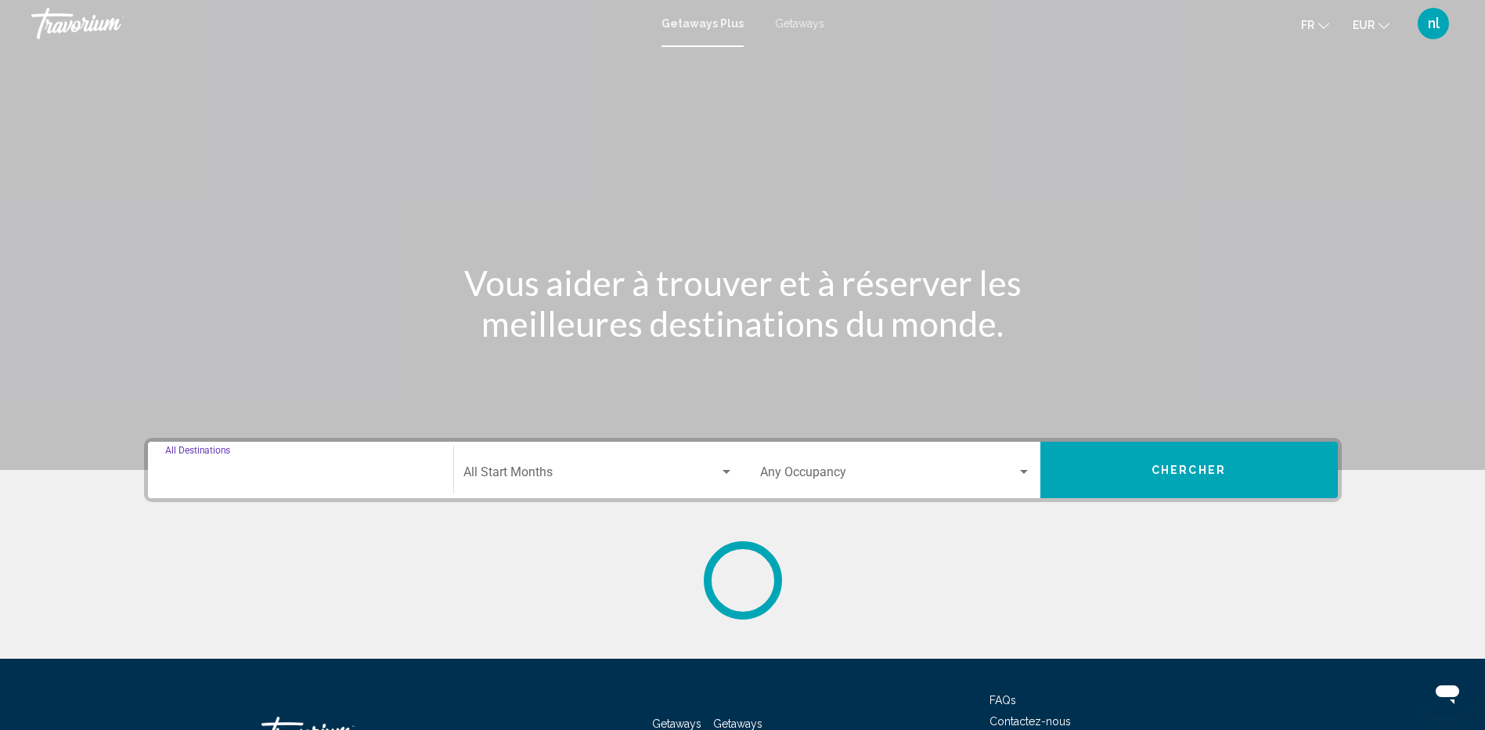
click at [251, 474] on input "Destination All Destinations" at bounding box center [300, 475] width 271 height 14
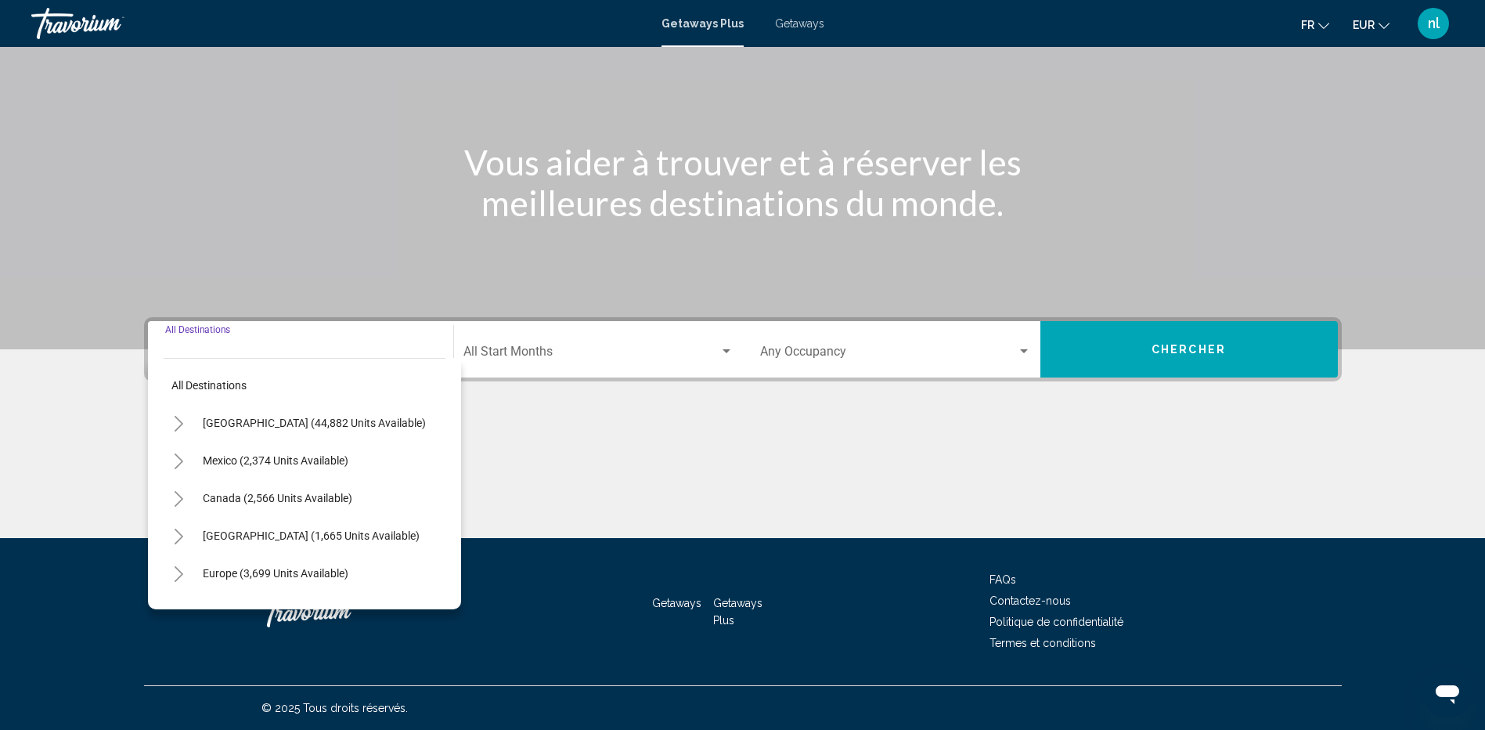
click at [181, 418] on icon "Toggle United States (44,882 units available)" at bounding box center [179, 424] width 12 height 16
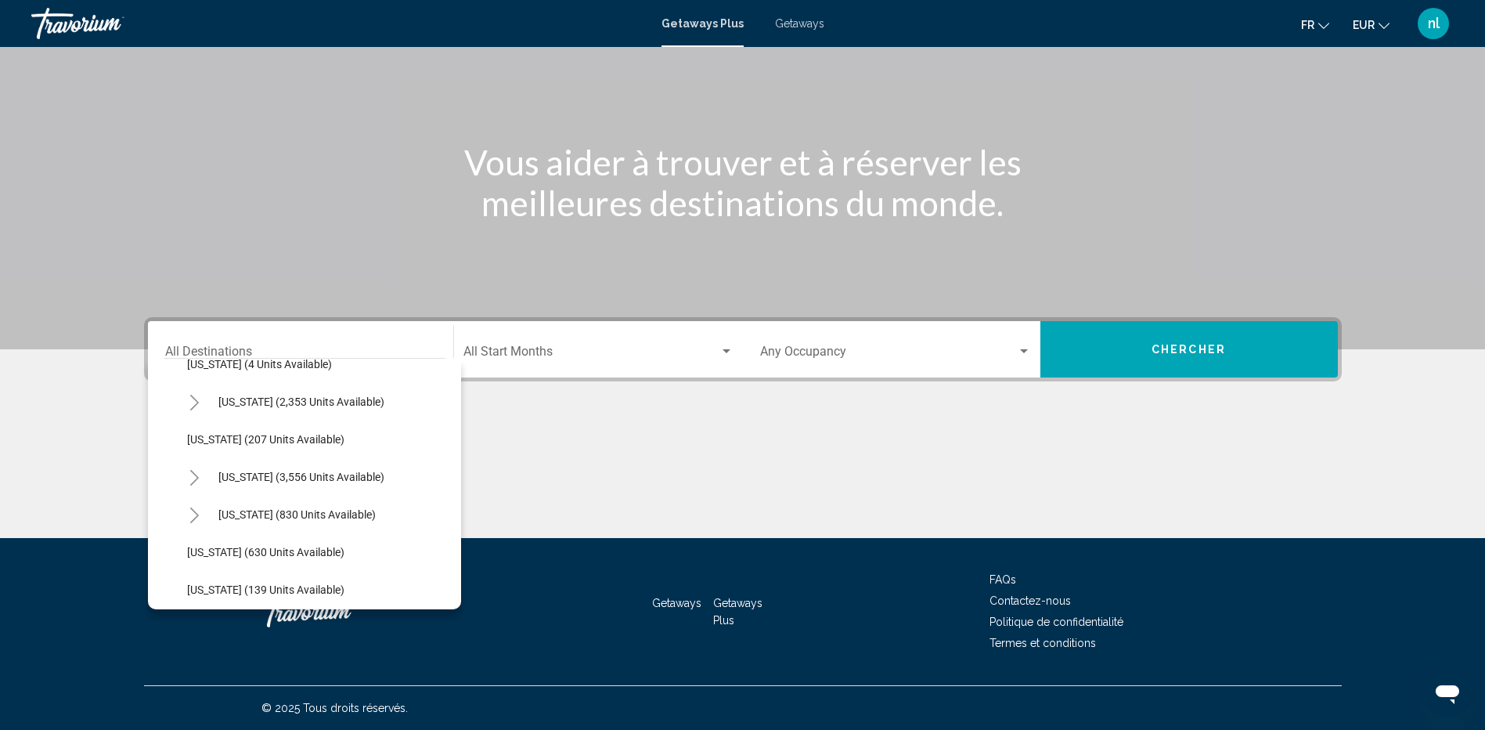
scroll to position [783, 0]
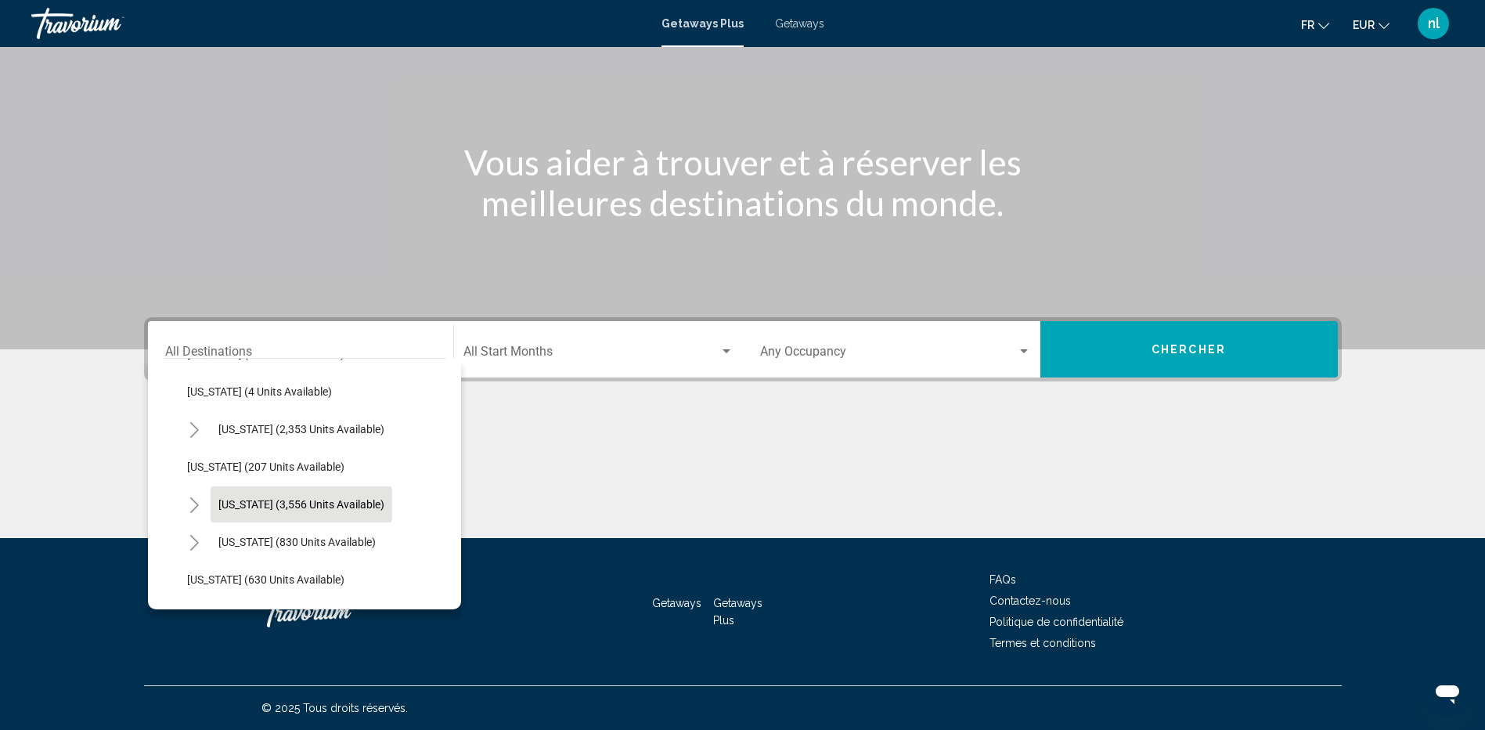
click at [272, 500] on span "Nevada (3,556 units available)" at bounding box center [301, 504] width 166 height 13
type input "**********"
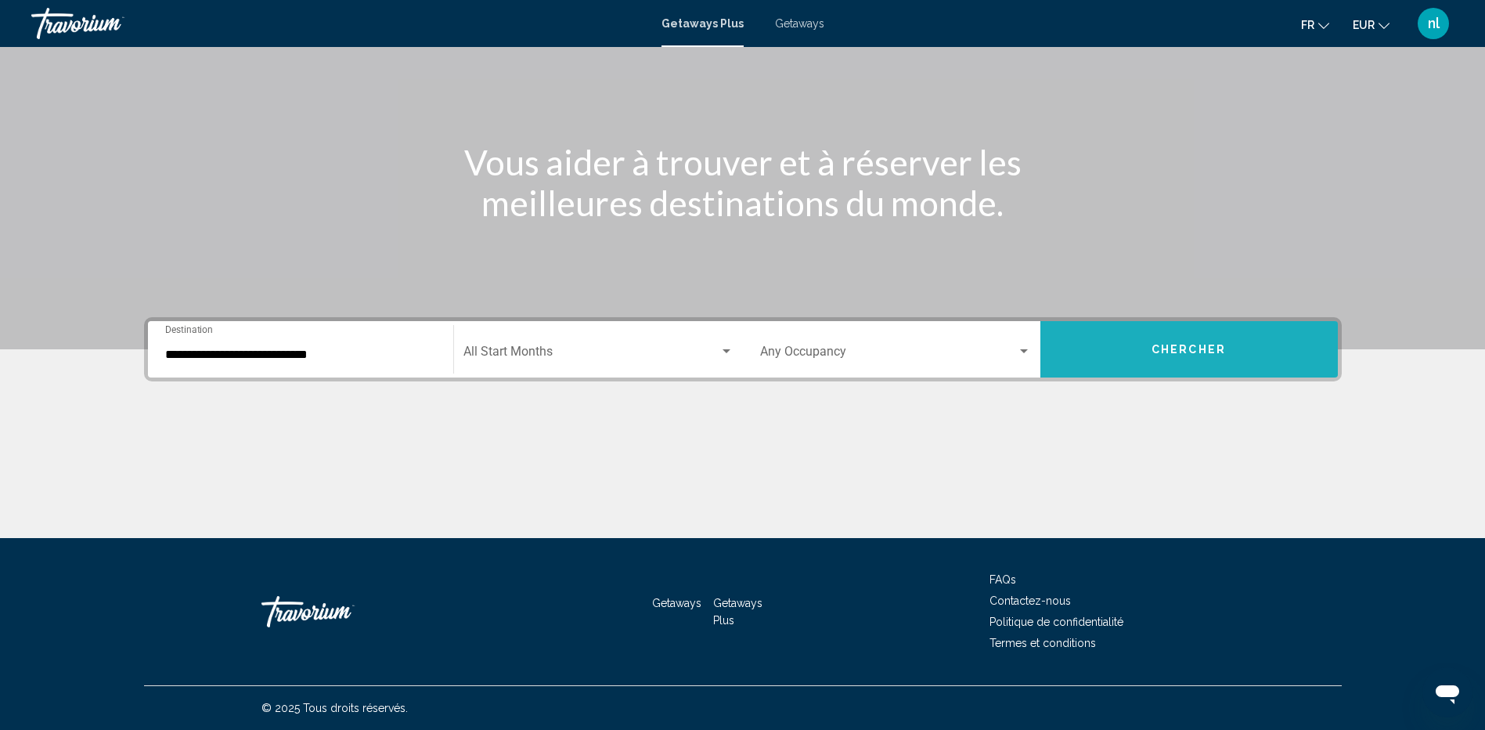
click at [1151, 332] on button "Chercher" at bounding box center [1190, 349] width 298 height 56
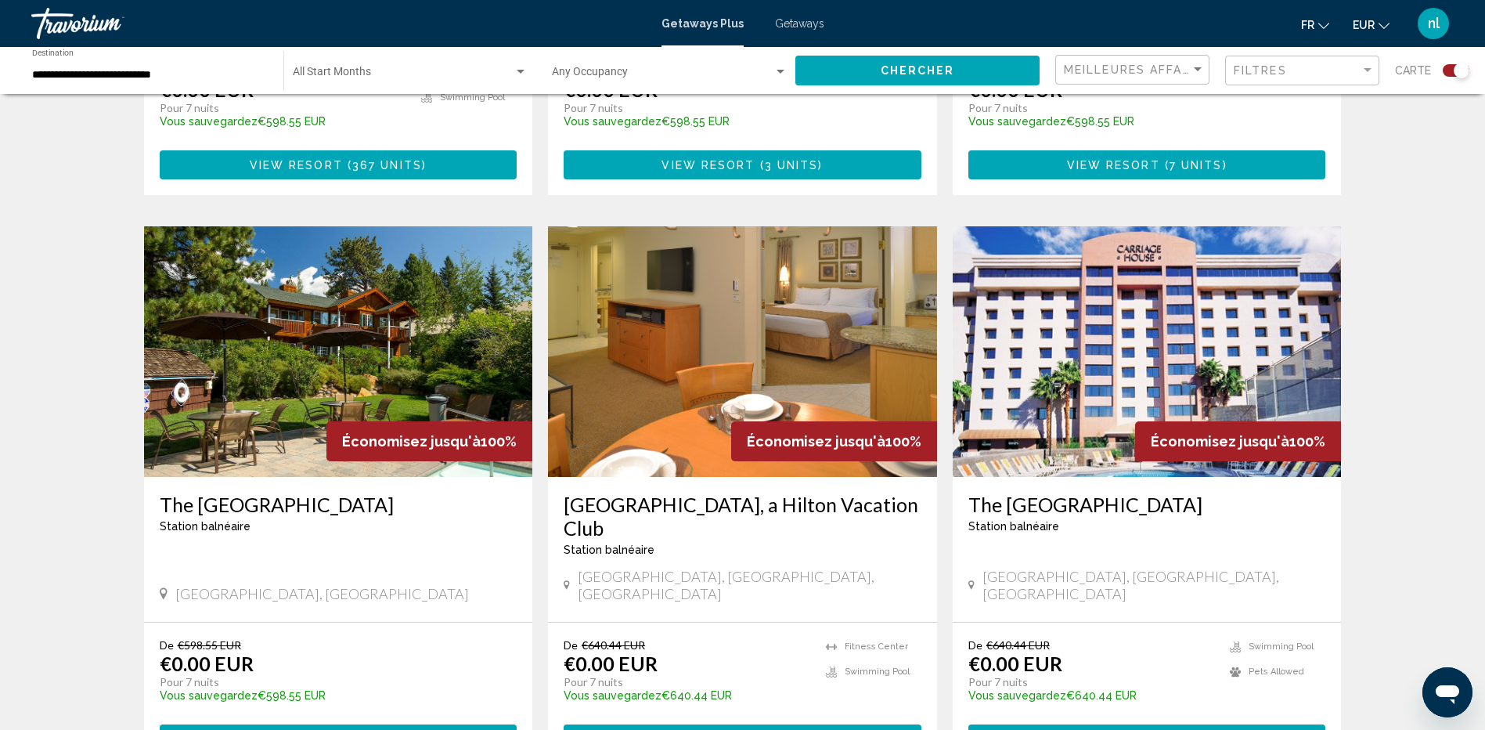
scroll to position [2114, 0]
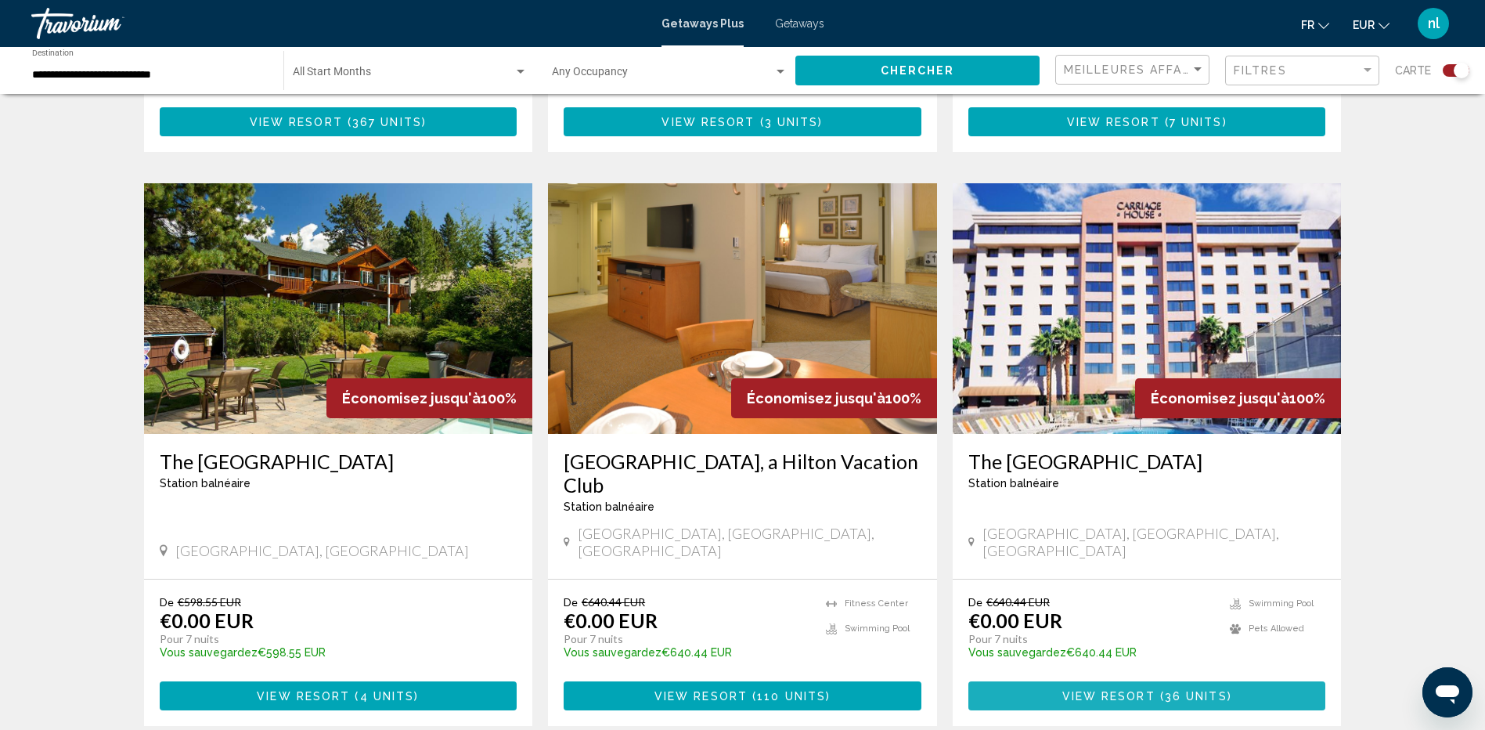
click at [1160, 690] on span "( 36 units )" at bounding box center [1194, 696] width 77 height 13
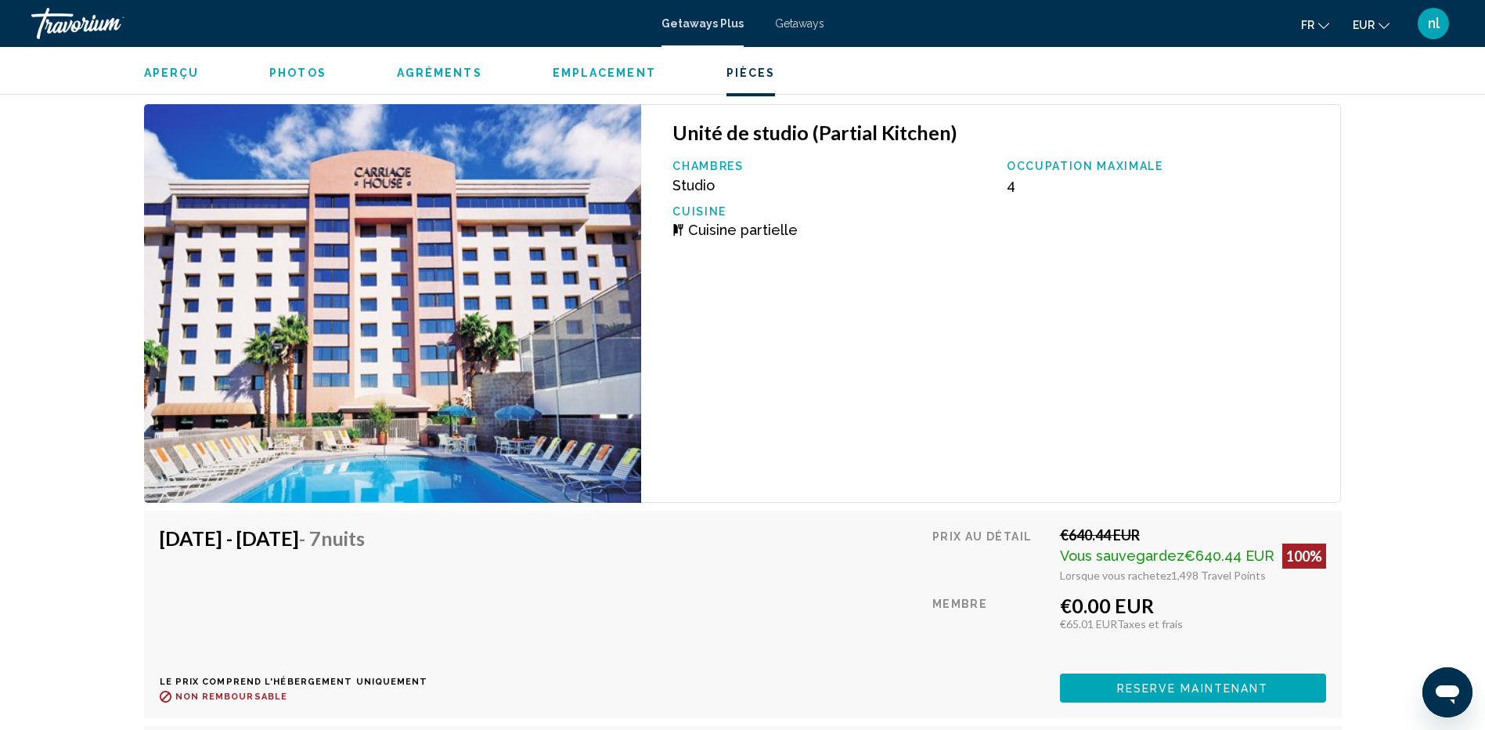
scroll to position [2911, 0]
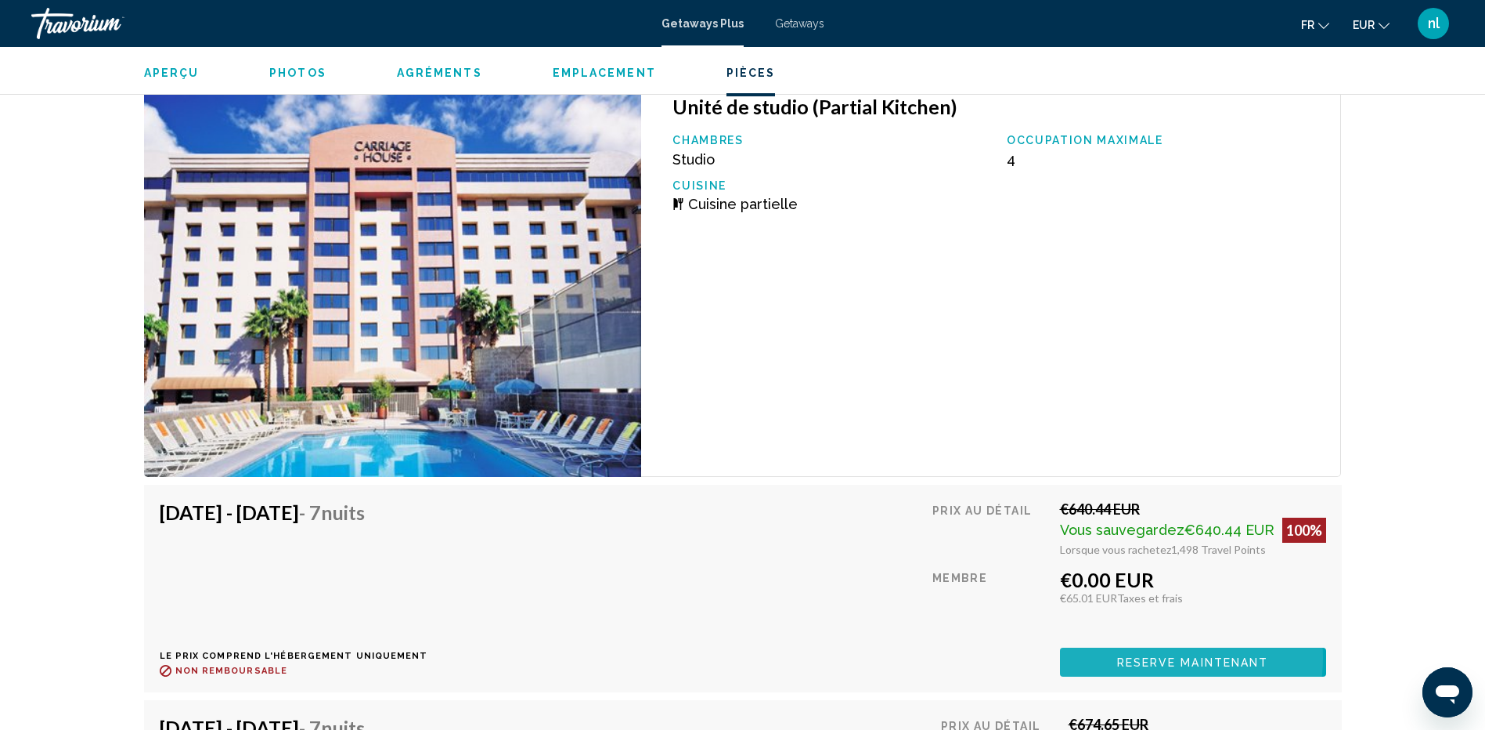
click at [1164, 656] on span "Reserve maintenant" at bounding box center [1193, 662] width 152 height 13
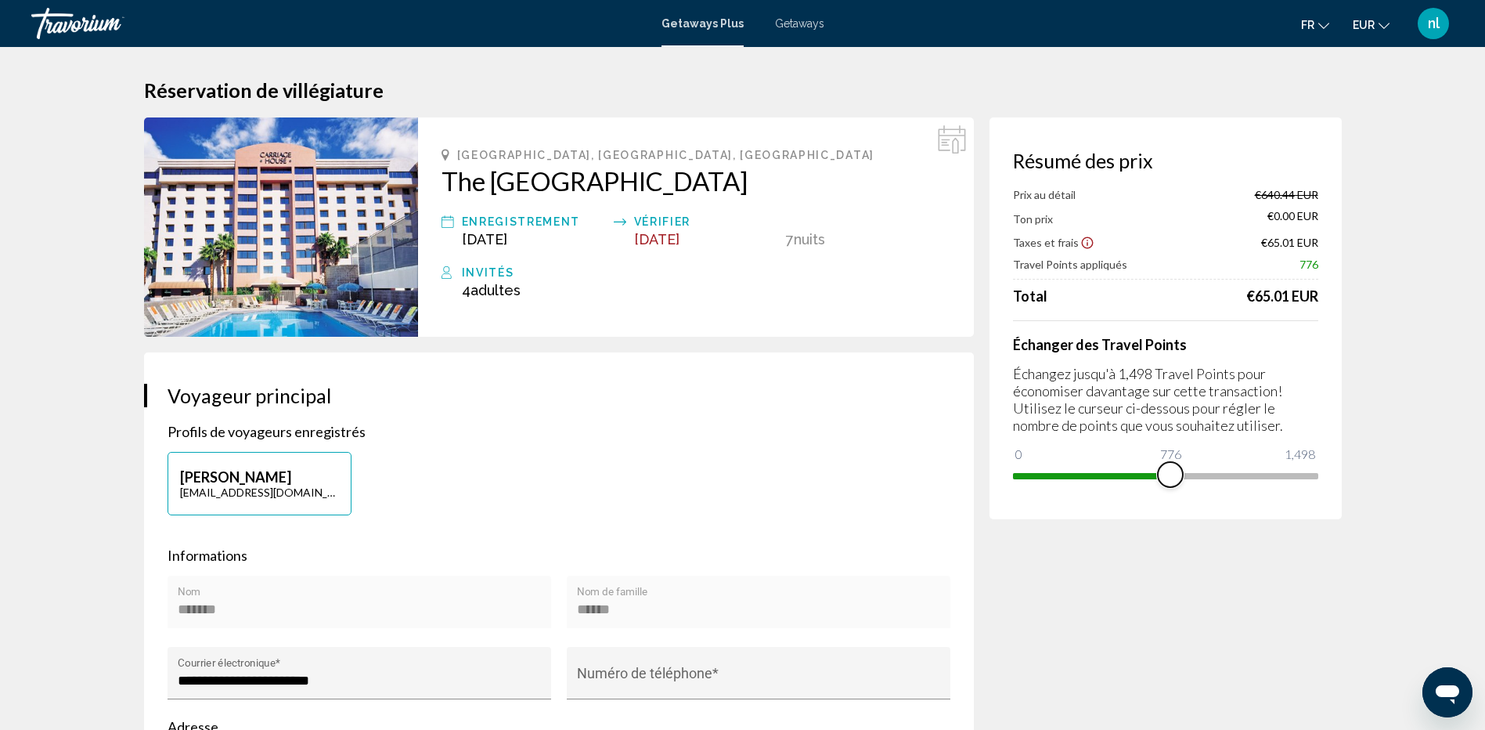
drag, startPoint x: 1305, startPoint y: 474, endPoint x: 1171, endPoint y: 475, distance: 134.7
click at [1171, 475] on span "Main content" at bounding box center [1170, 474] width 25 height 25
drag, startPoint x: 1171, startPoint y: 475, endPoint x: 1345, endPoint y: 482, distance: 174.8
drag, startPoint x: 1306, startPoint y: 475, endPoint x: 1157, endPoint y: 474, distance: 149.6
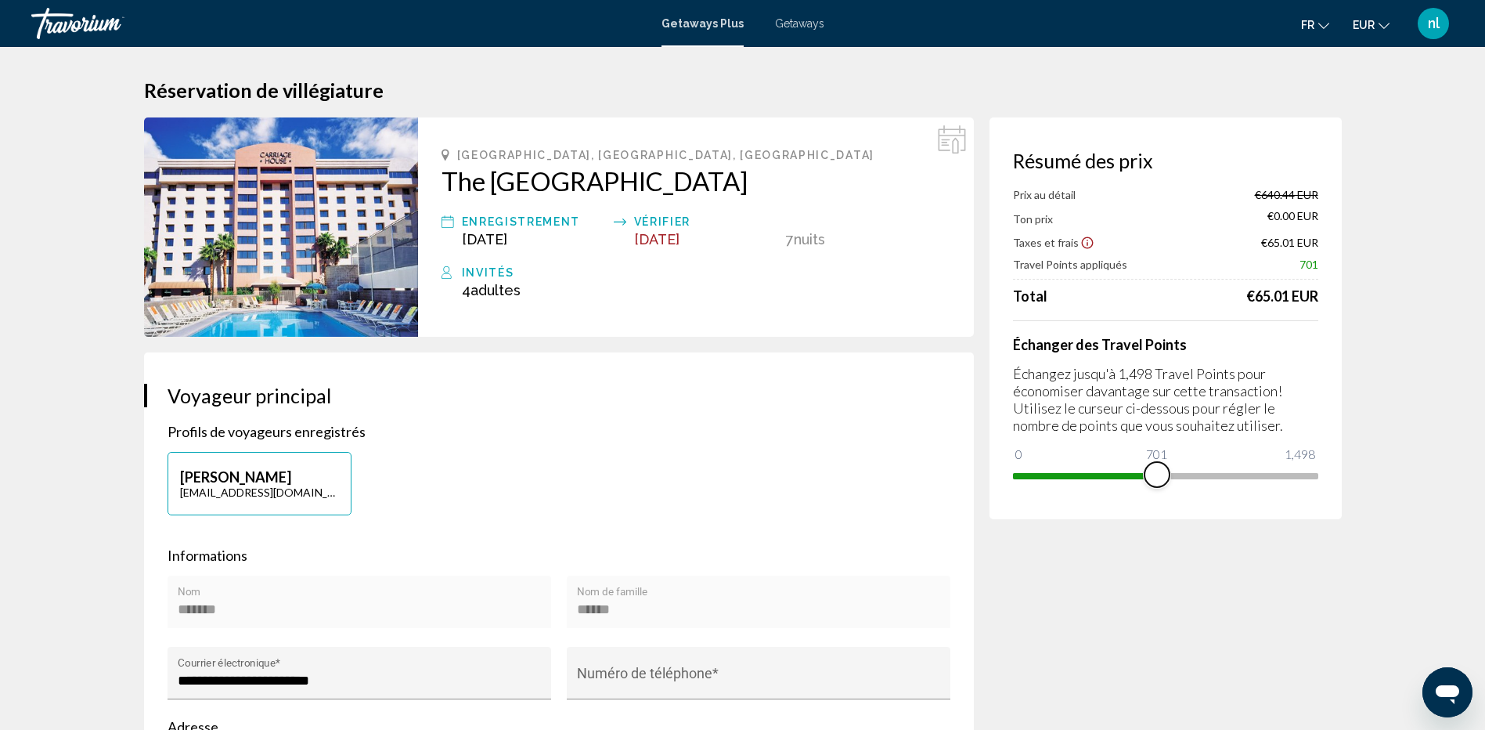
click at [1157, 474] on span "Main content" at bounding box center [1157, 474] width 25 height 25
drag, startPoint x: 1151, startPoint y: 473, endPoint x: 1171, endPoint y: 475, distance: 19.6
click at [1171, 475] on span "Main content" at bounding box center [1170, 474] width 25 height 25
drag, startPoint x: 1166, startPoint y: 468, endPoint x: 1341, endPoint y: 481, distance: 175.9
click at [1341, 481] on div "Résumé des prix Prix au détail €640.44 EUR Ton prix €308.67 EUR Taxes et frais …" at bounding box center [1166, 318] width 352 height 402
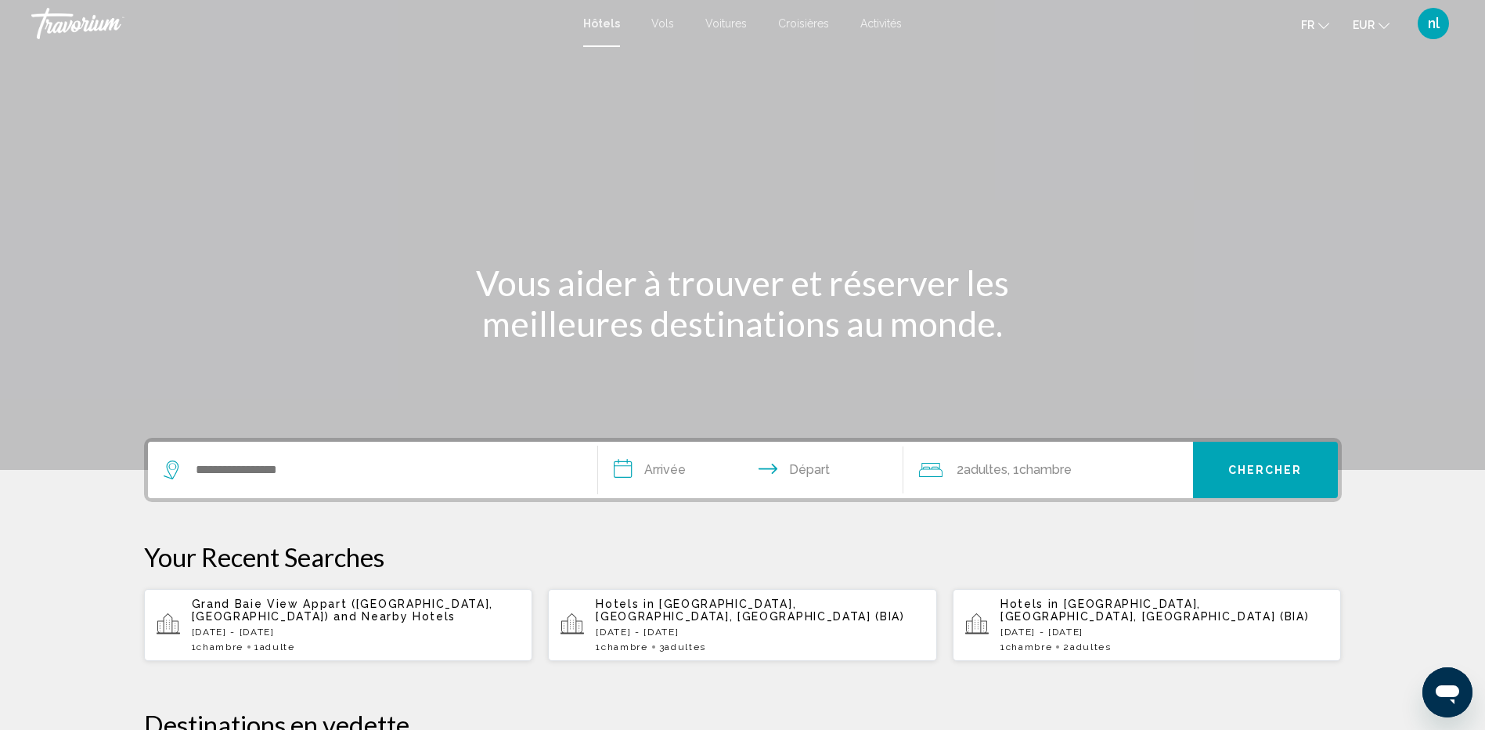
click at [659, 21] on span "Vols" at bounding box center [663, 23] width 23 height 13
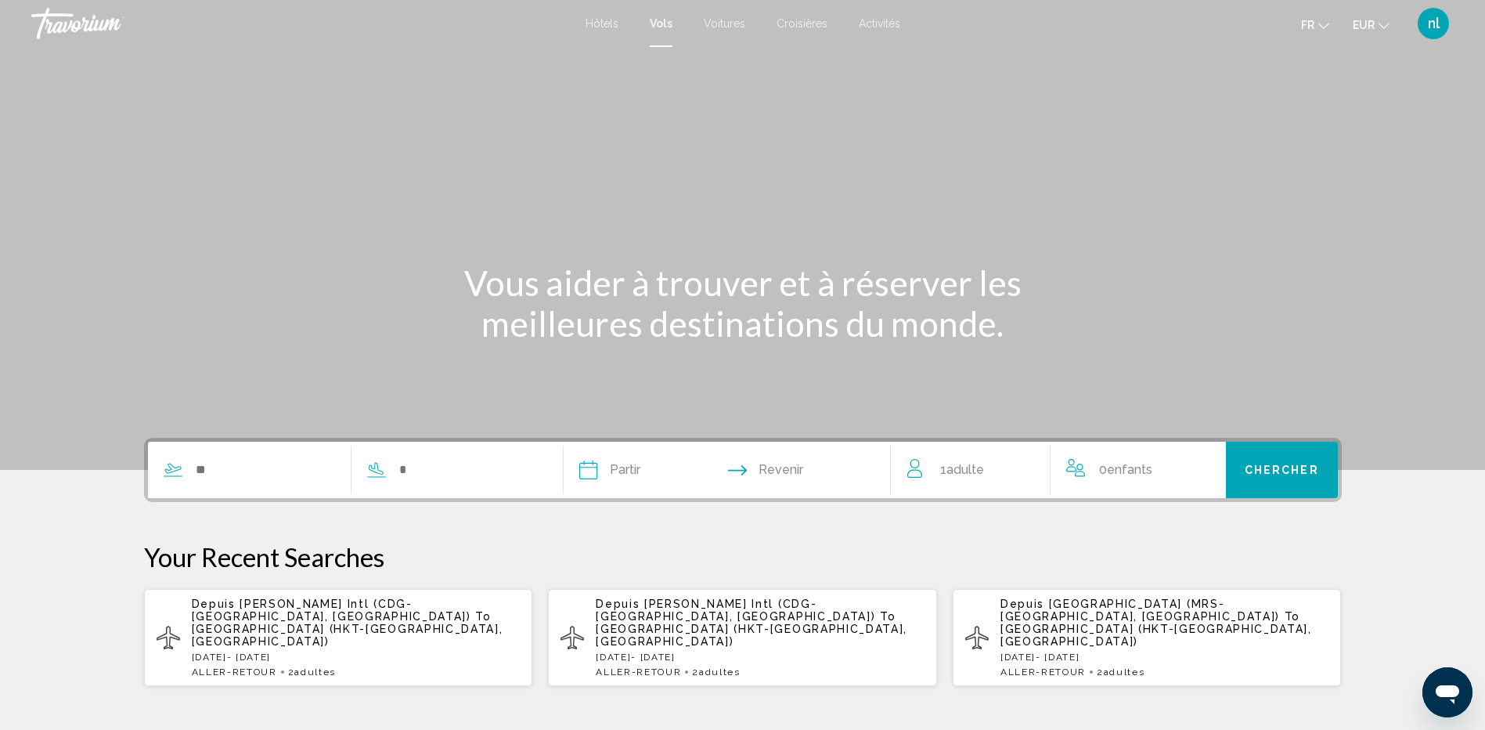
scroll to position [78, 0]
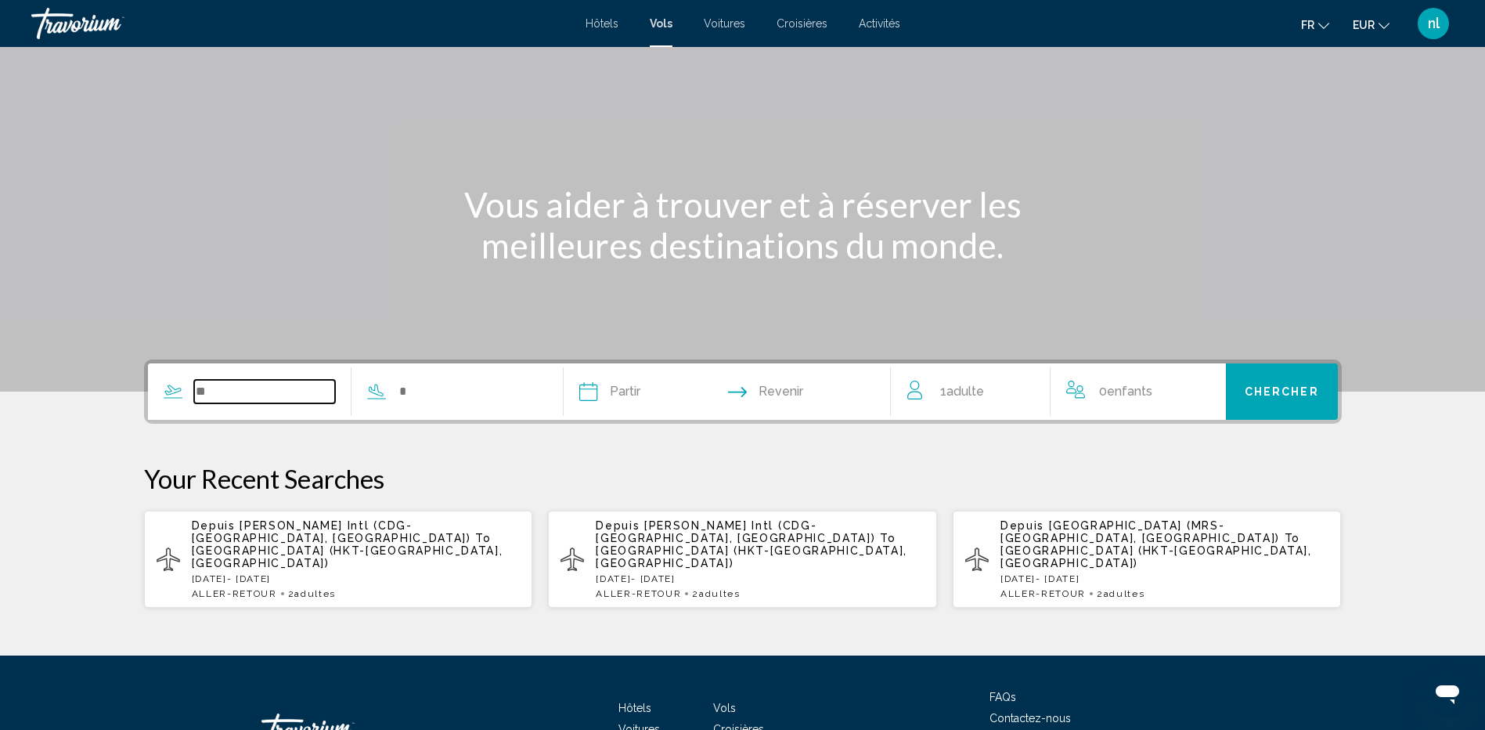
click at [219, 390] on input "Search widget" at bounding box center [265, 391] width 142 height 23
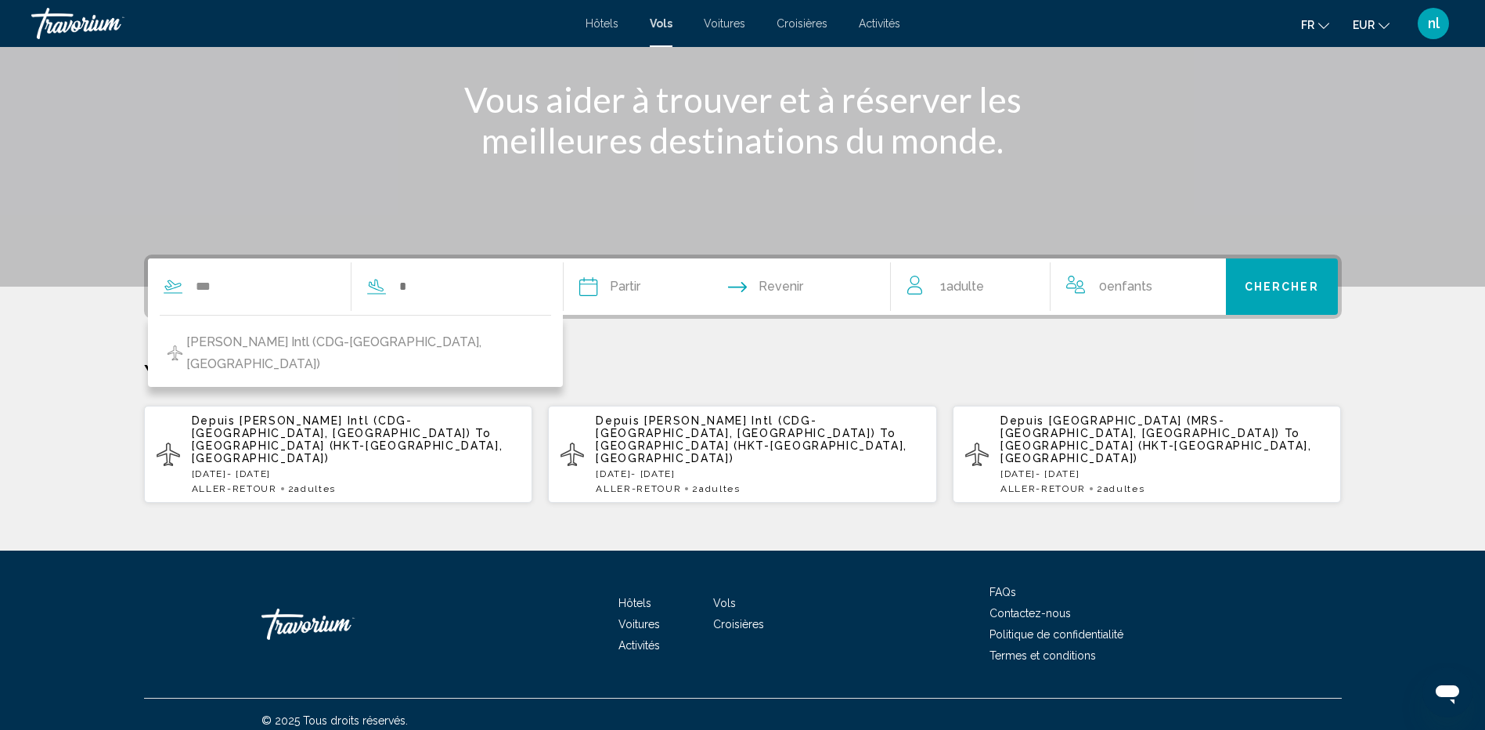
click at [228, 339] on span "[PERSON_NAME] Intl (CDG-[GEOGRAPHIC_DATA], [GEOGRAPHIC_DATA])" at bounding box center [364, 353] width 357 height 44
type input "**********"
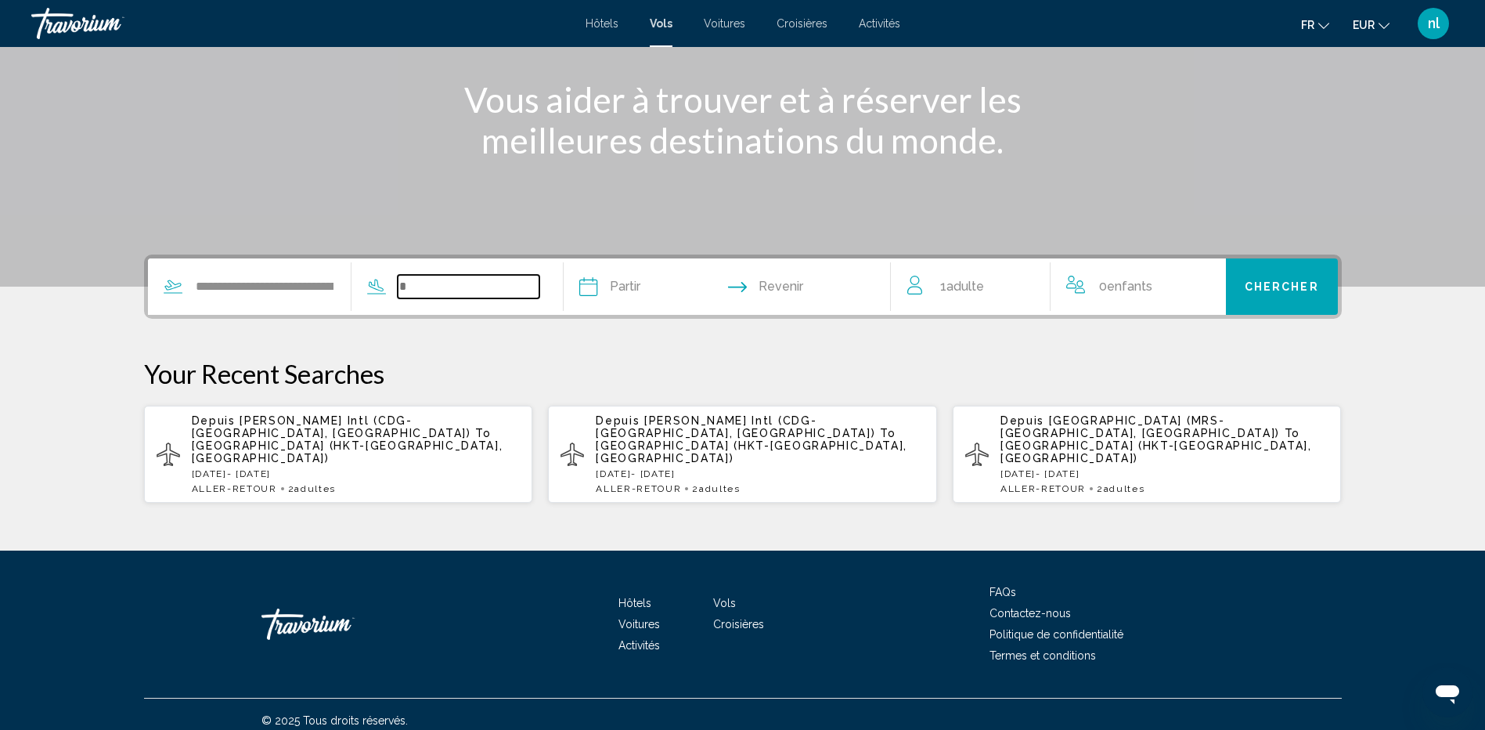
click at [522, 284] on input "Search widget" at bounding box center [469, 286] width 142 height 23
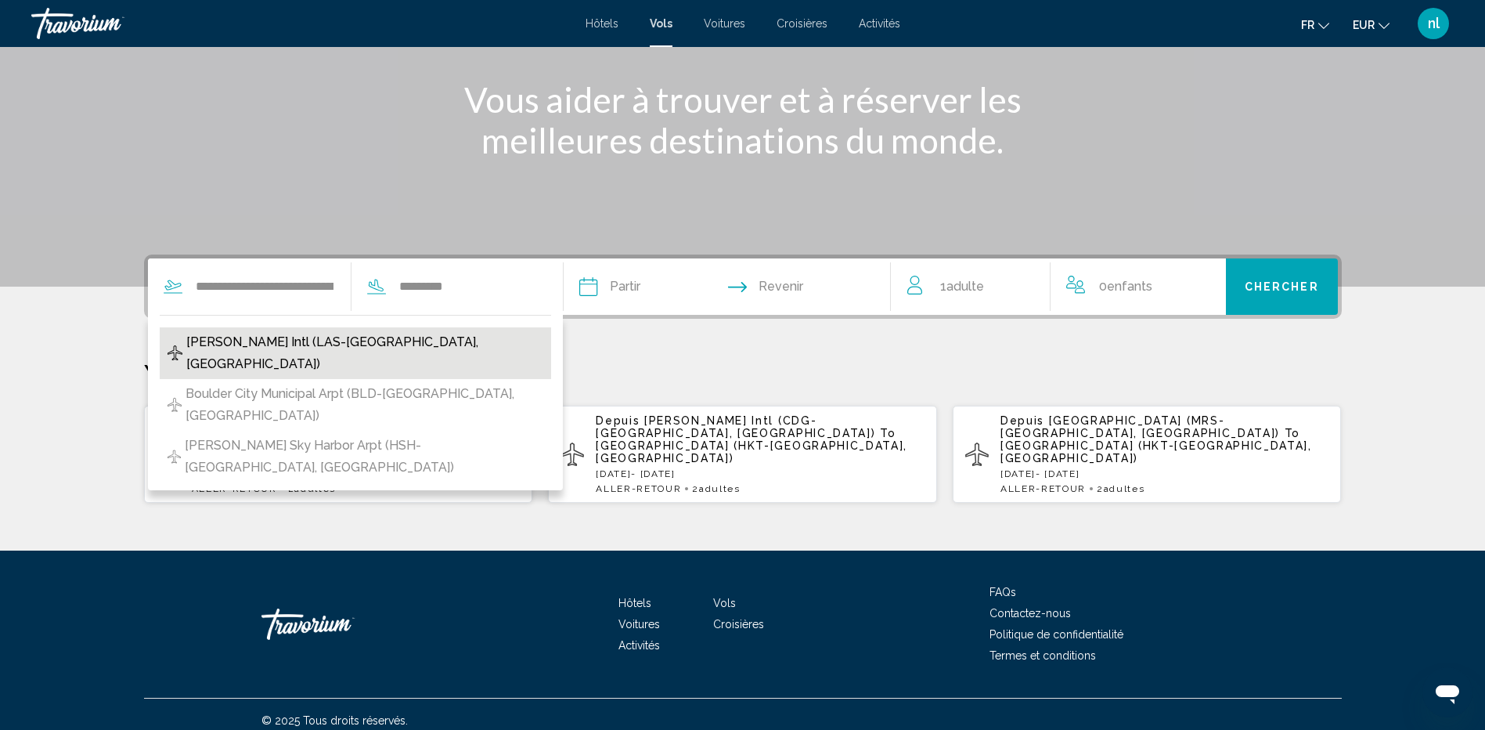
click at [467, 346] on span "[PERSON_NAME] Intl (LAS-[GEOGRAPHIC_DATA], [GEOGRAPHIC_DATA])" at bounding box center [364, 353] width 356 height 44
type input "**********"
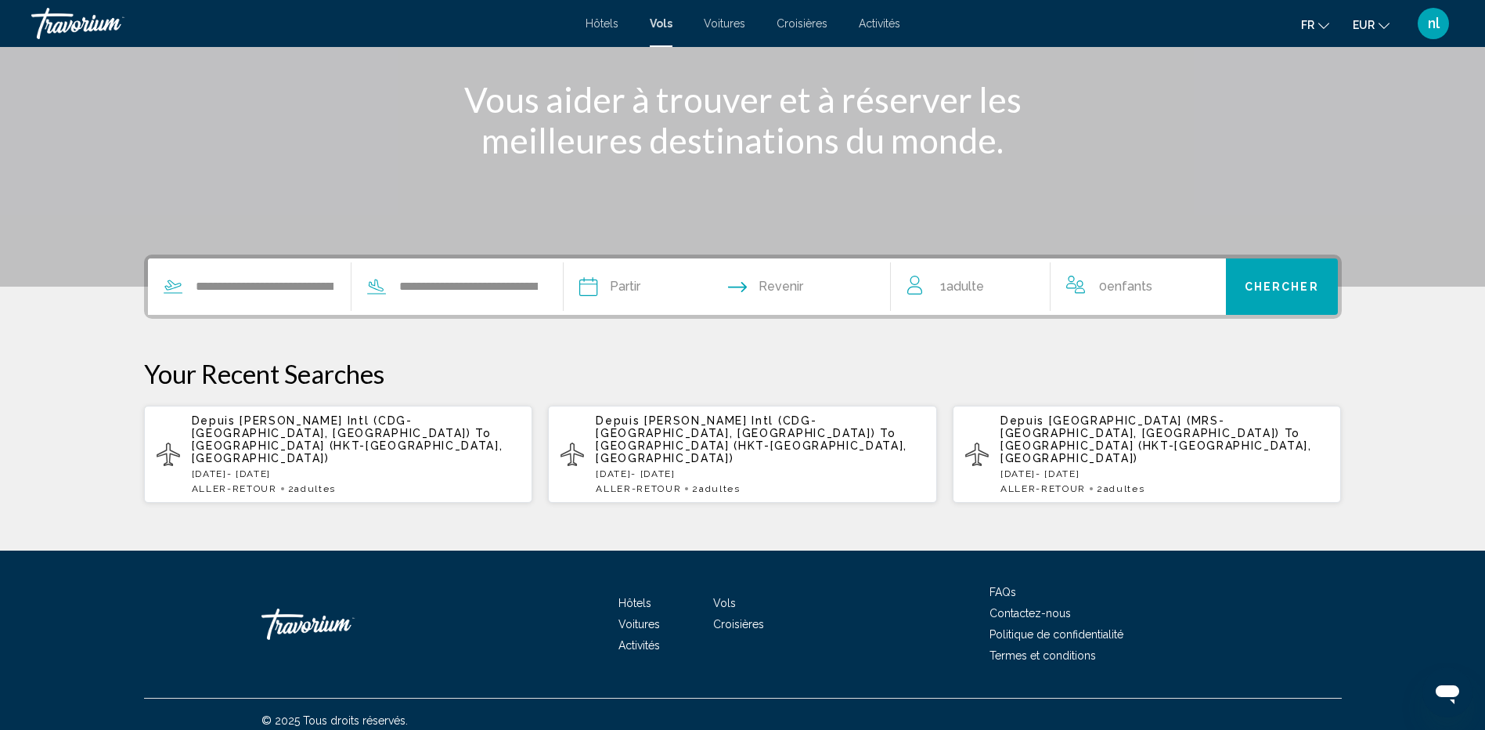
click at [633, 291] on input "Depart date" at bounding box center [657, 288] width 162 height 61
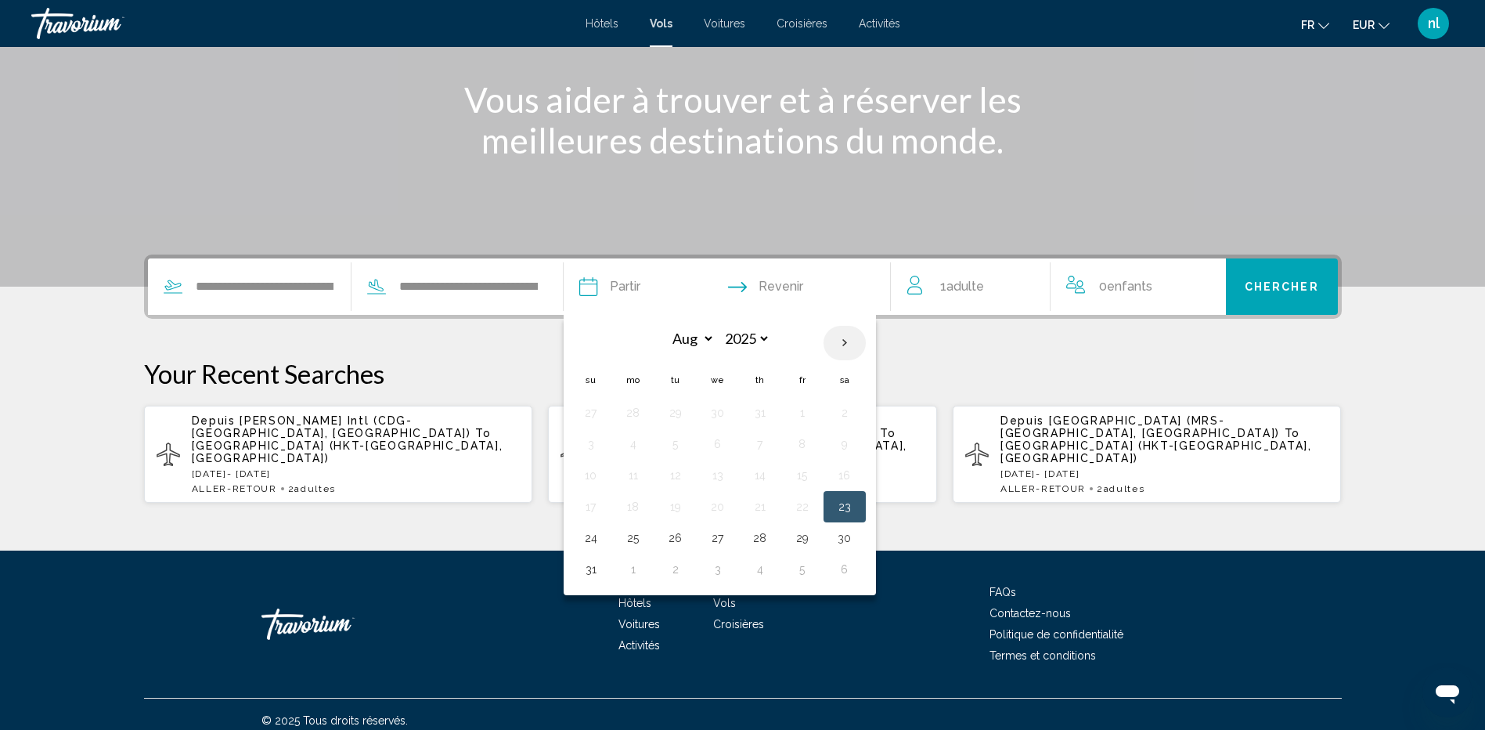
click at [855, 336] on th "Next month" at bounding box center [845, 343] width 42 height 34
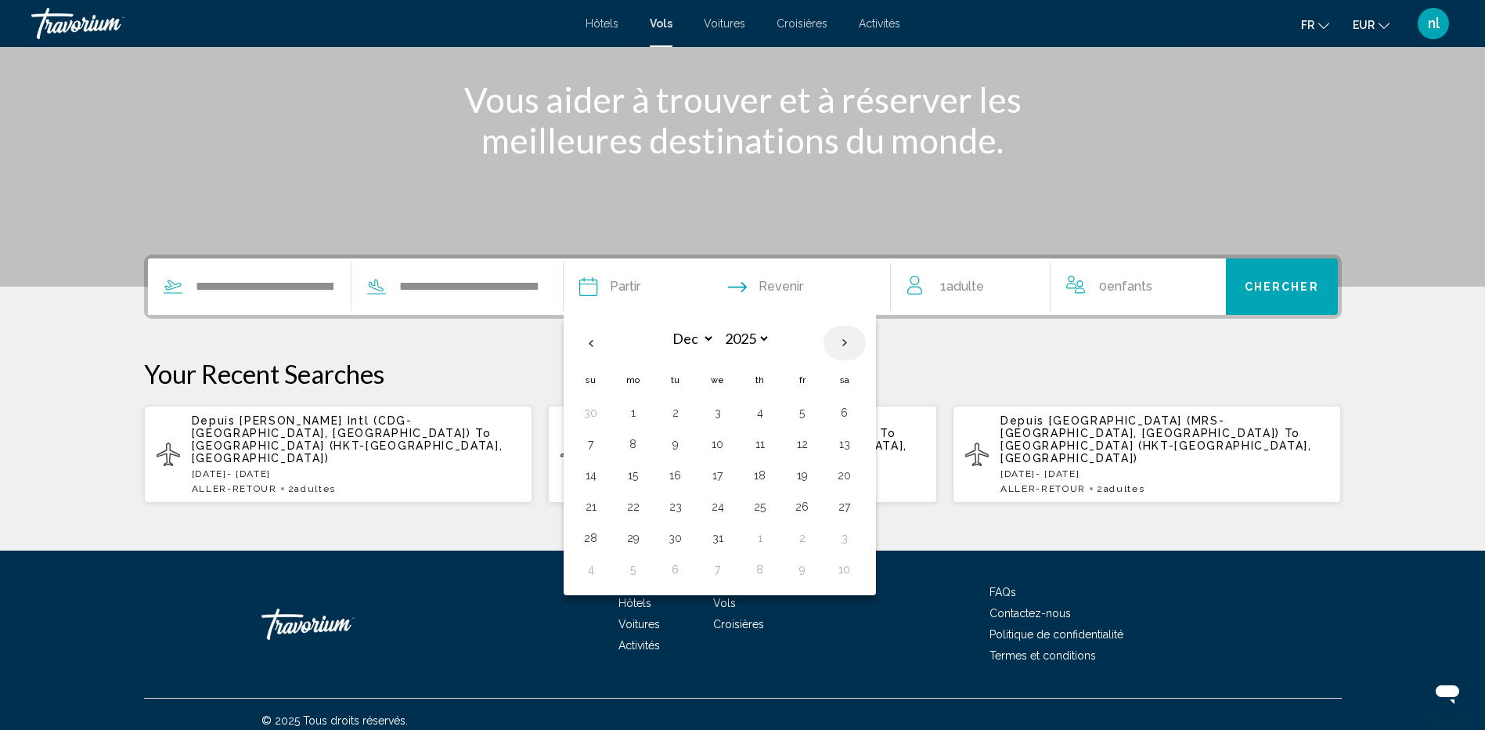
select select "*"
select select "****"
click at [855, 336] on th "Next month" at bounding box center [845, 343] width 42 height 34
select select "*"
click at [727, 473] on button "11" at bounding box center [718, 475] width 25 height 22
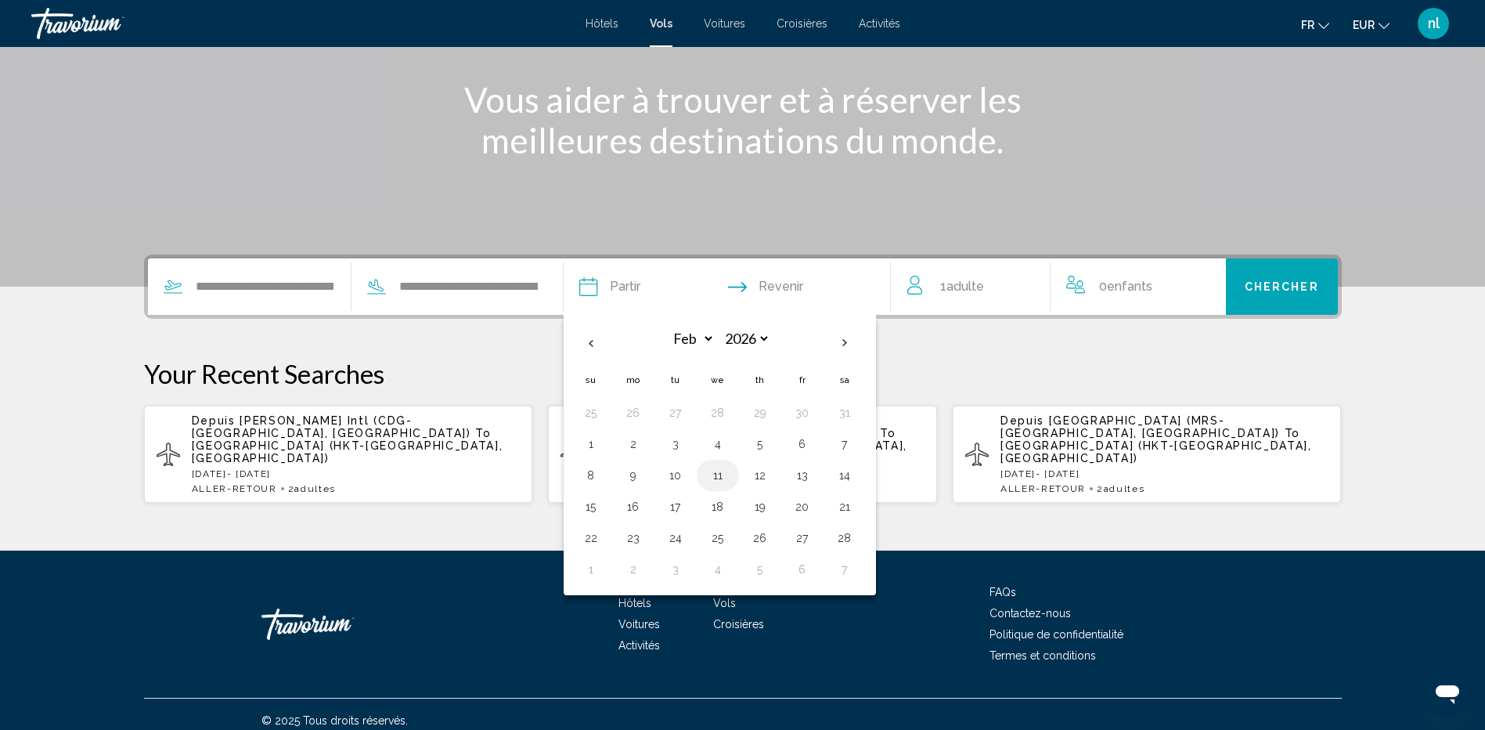
type input "**********"
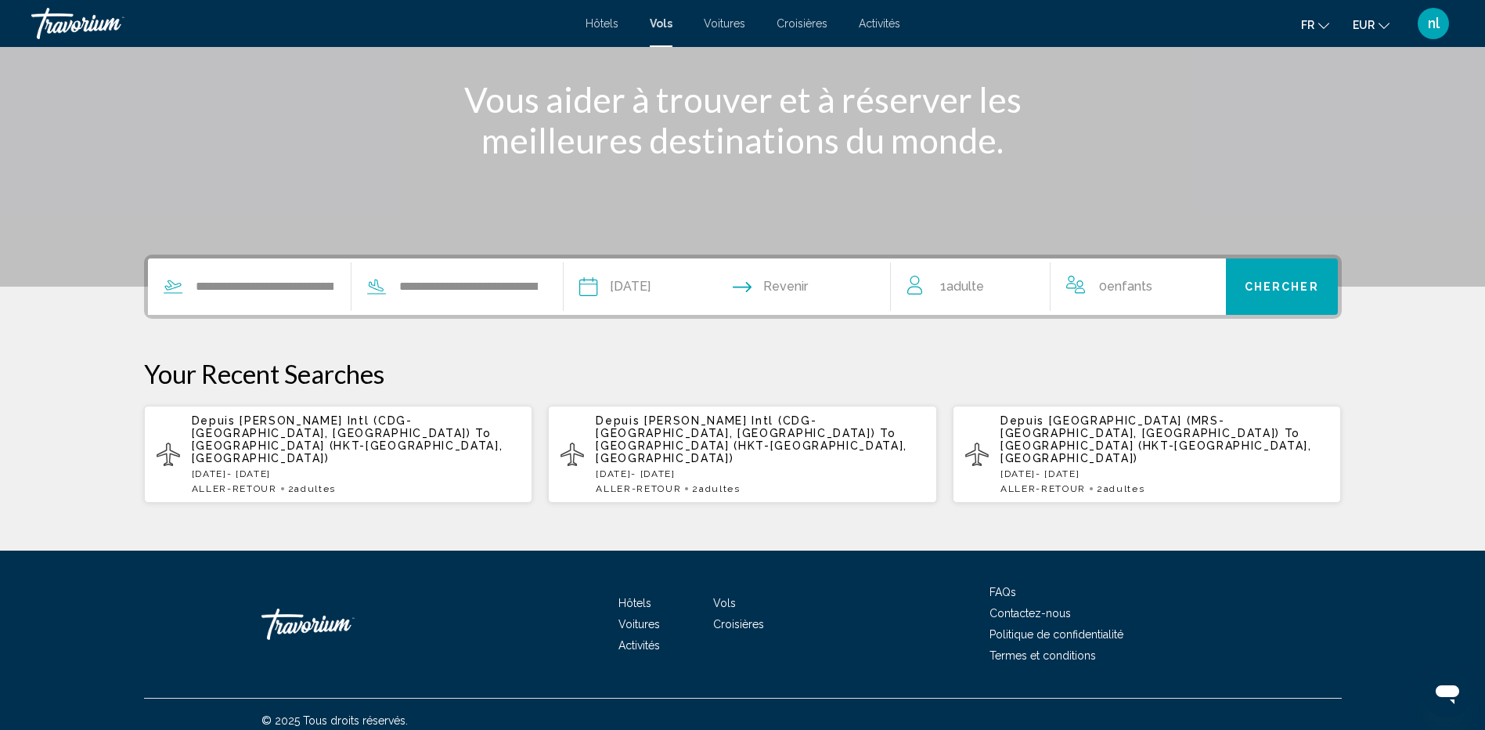
click at [828, 287] on input "Return date" at bounding box center [816, 288] width 162 height 61
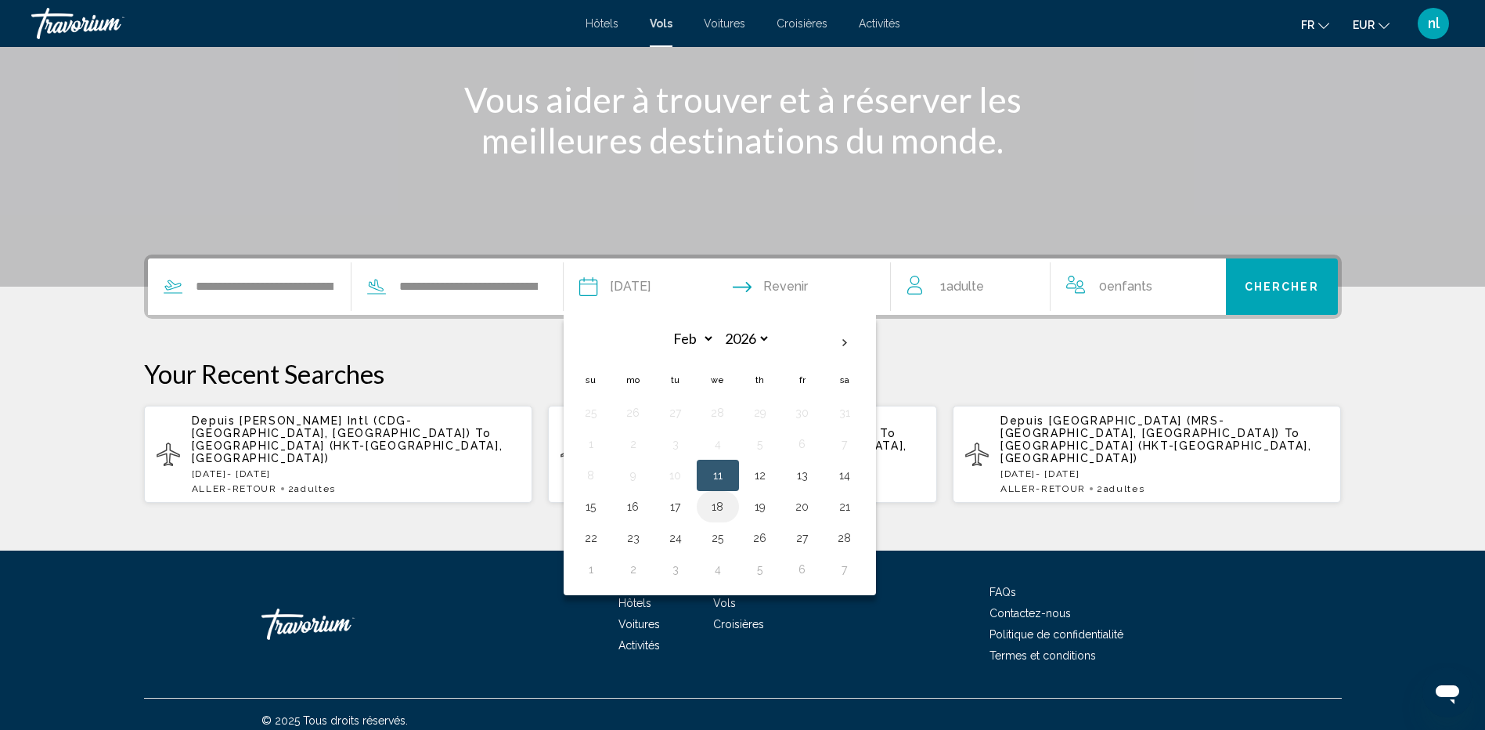
click at [723, 506] on button "18" at bounding box center [718, 507] width 25 height 22
type input "**********"
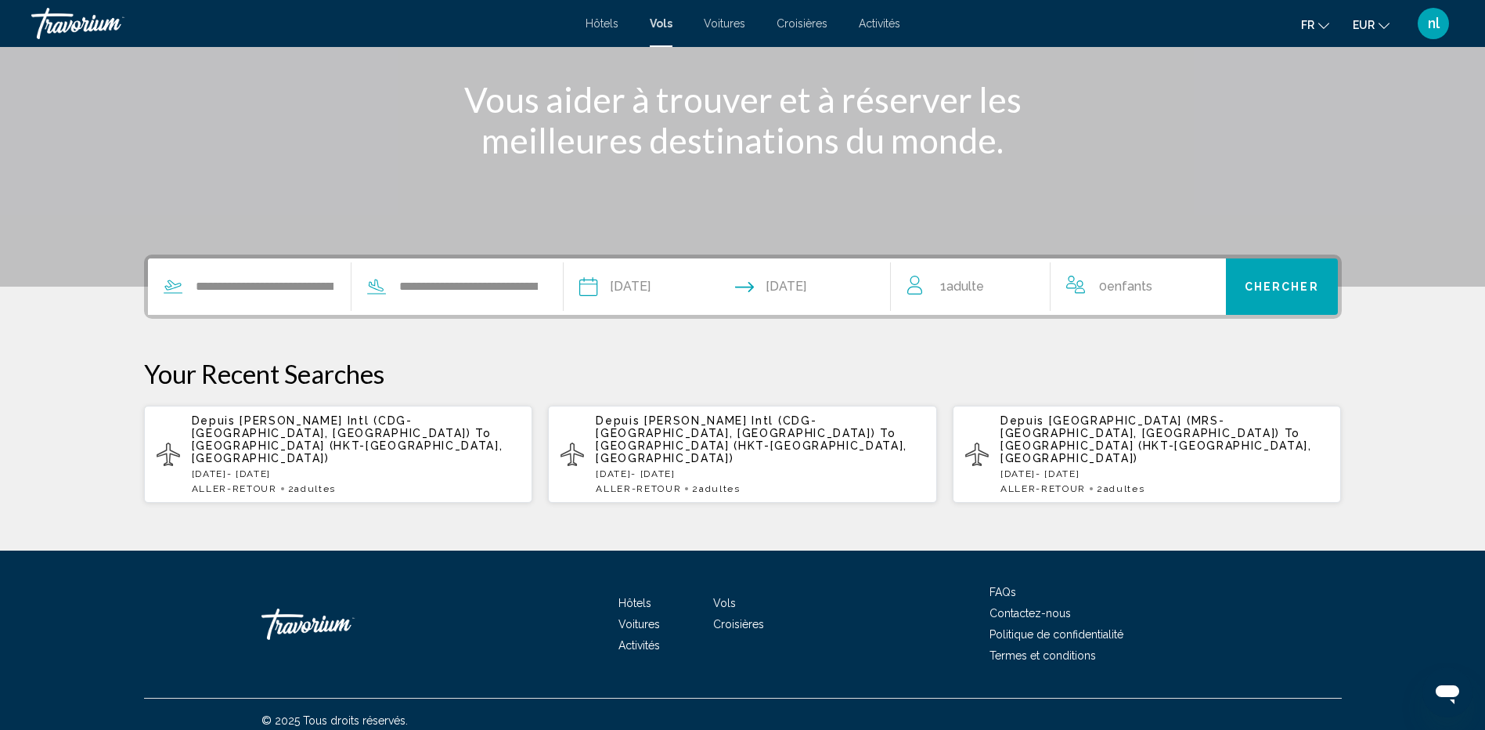
click at [991, 287] on div "1 Adulte Adultes" at bounding box center [979, 287] width 143 height 22
click at [1027, 285] on icon "Increment adults" at bounding box center [1027, 283] width 14 height 14
click at [1280, 291] on span "Chercher" at bounding box center [1282, 287] width 74 height 13
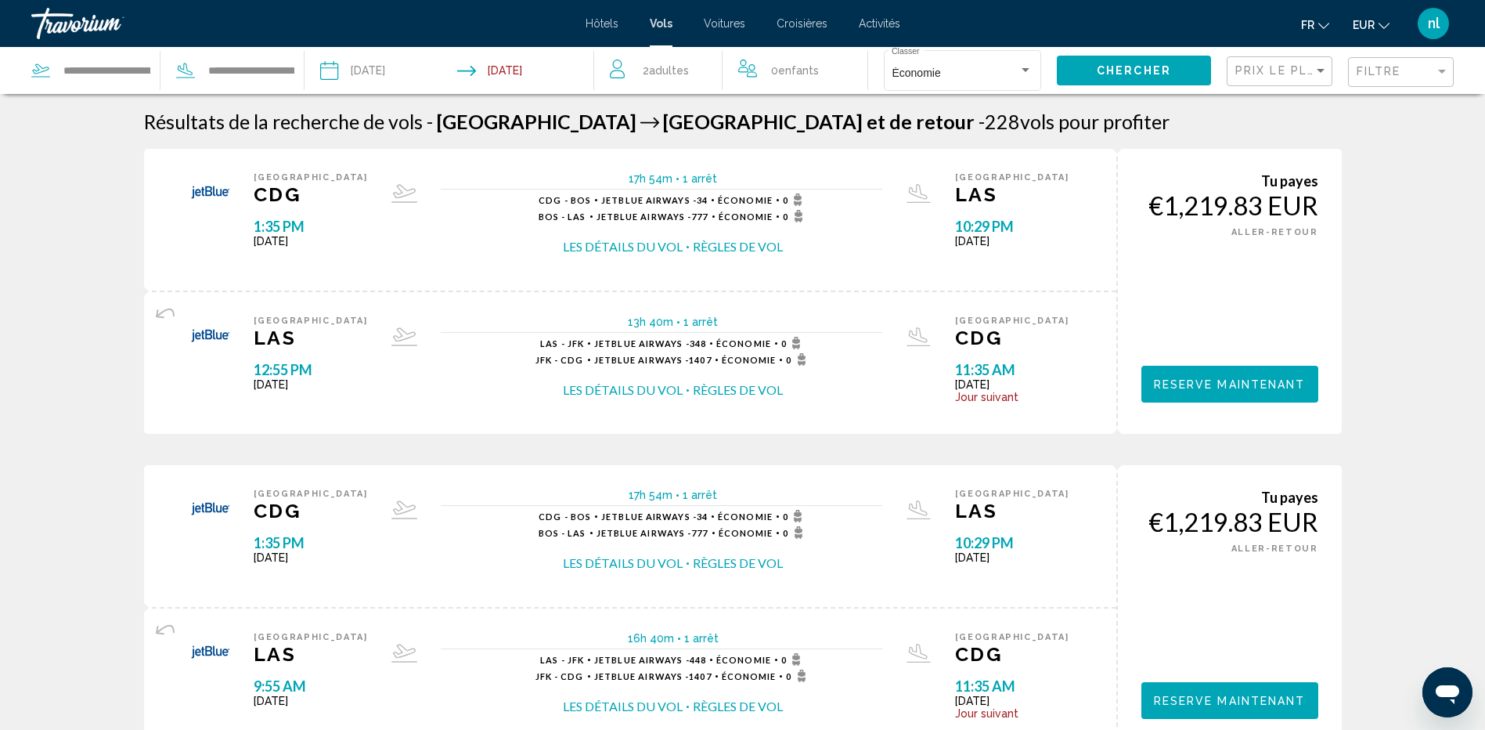
click at [598, 23] on span "Hôtels" at bounding box center [602, 23] width 33 height 13
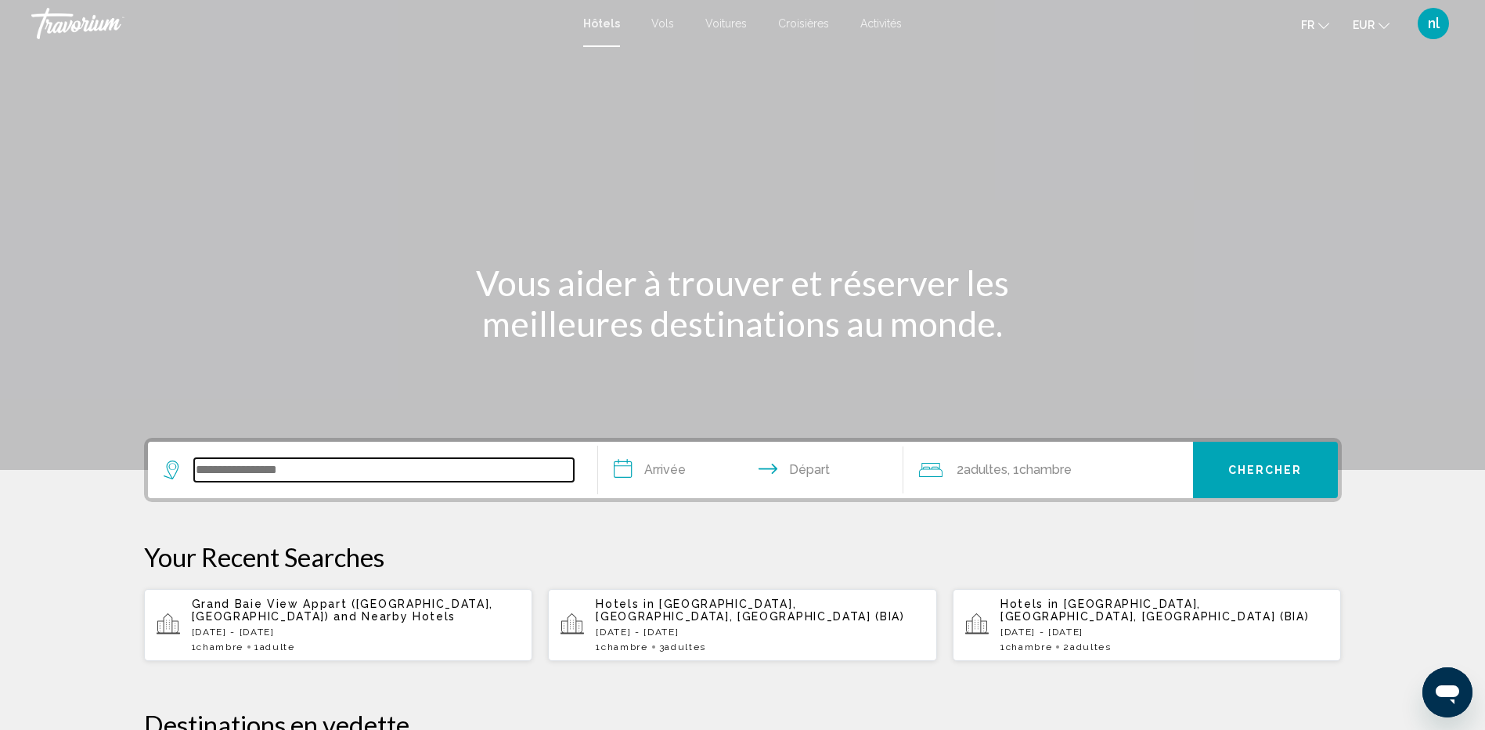
click at [367, 467] on input "Search widget" at bounding box center [384, 469] width 380 height 23
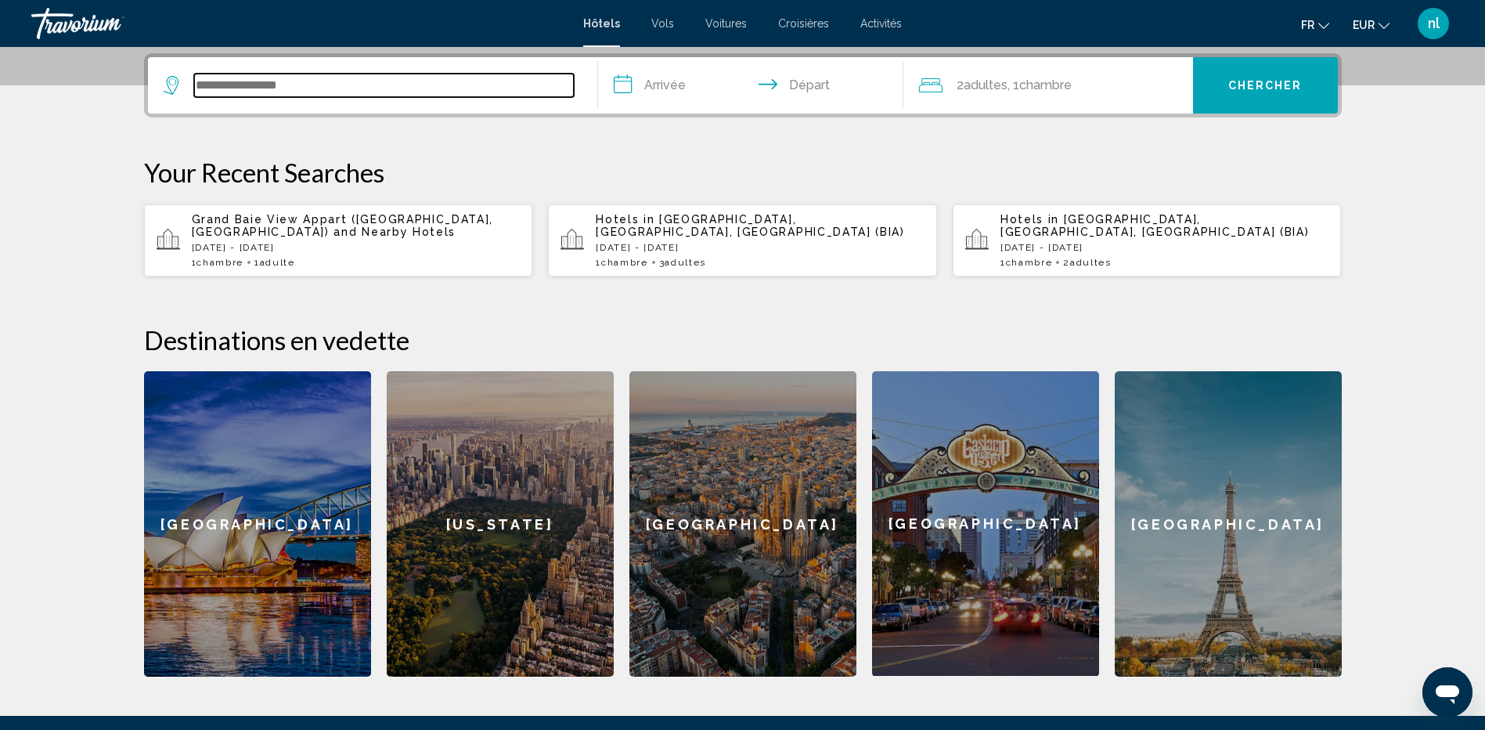
scroll to position [387, 0]
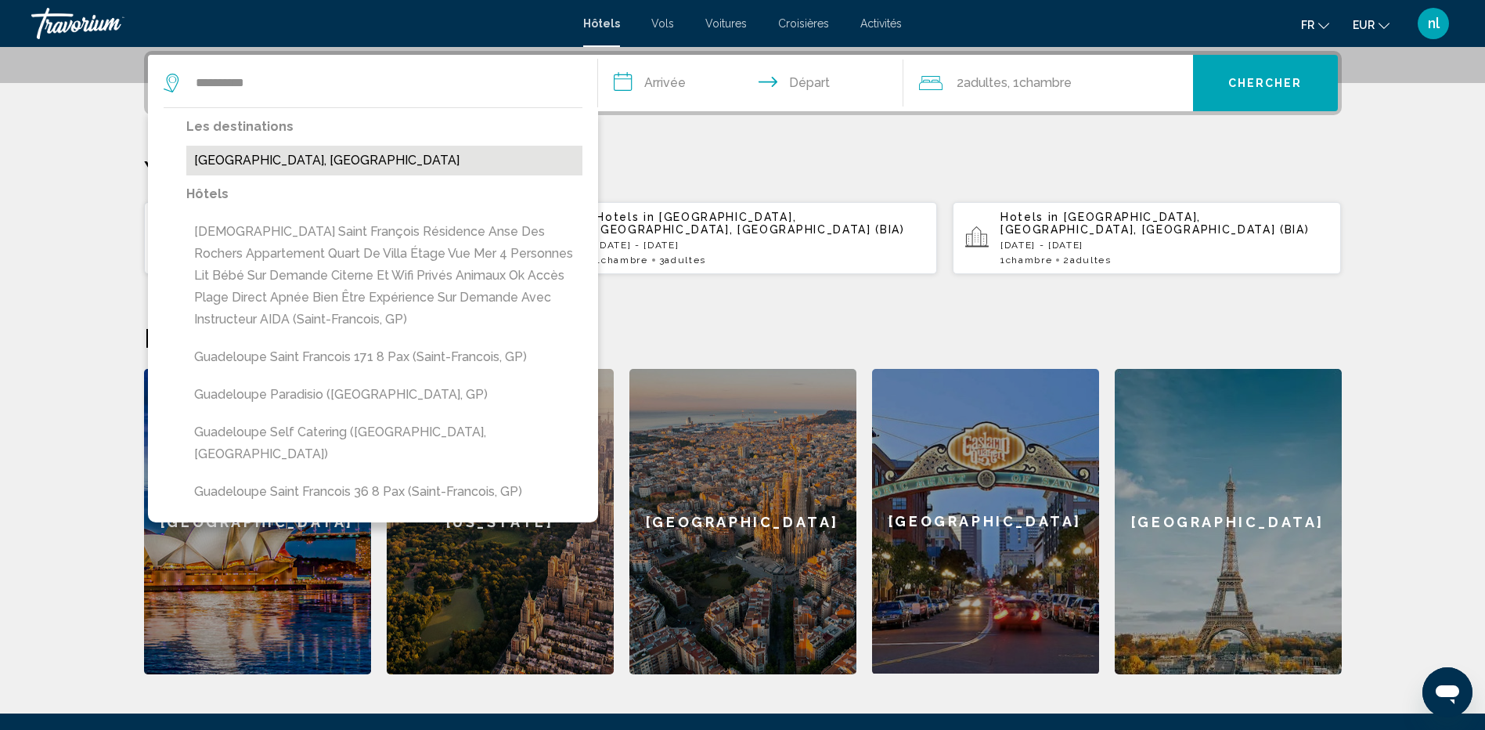
click at [292, 166] on button "[GEOGRAPHIC_DATA], [GEOGRAPHIC_DATA]" at bounding box center [384, 161] width 396 height 30
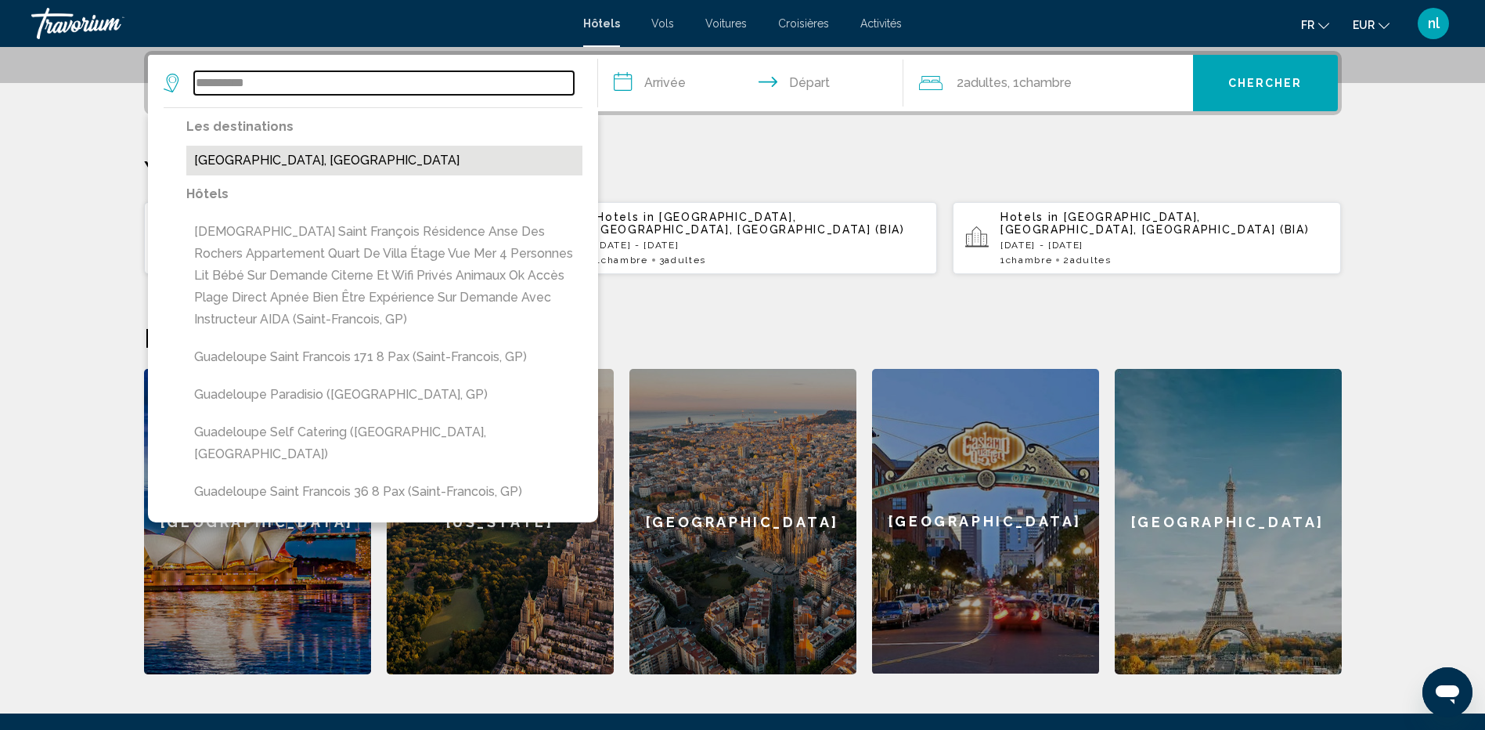
type input "**********"
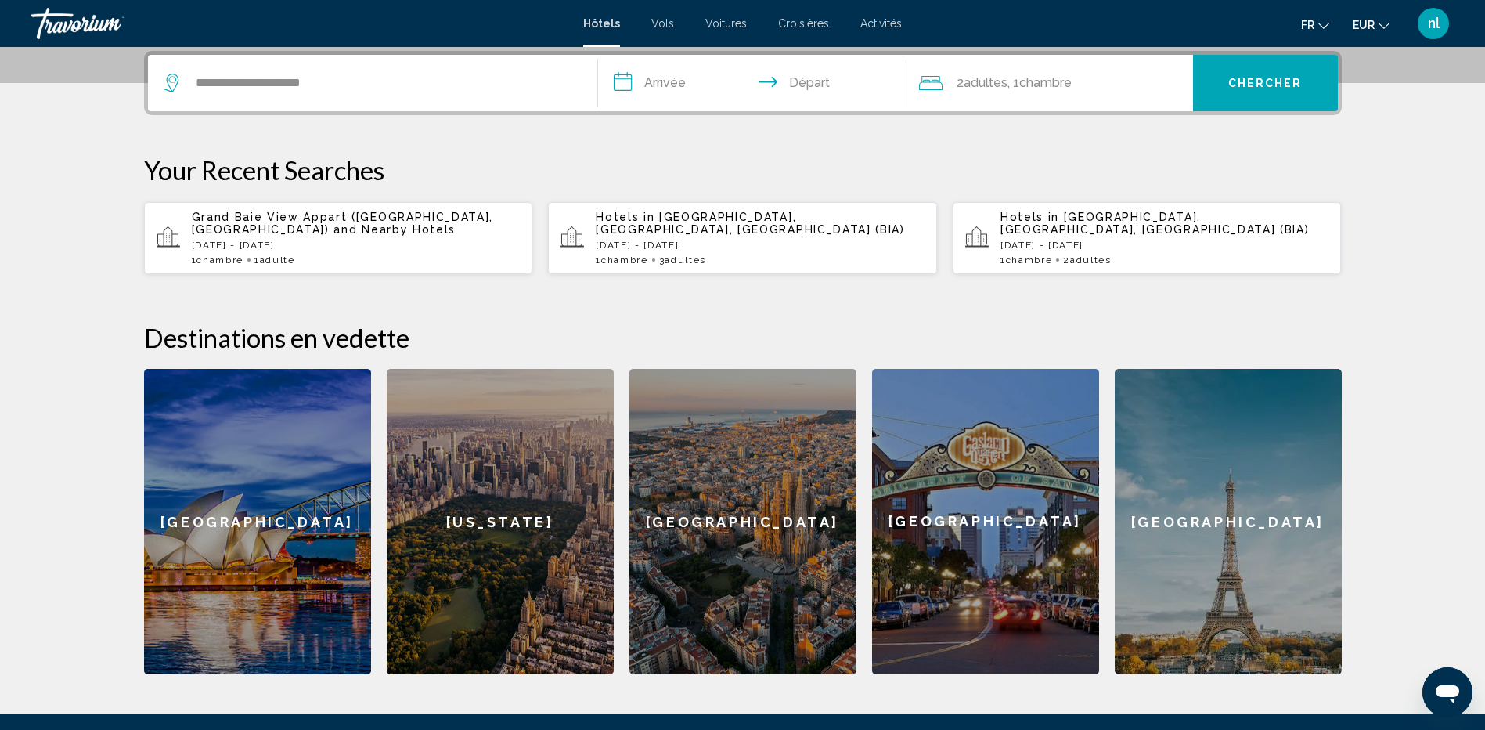
click at [670, 85] on input "**********" at bounding box center [754, 85] width 312 height 61
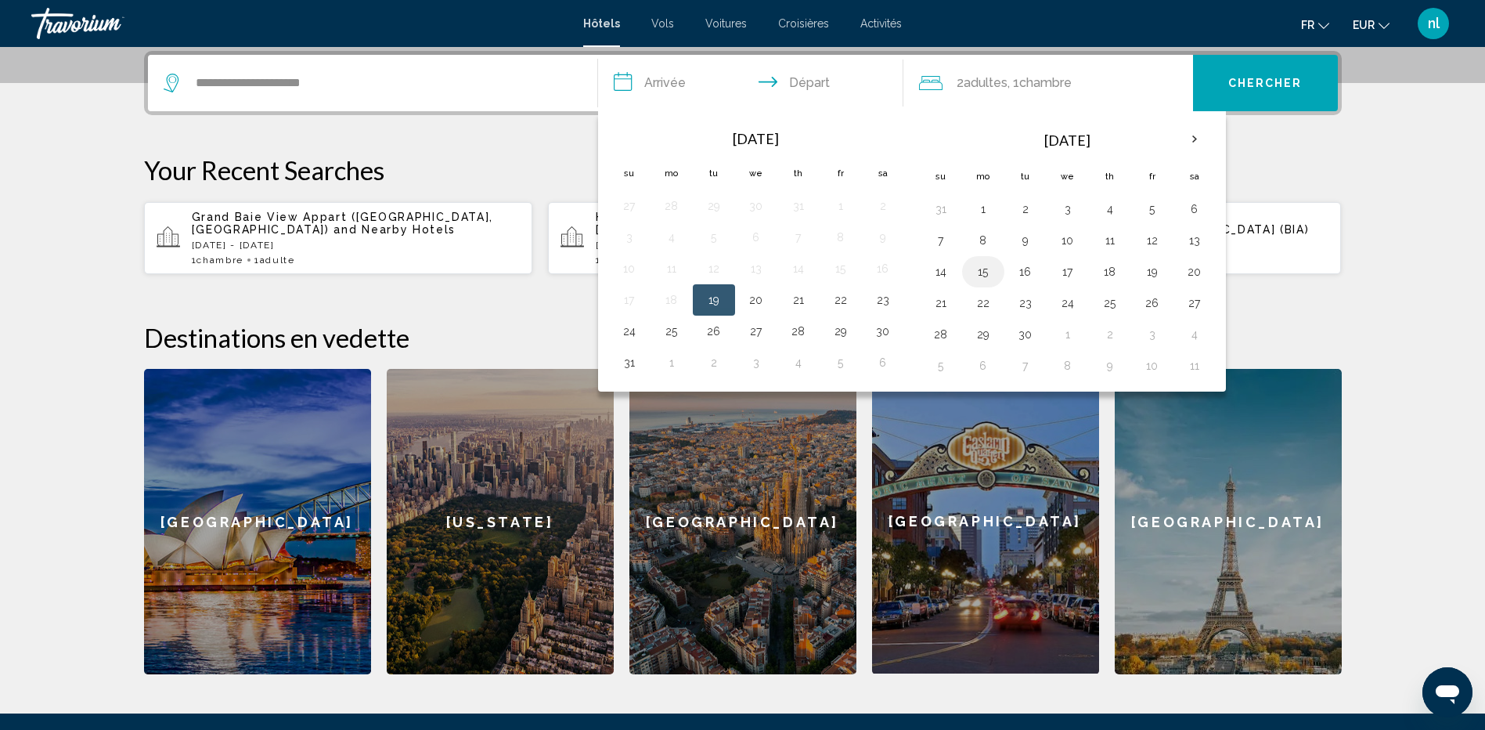
click at [984, 273] on button "15" at bounding box center [983, 272] width 25 height 22
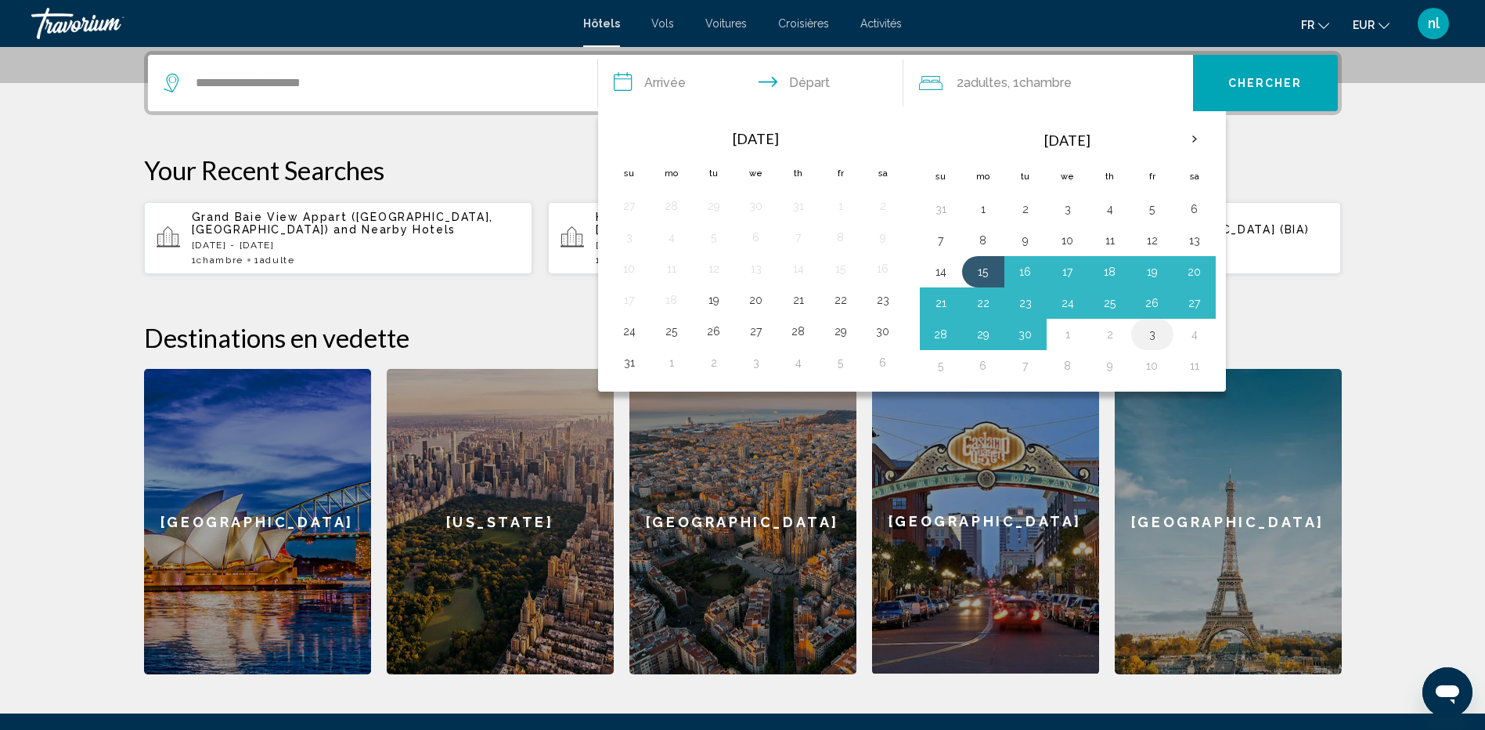
click at [1159, 334] on button "3" at bounding box center [1152, 334] width 25 height 22
type input "**********"
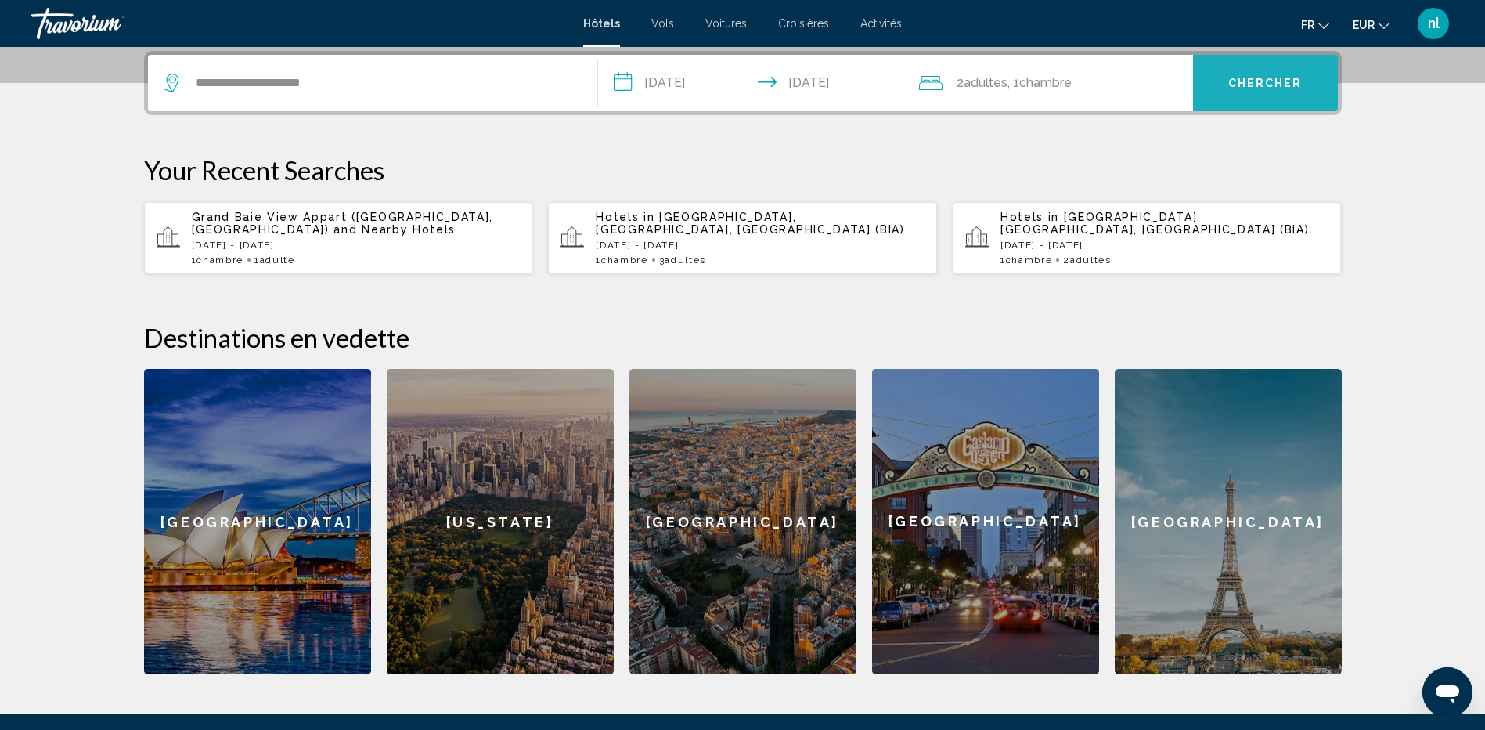
click at [1305, 81] on button "Chercher" at bounding box center [1265, 83] width 145 height 56
